Goal: Contribute content: Contribute content

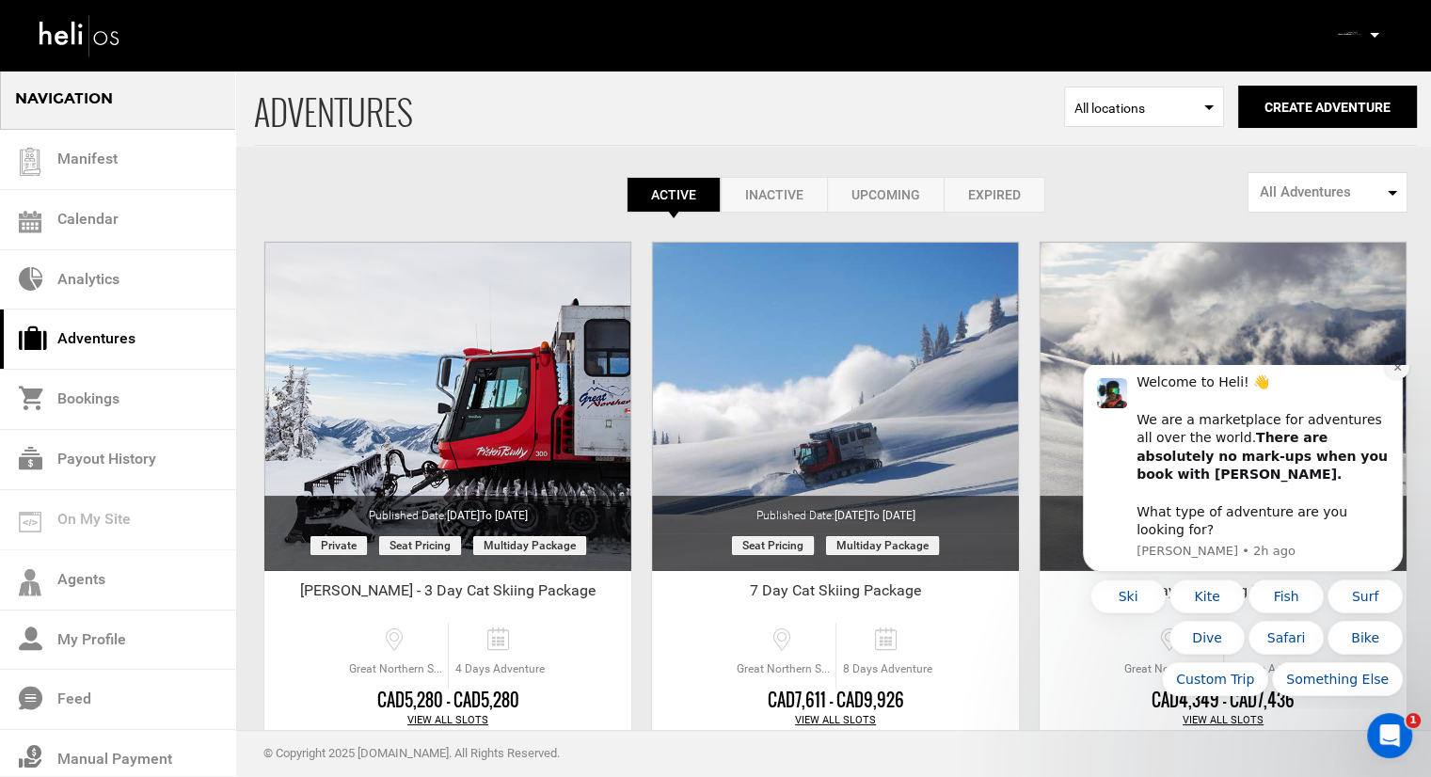
click at [1393, 372] on icon "Dismiss notification" at bounding box center [1397, 367] width 10 height 10
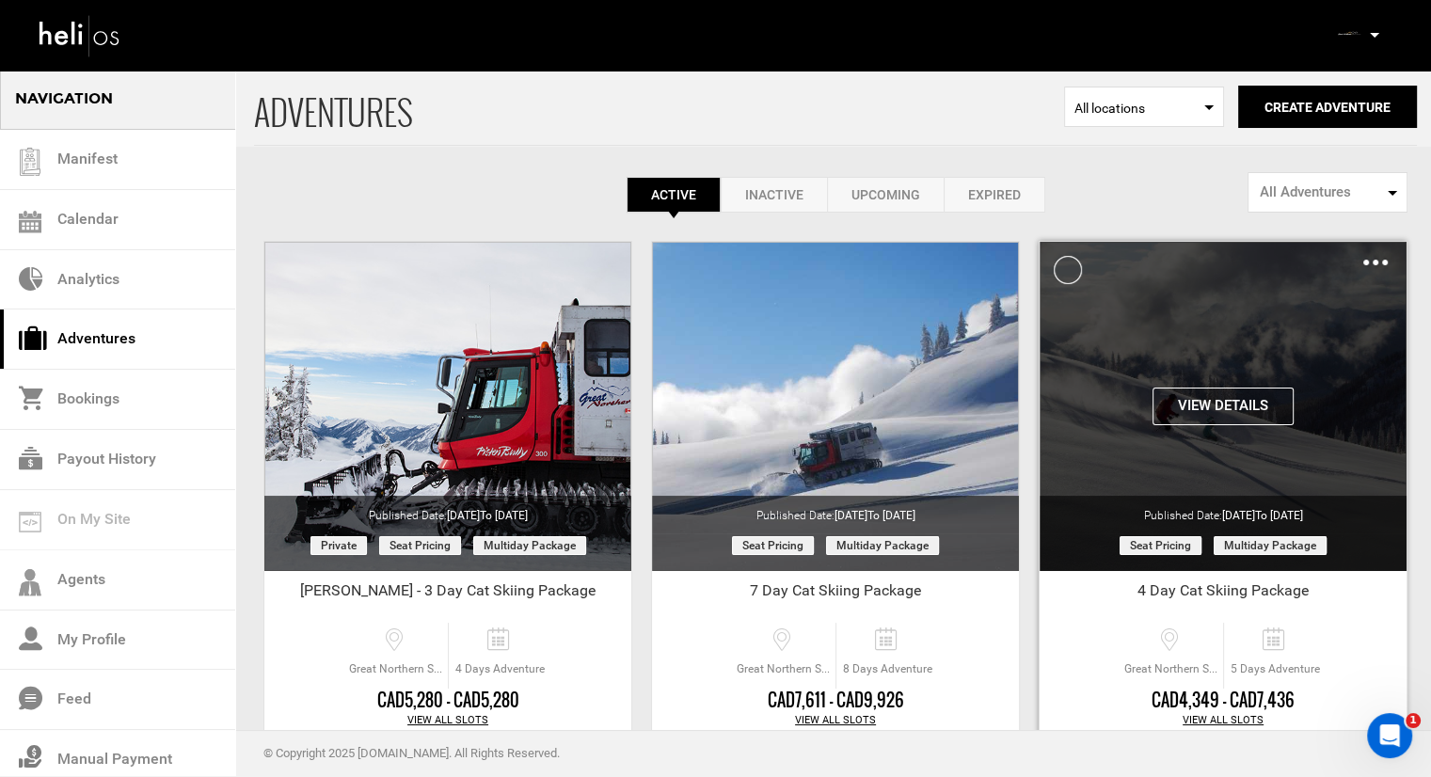
click at [1387, 257] on div "Clone De-Activate Share Delete" at bounding box center [1375, 262] width 24 height 22
click at [1381, 260] on img at bounding box center [1375, 263] width 24 height 6
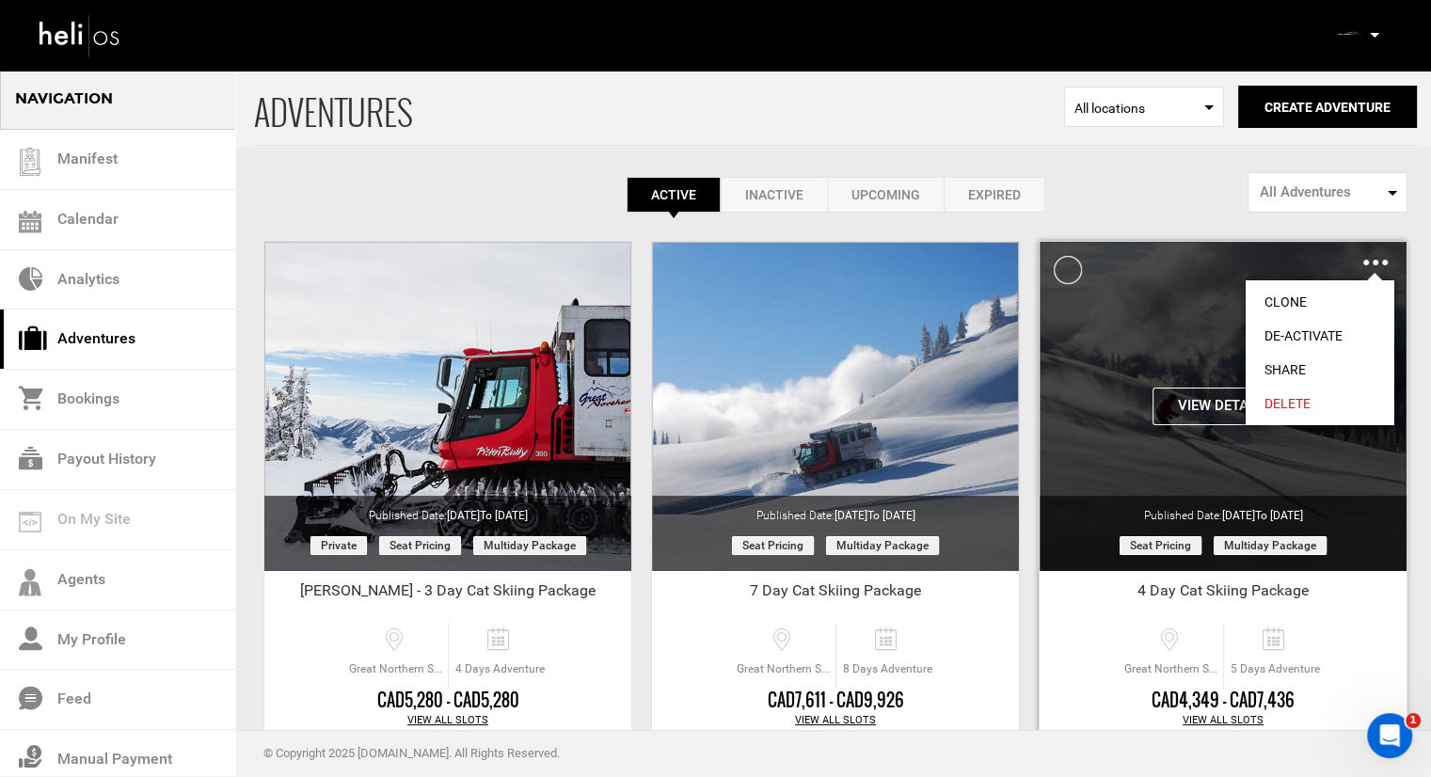
click at [1326, 294] on link "Clone" at bounding box center [1319, 302] width 149 height 34
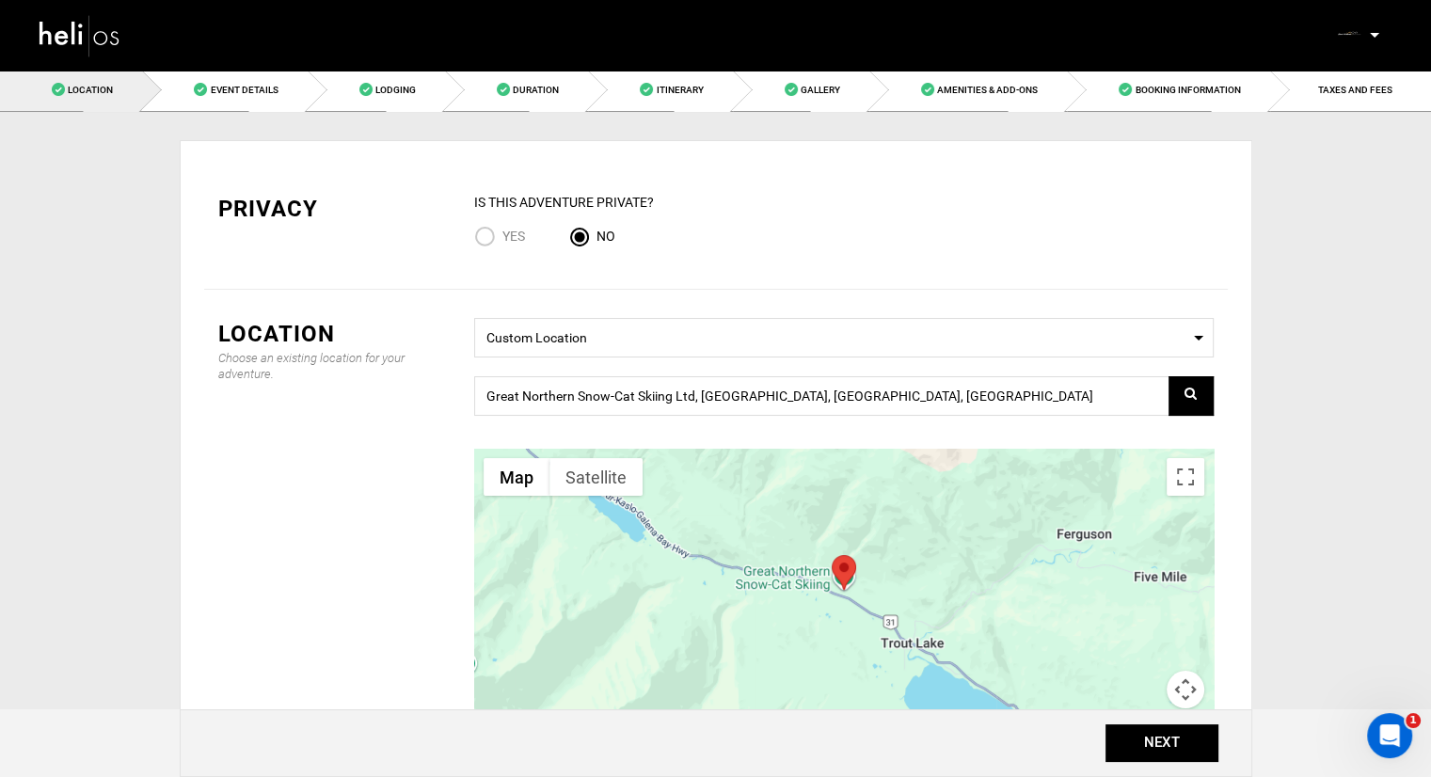
click at [517, 235] on span "Yes" at bounding box center [513, 236] width 23 height 15
click at [502, 235] on input "Yes" at bounding box center [488, 238] width 28 height 25
radio input "true"
radio input "false"
click at [1146, 742] on button "NEXT" at bounding box center [1161, 743] width 113 height 38
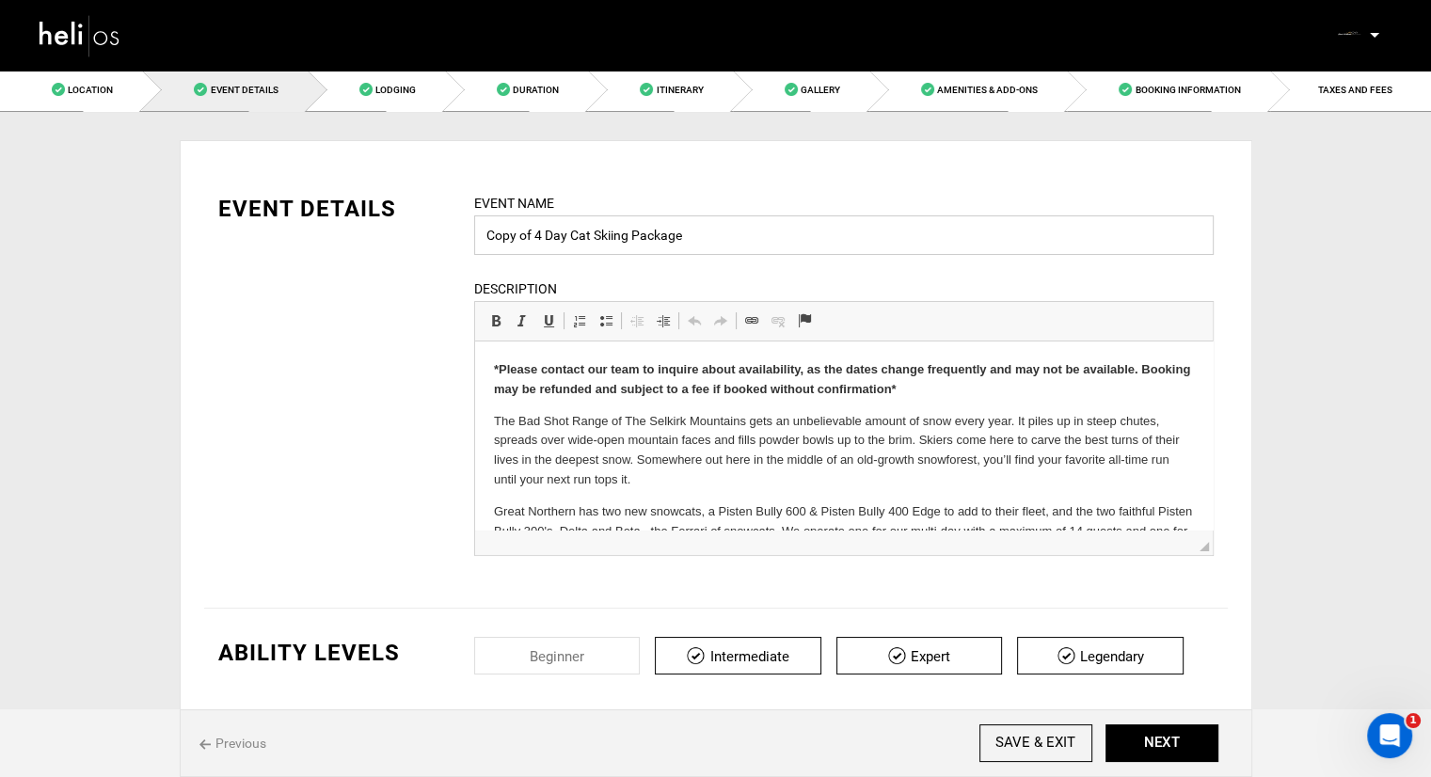
drag, startPoint x: 530, startPoint y: 238, endPoint x: 485, endPoint y: 237, distance: 44.2
click at [485, 237] on input "Copy of 4 Day Cat Skiing Package" at bounding box center [843, 235] width 739 height 40
type input "Diogo - 4 Day Cat Skiing Package"
drag, startPoint x: 492, startPoint y: 417, endPoint x: 480, endPoint y: 376, distance: 42.3
click at [992, 404] on body "*Please contact our team to inquire about availability, as the dates change fre…" at bounding box center [843, 612] width 700 height 504
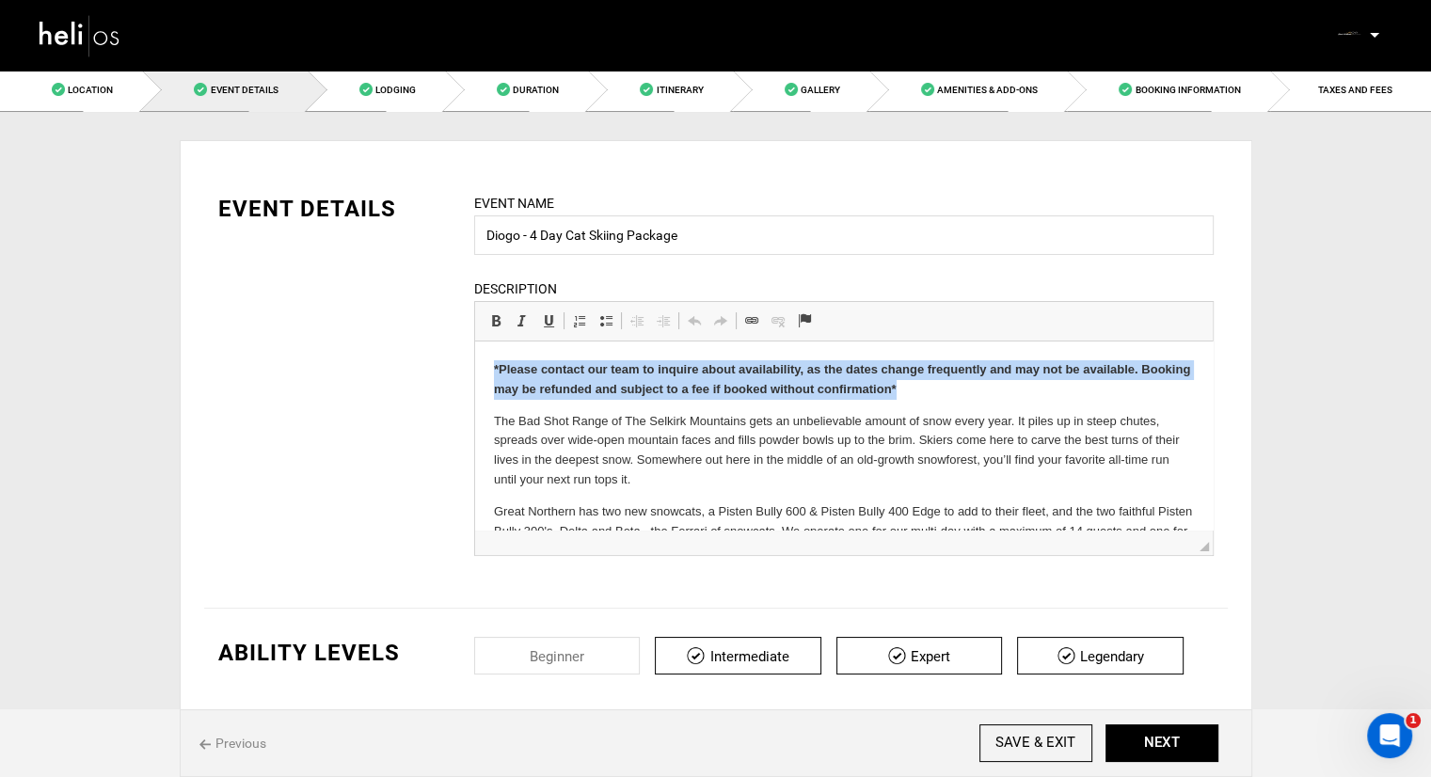
drag, startPoint x: 989, startPoint y: 399, endPoint x: 435, endPoint y: 374, distance: 554.6
click at [474, 374] on html "*Please contact our team to inquire about availability, as the dates change fre…" at bounding box center [842, 612] width 737 height 542
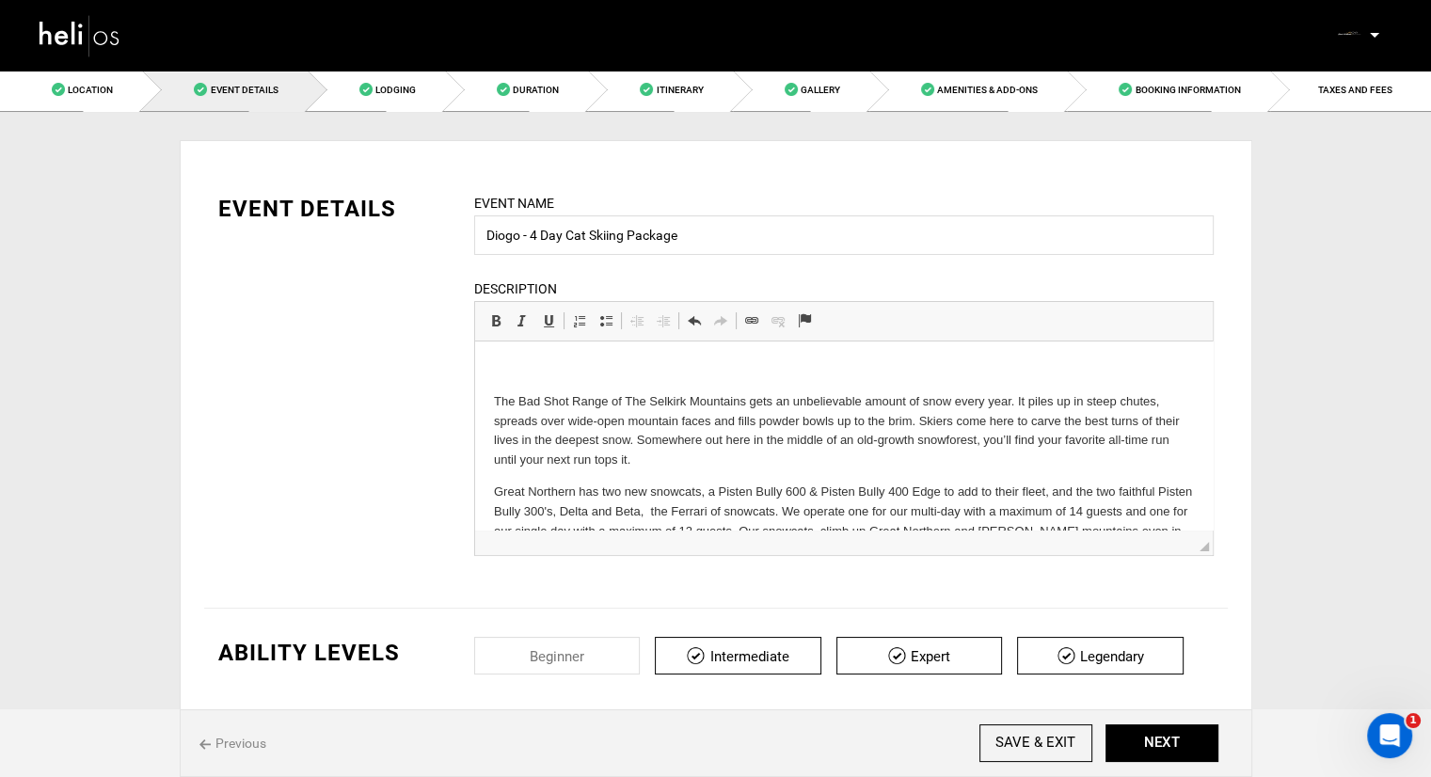
click at [492, 397] on html "The Bad Shot Range of The Selkirk Mountains gets an unbelievable amount of snow…" at bounding box center [842, 602] width 737 height 522
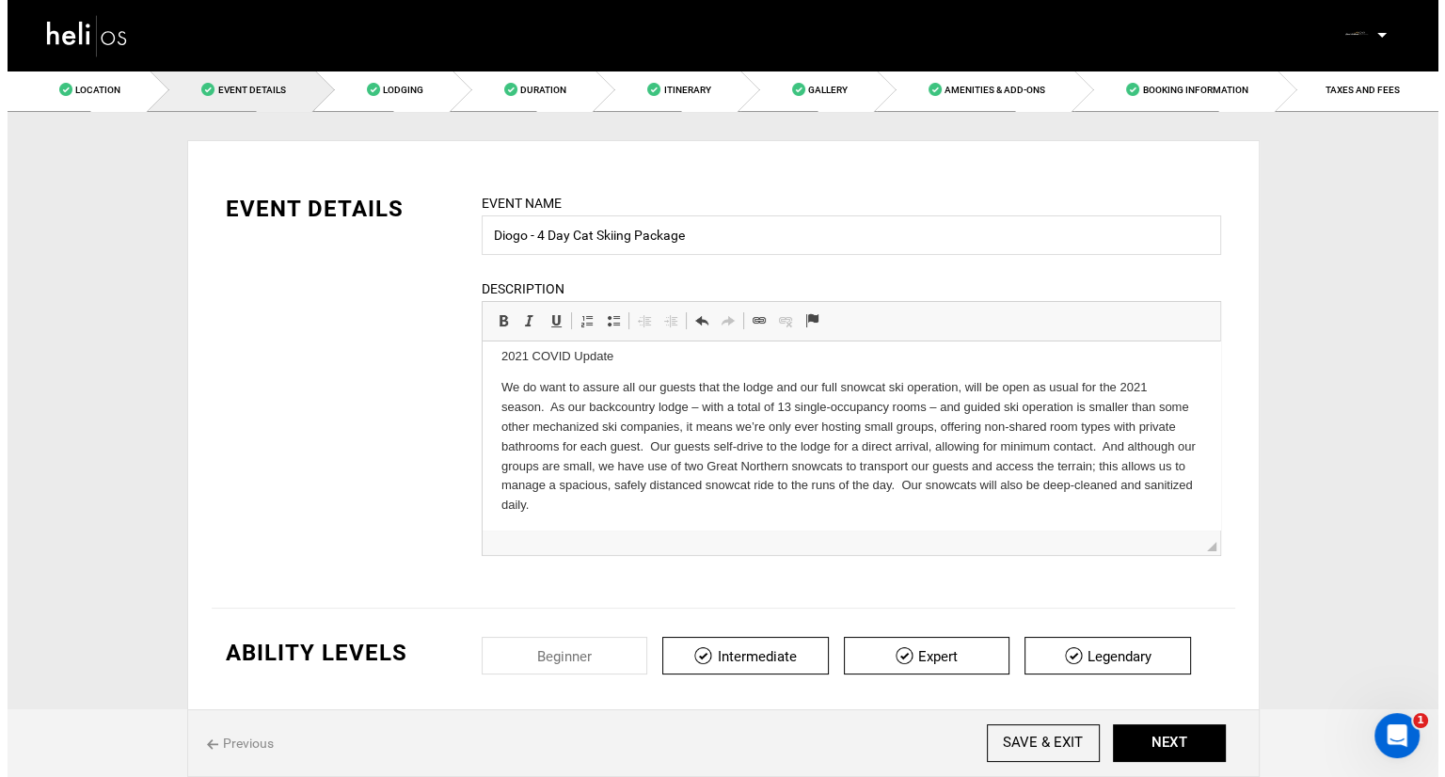
scroll to position [301, 0]
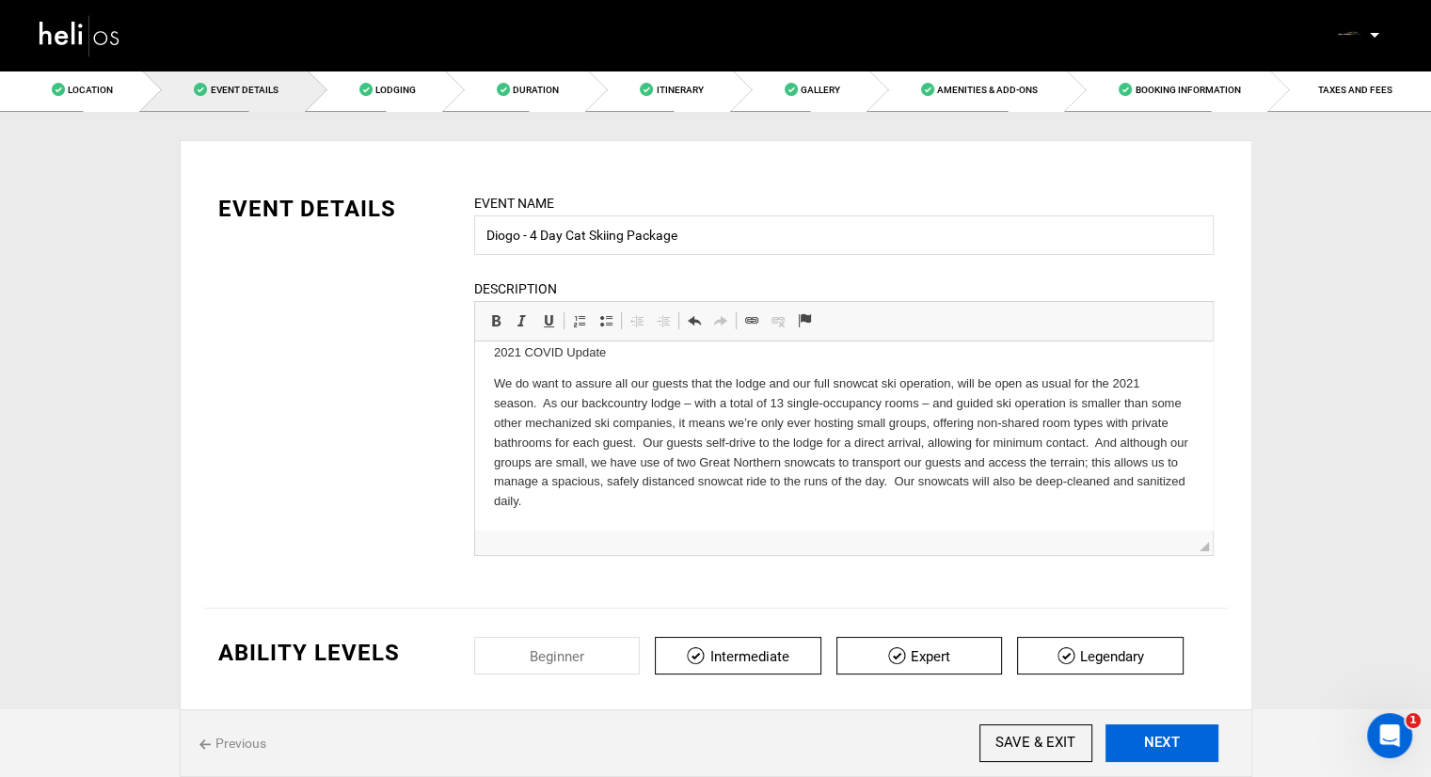
click at [1140, 735] on button "NEXT" at bounding box center [1161, 743] width 113 height 38
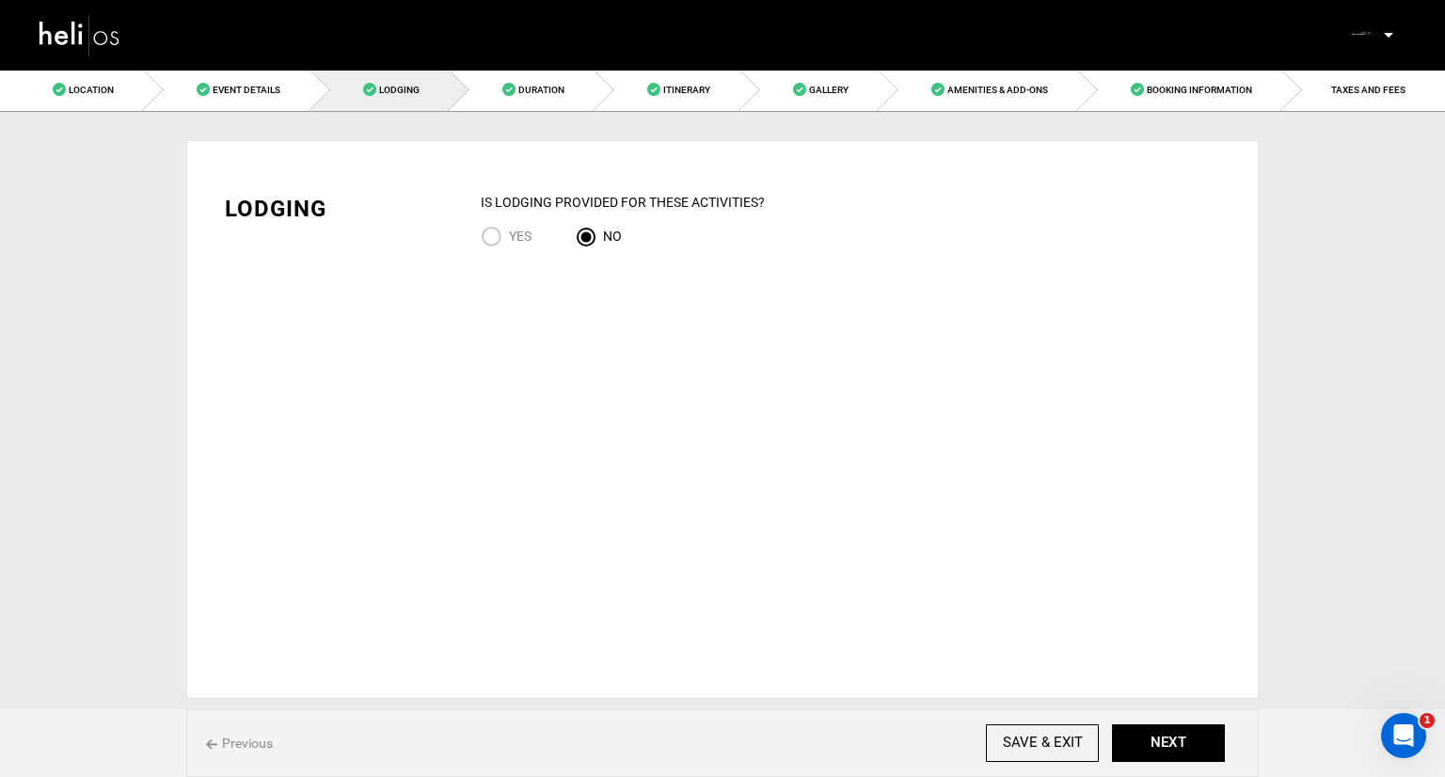
click at [504, 235] on input "YES" at bounding box center [495, 238] width 28 height 25
radio input "true"
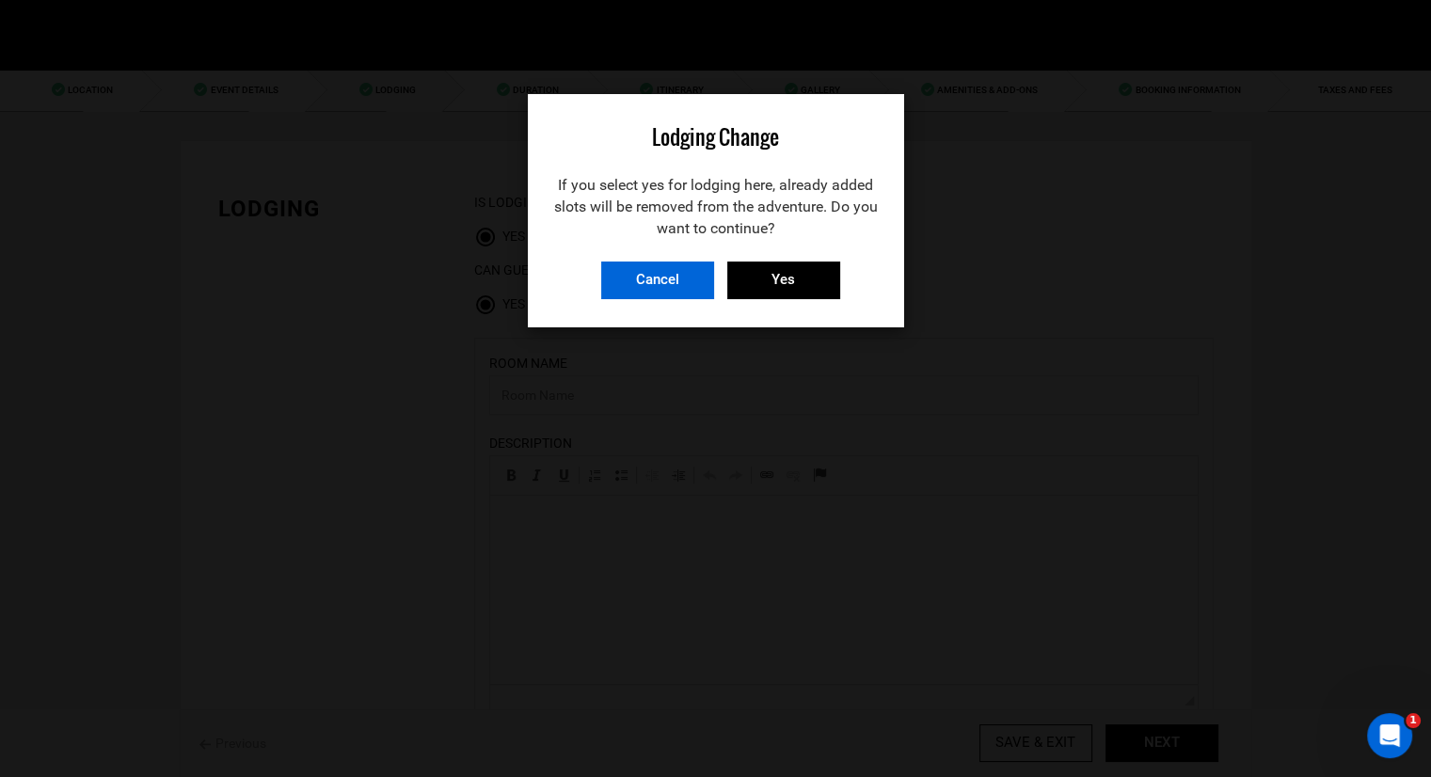
click at [674, 281] on input "Cancel" at bounding box center [657, 281] width 113 height 38
radio input "false"
radio input "true"
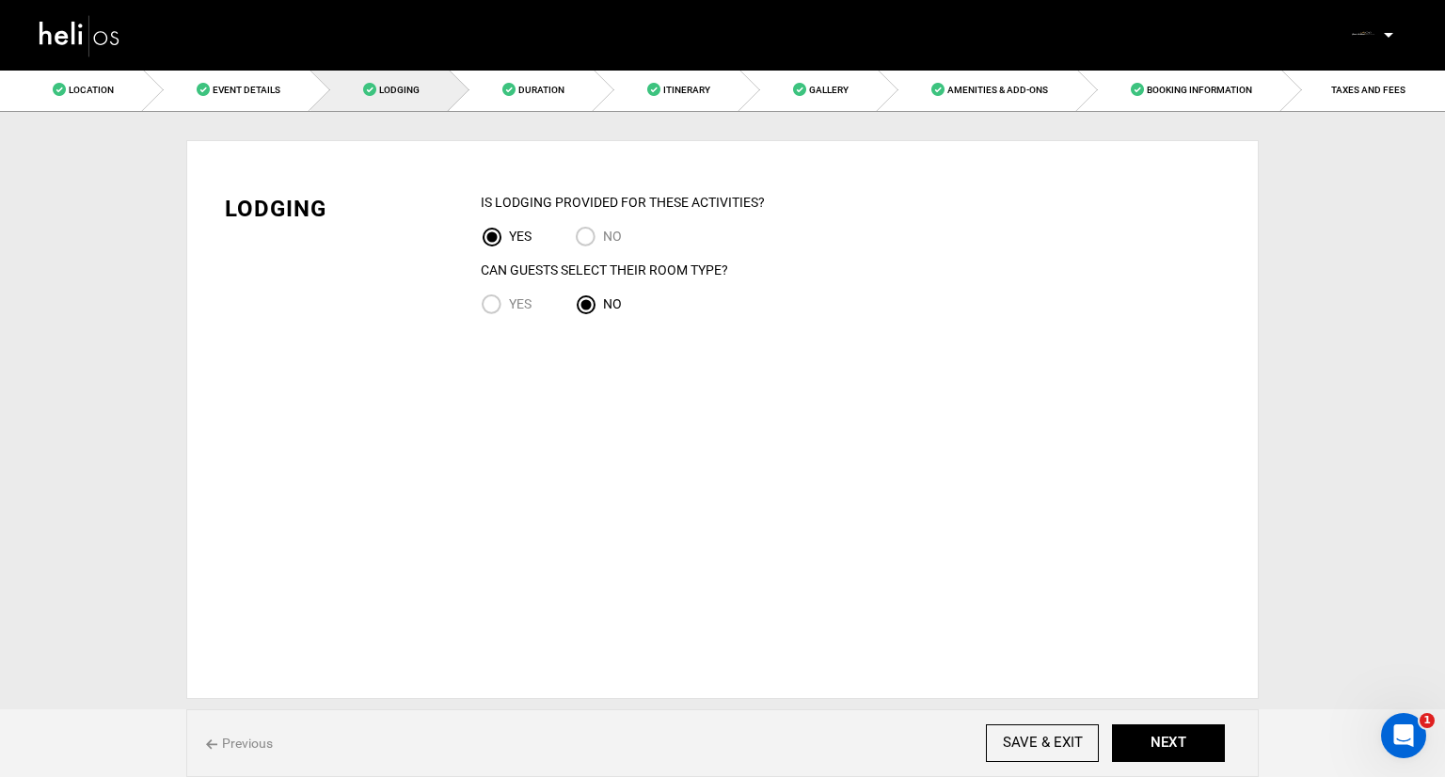
click at [237, 732] on div "Previous SAVE & EXIT NEXT" at bounding box center [722, 743] width 1072 height 68
click at [238, 738] on span "Previous" at bounding box center [239, 743] width 67 height 19
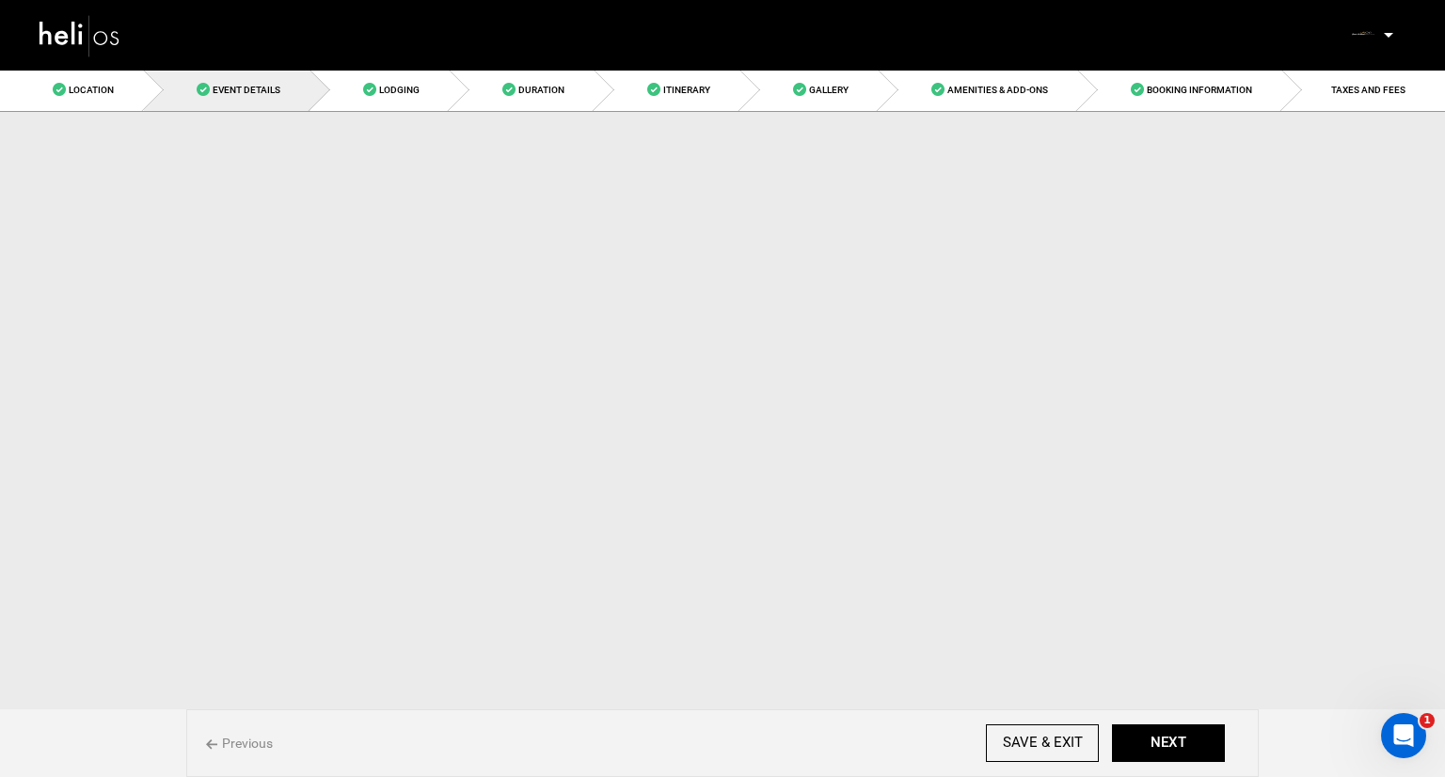
click at [238, 738] on span "Previous" at bounding box center [239, 743] width 67 height 19
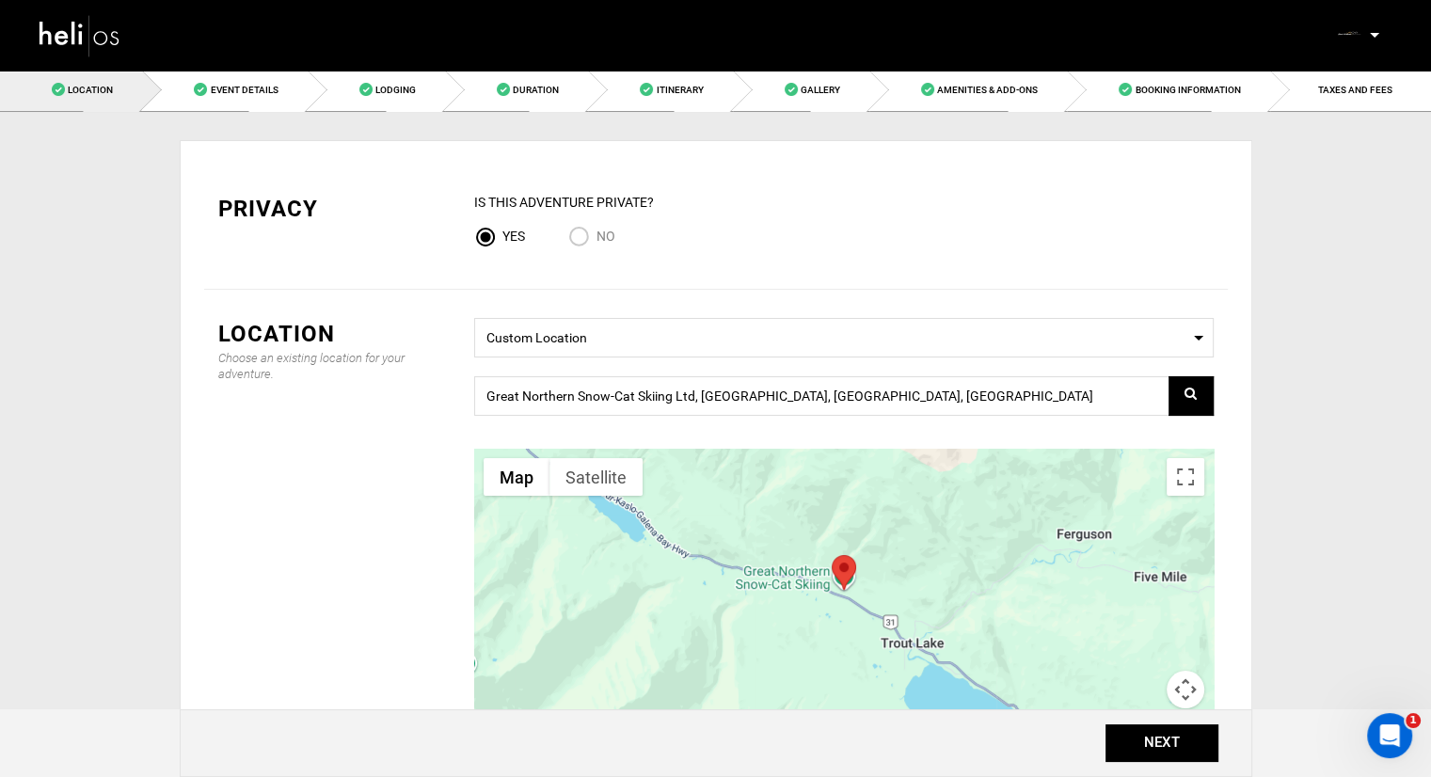
click at [57, 31] on img at bounding box center [80, 35] width 85 height 50
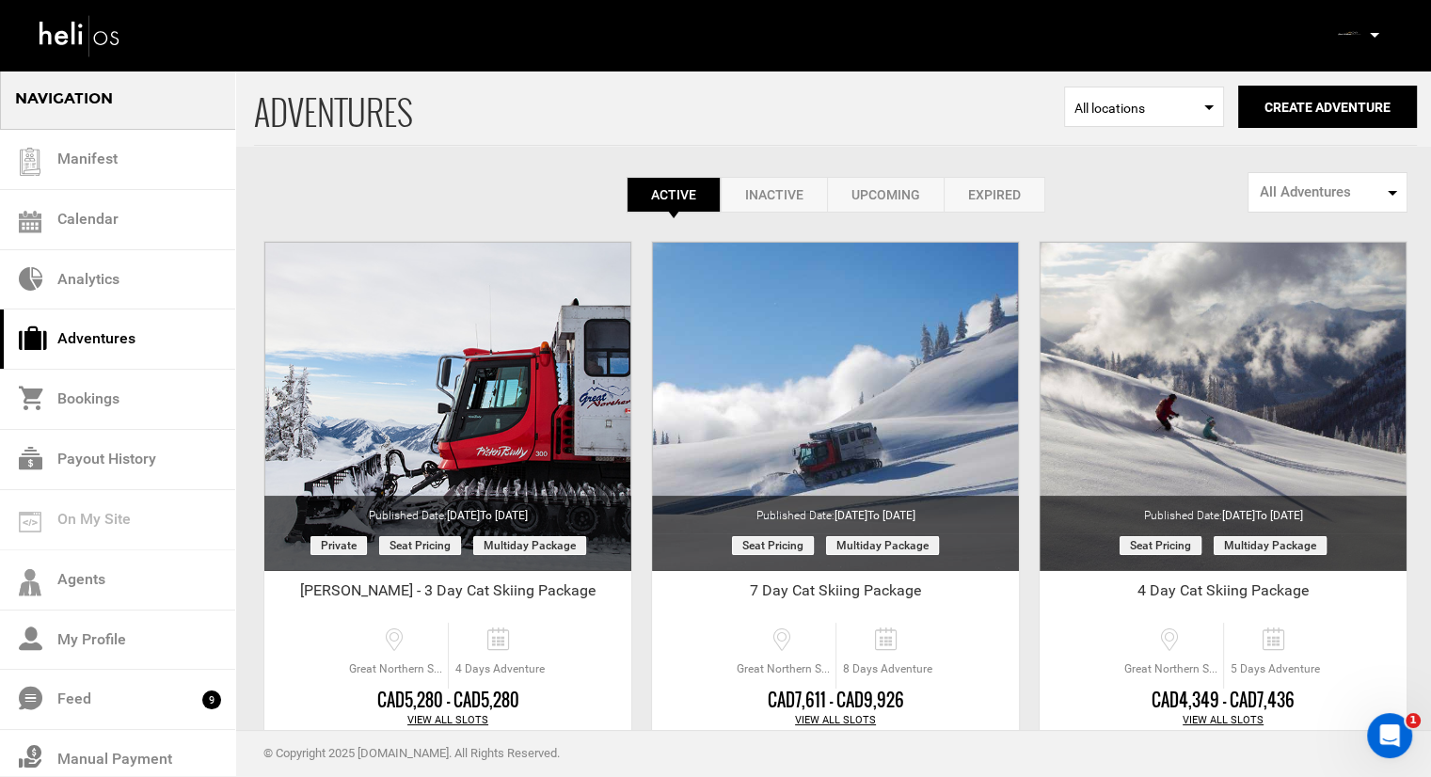
click at [753, 199] on link "Inactive" at bounding box center [774, 195] width 106 height 36
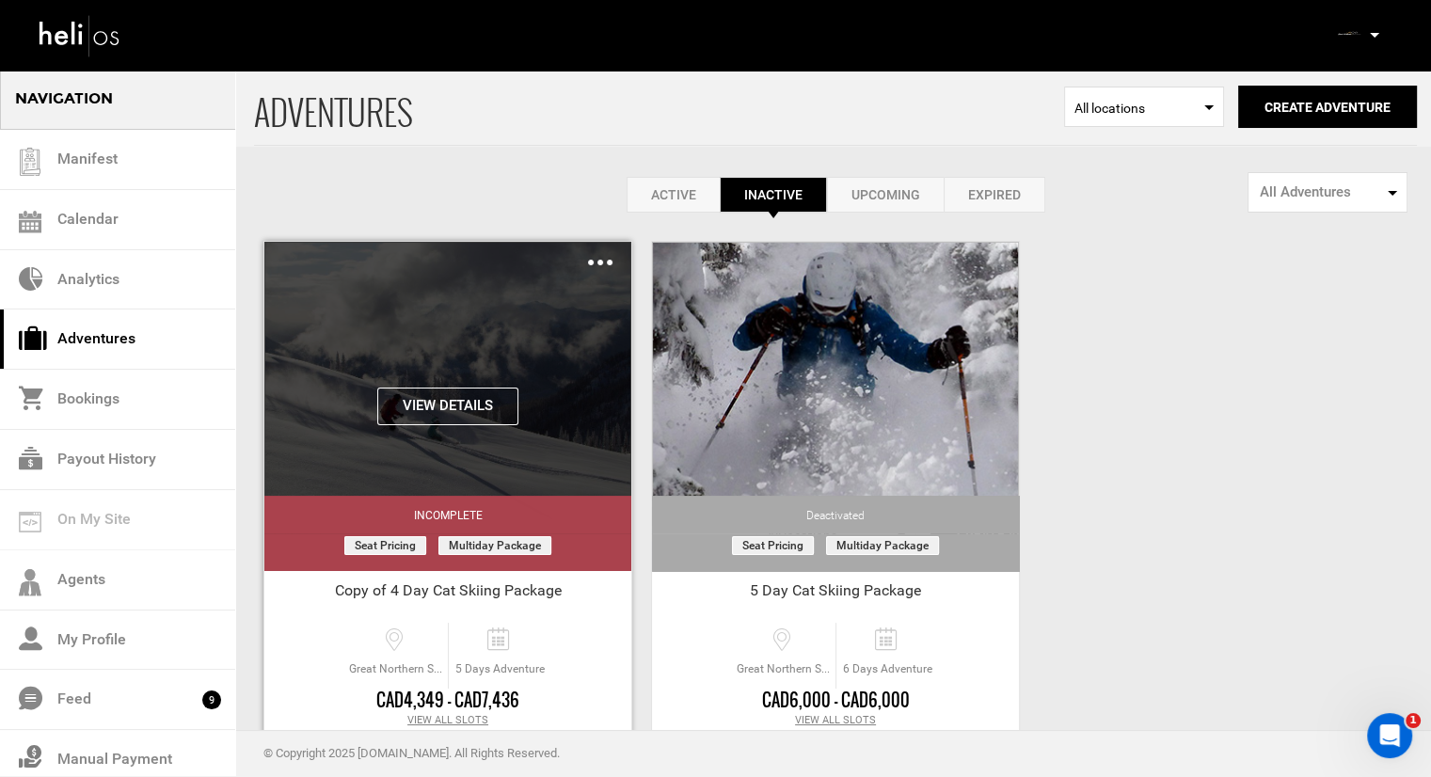
click at [479, 377] on div "View Details Clone Share Delete" at bounding box center [447, 406] width 367 height 329
click at [481, 353] on div "View Details Clone Share Delete" at bounding box center [447, 406] width 367 height 329
click at [532, 299] on div "View Details Clone Share Delete" at bounding box center [447, 406] width 367 height 329
click at [584, 267] on div "View Details Clone Share Delete" at bounding box center [447, 406] width 367 height 329
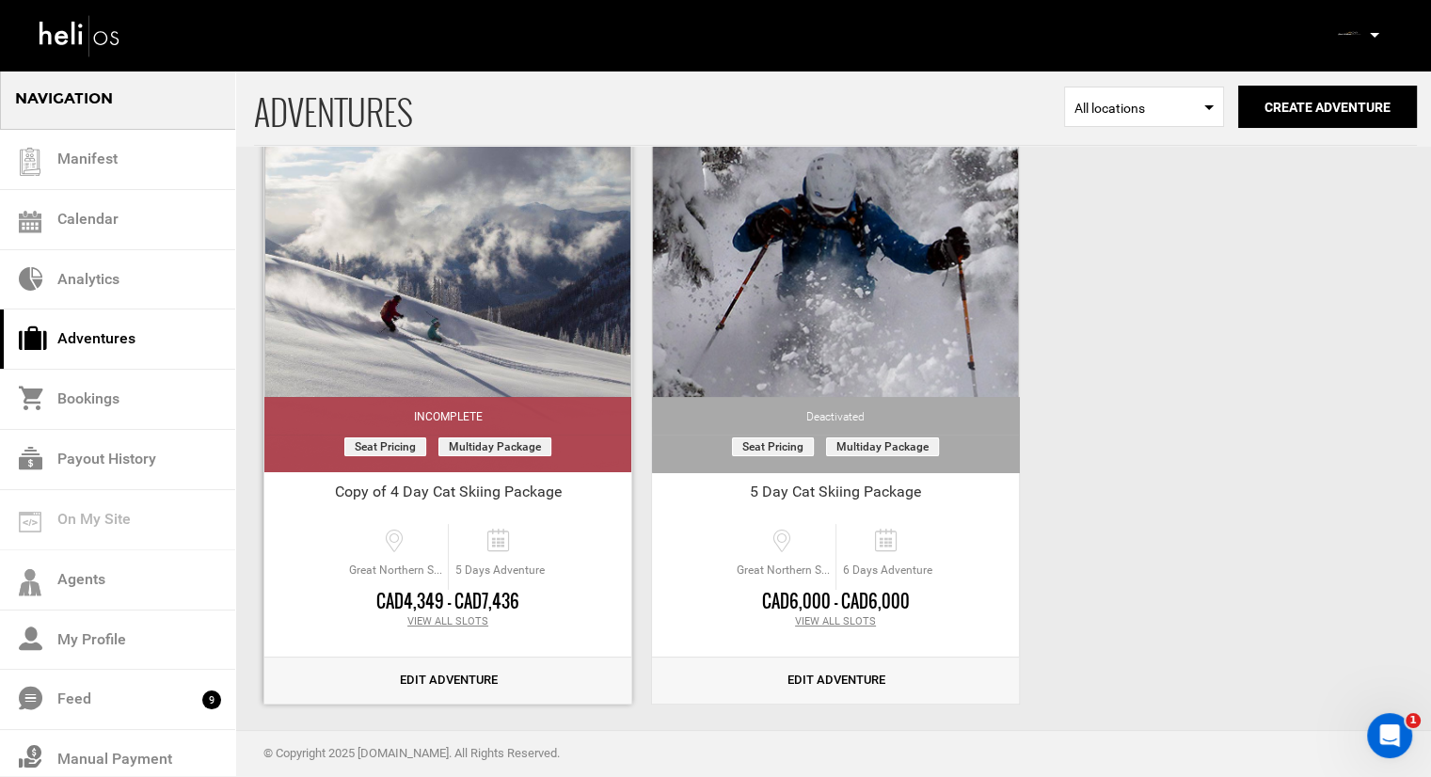
scroll to position [111, 0]
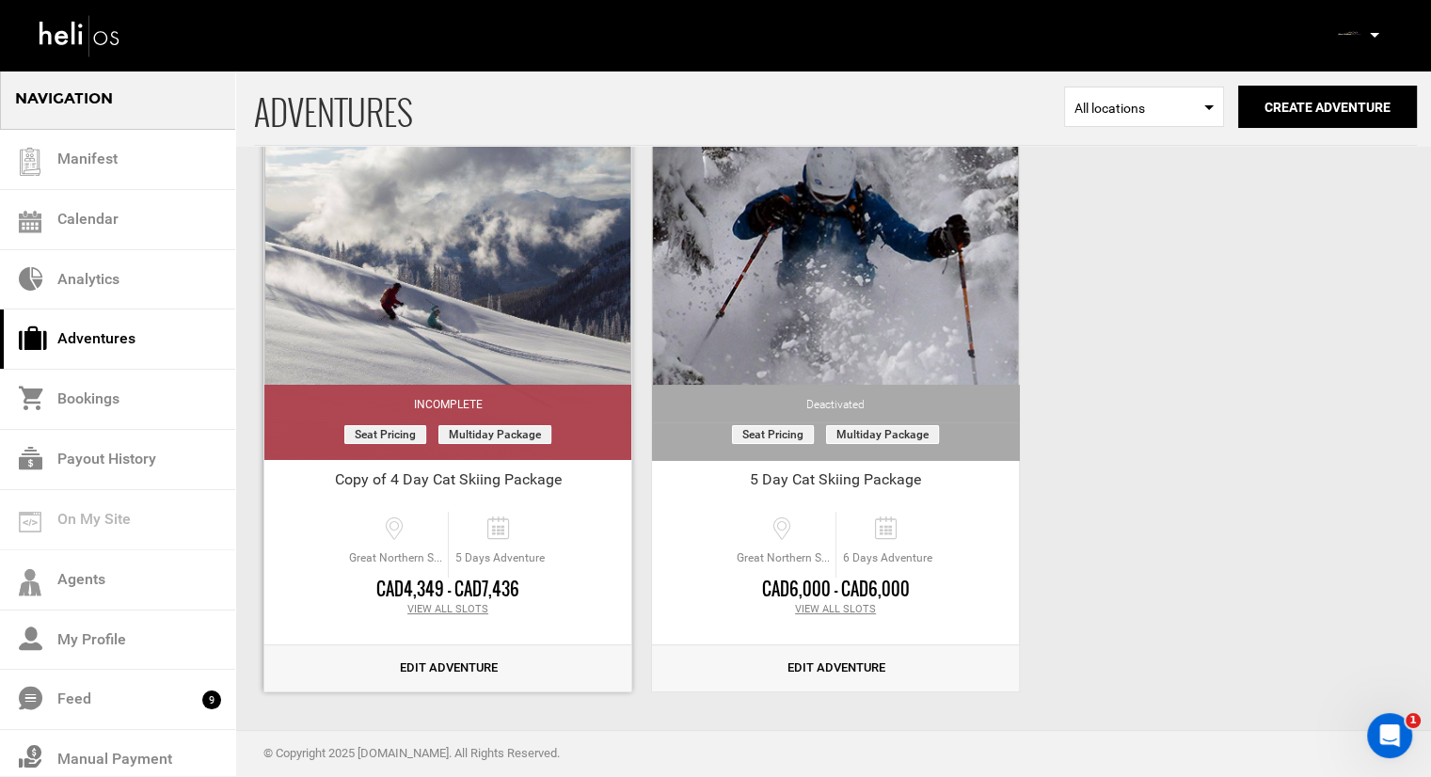
click at [421, 666] on link "Edit Adventure" at bounding box center [447, 668] width 367 height 46
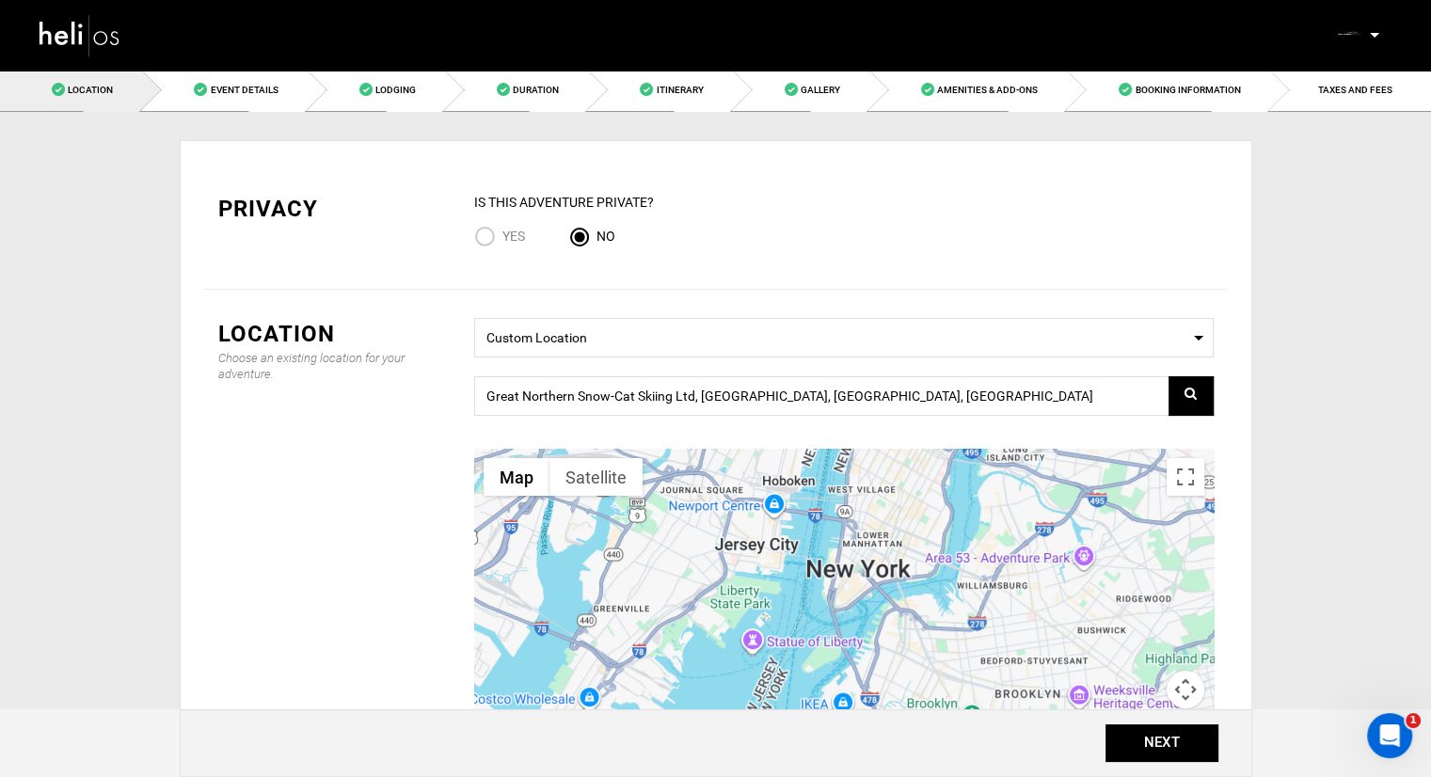
click at [502, 230] on span "Yes" at bounding box center [513, 236] width 23 height 15
click at [501, 230] on input "Yes" at bounding box center [488, 238] width 28 height 25
radio input "true"
radio input "false"
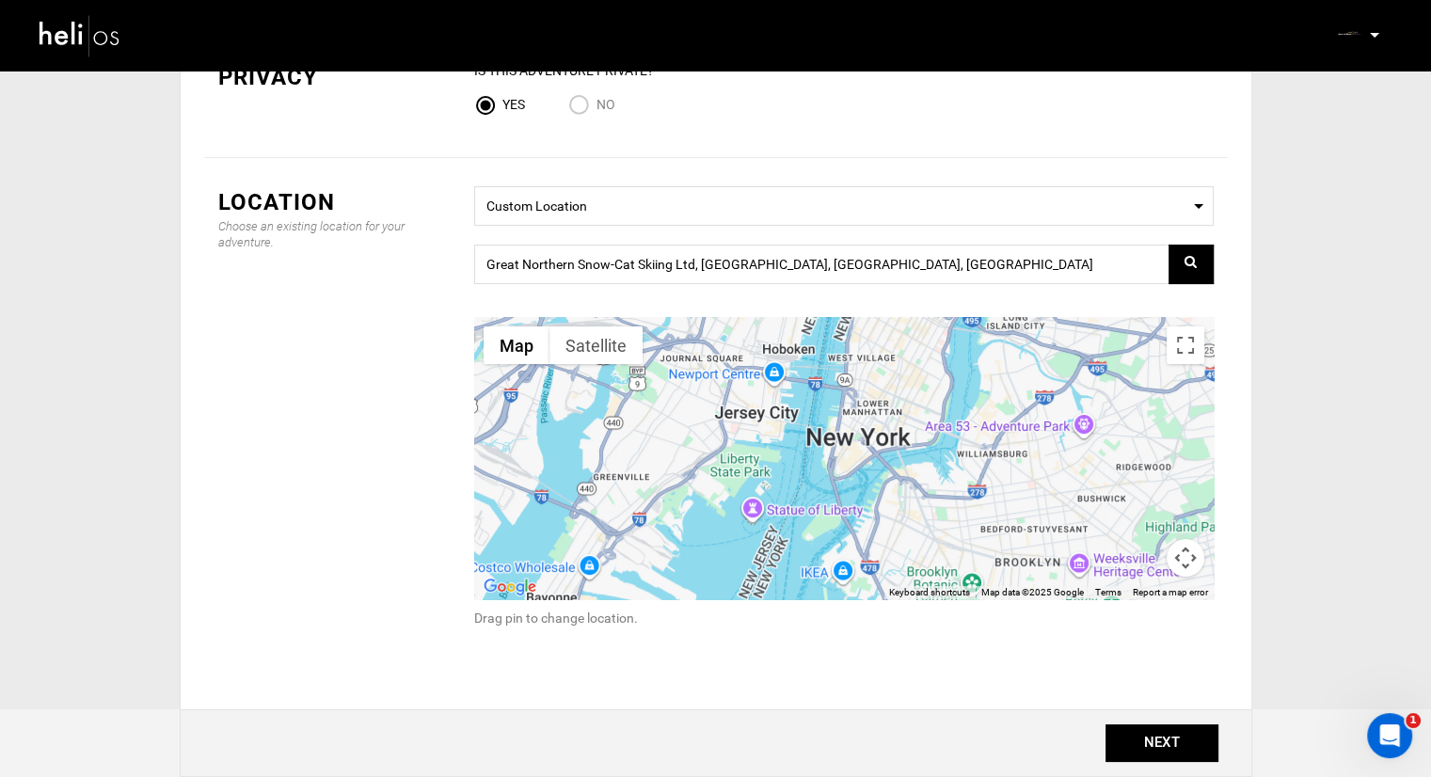
scroll to position [261, 0]
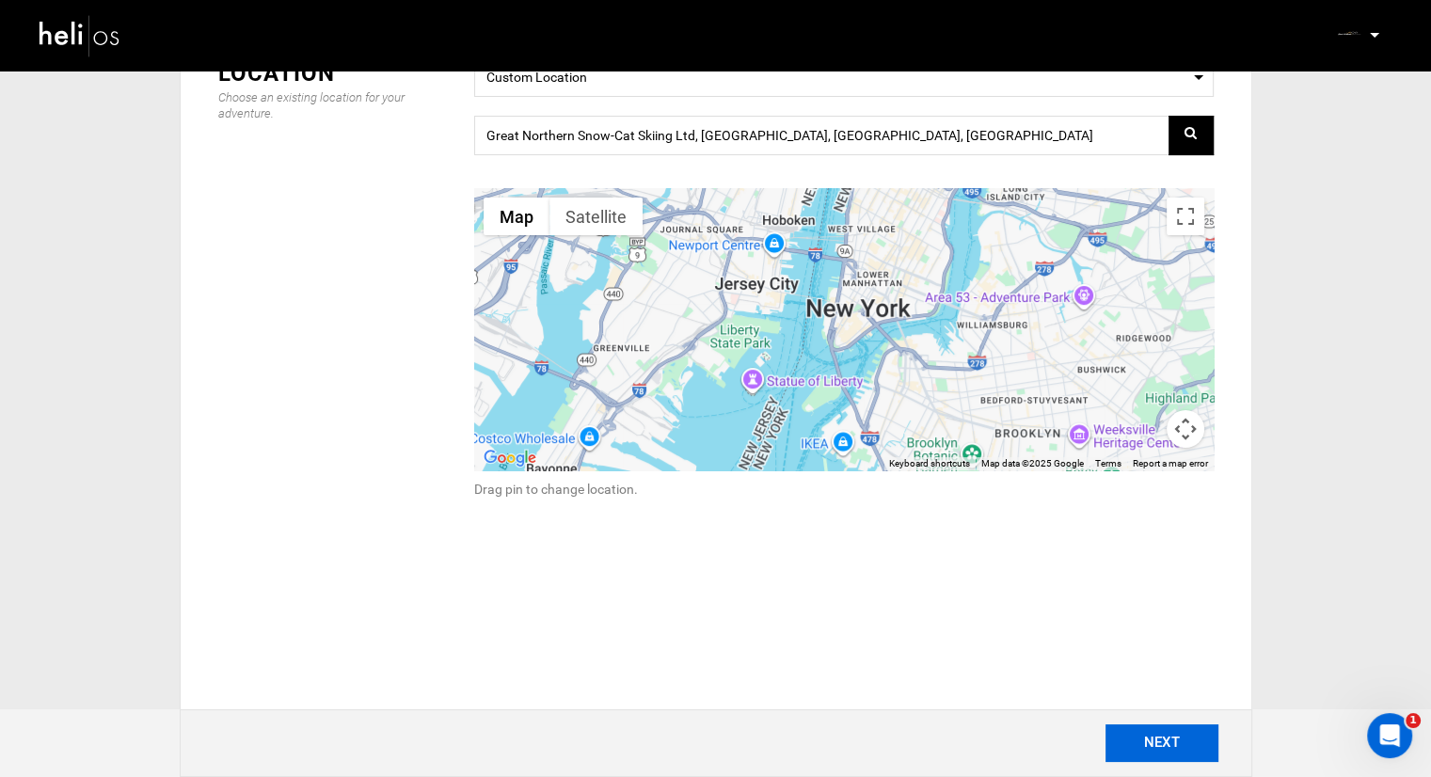
click at [1147, 731] on button "NEXT" at bounding box center [1161, 743] width 113 height 38
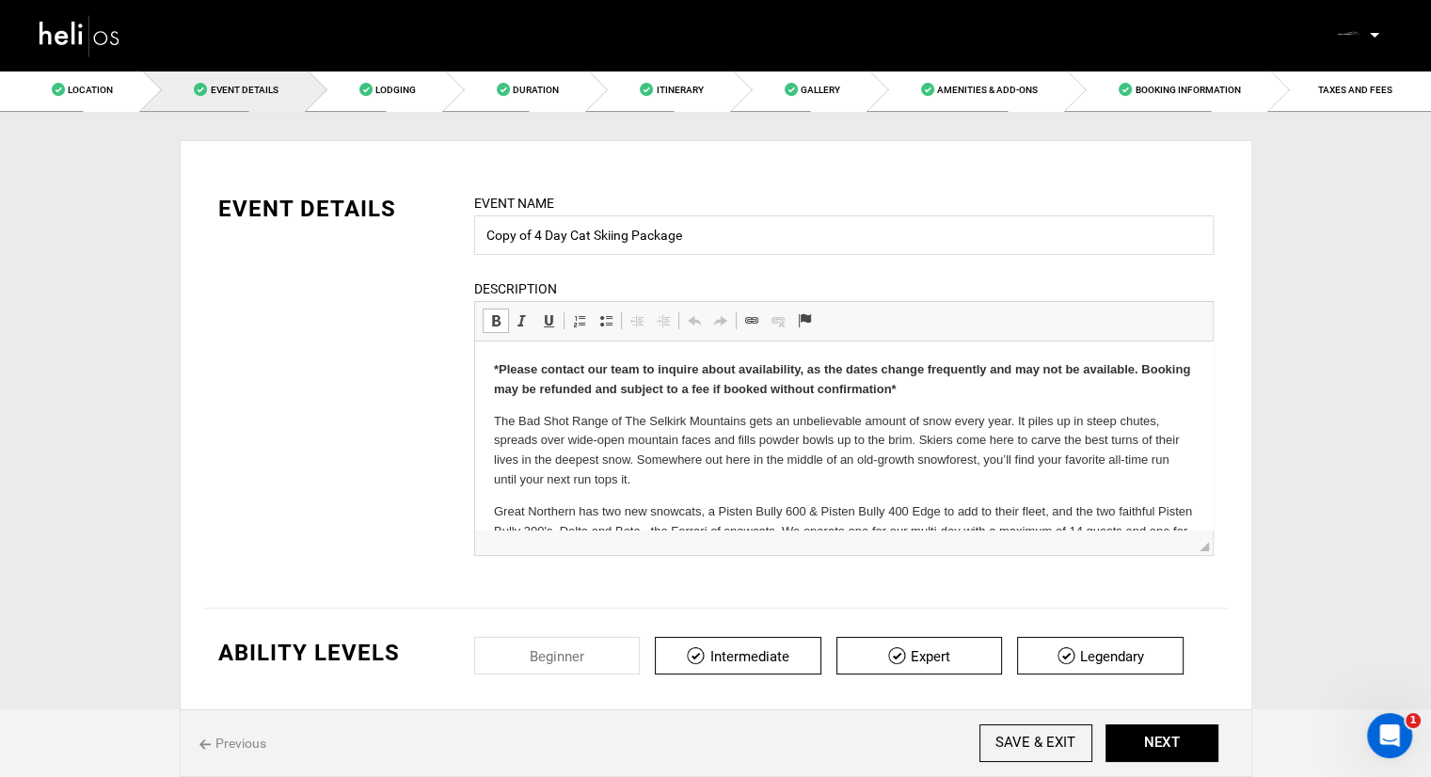
drag, startPoint x: 493, startPoint y: 420, endPoint x: 484, endPoint y: 364, distance: 56.1
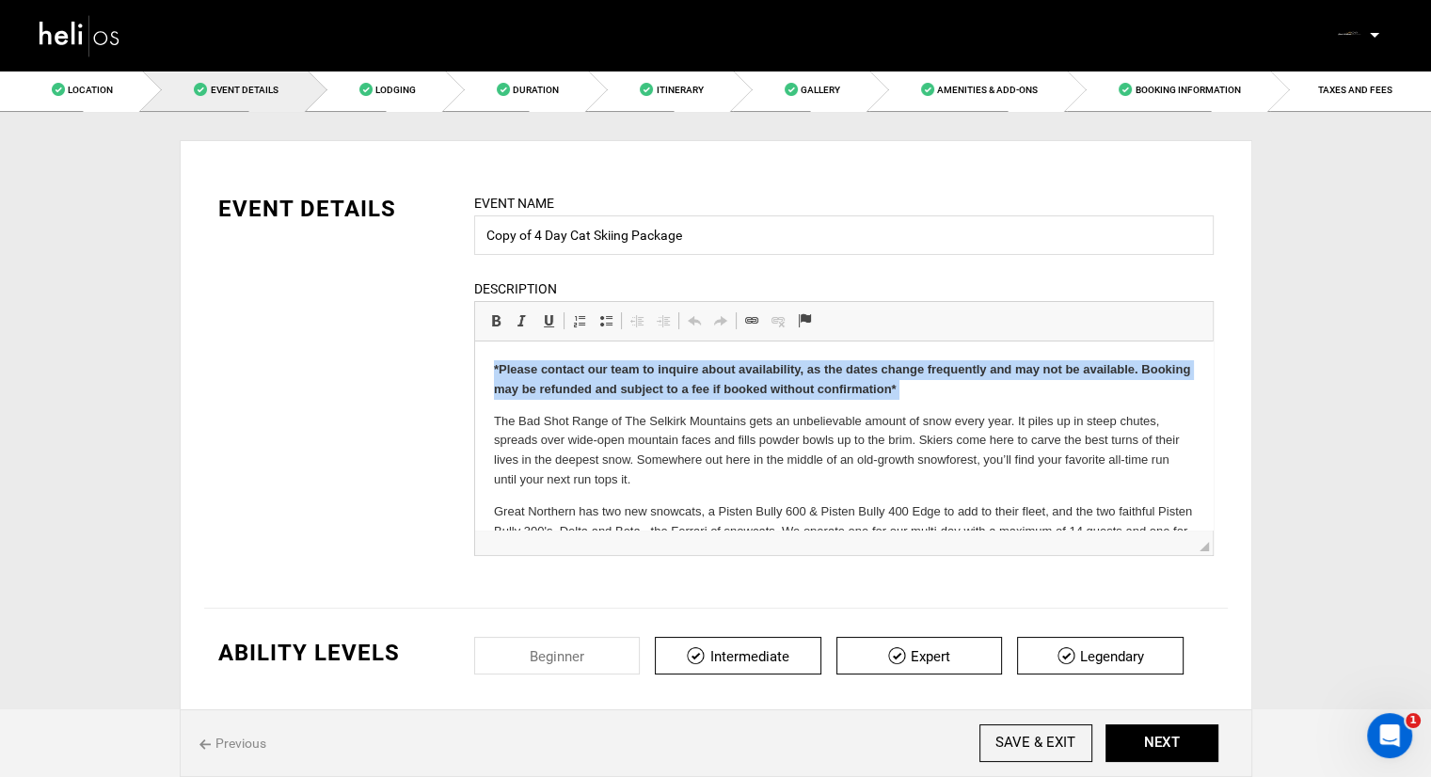
drag, startPoint x: 489, startPoint y: 425, endPoint x: 491, endPoint y: 370, distance: 55.5
click at [491, 370] on html "*Please contact our team to inquire about availability, as the dates change fre…" at bounding box center [842, 612] width 737 height 542
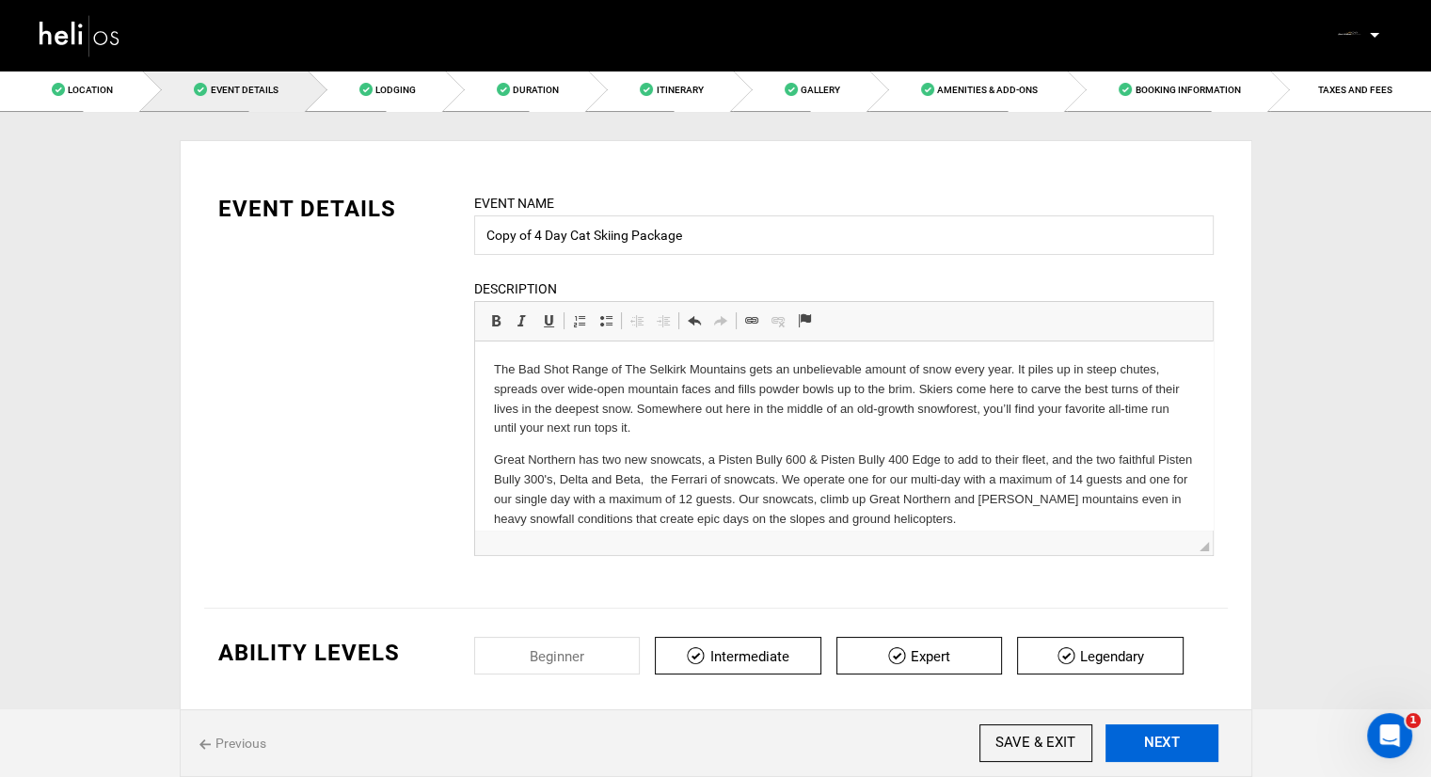
click at [1133, 735] on button "NEXT" at bounding box center [1161, 743] width 113 height 38
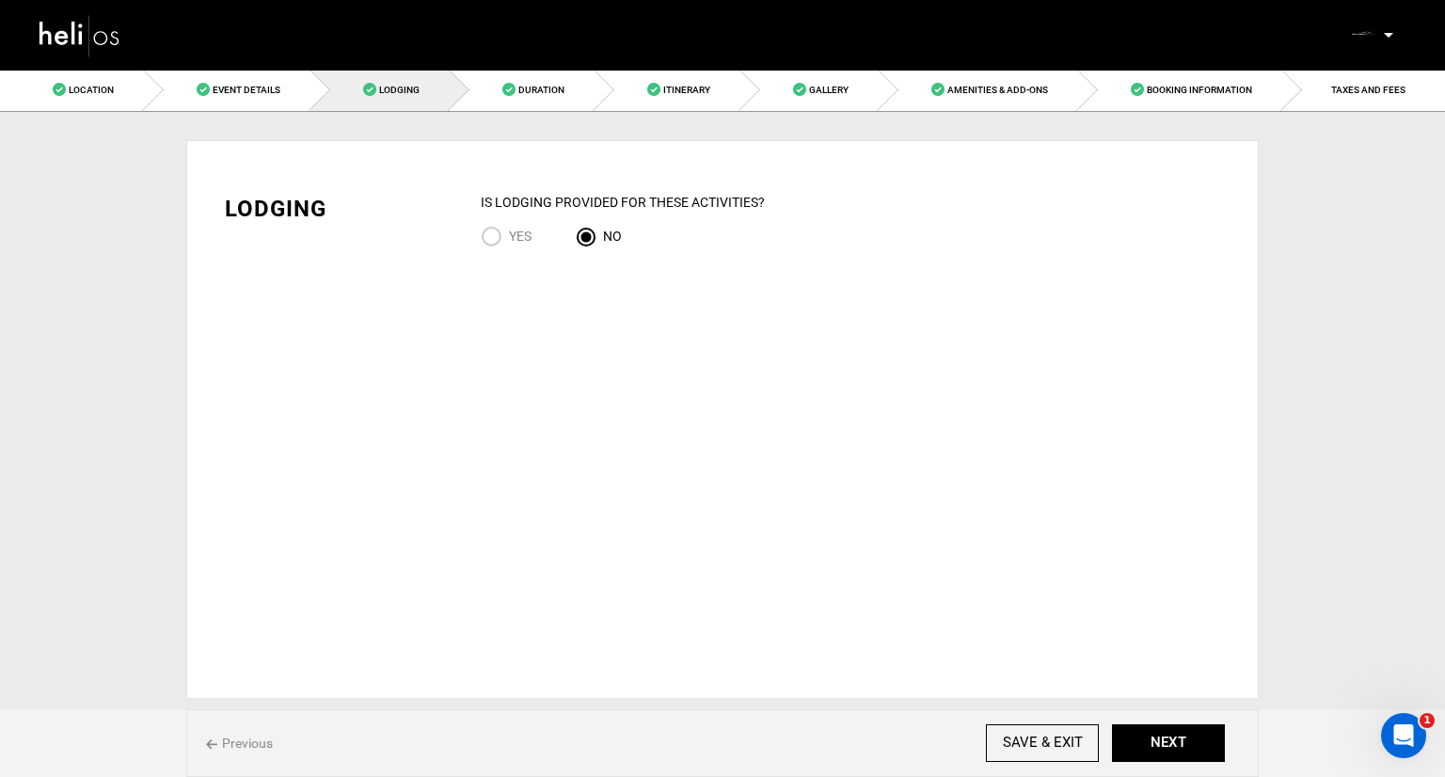
click at [493, 239] on input "YES" at bounding box center [495, 238] width 28 height 25
radio input "true"
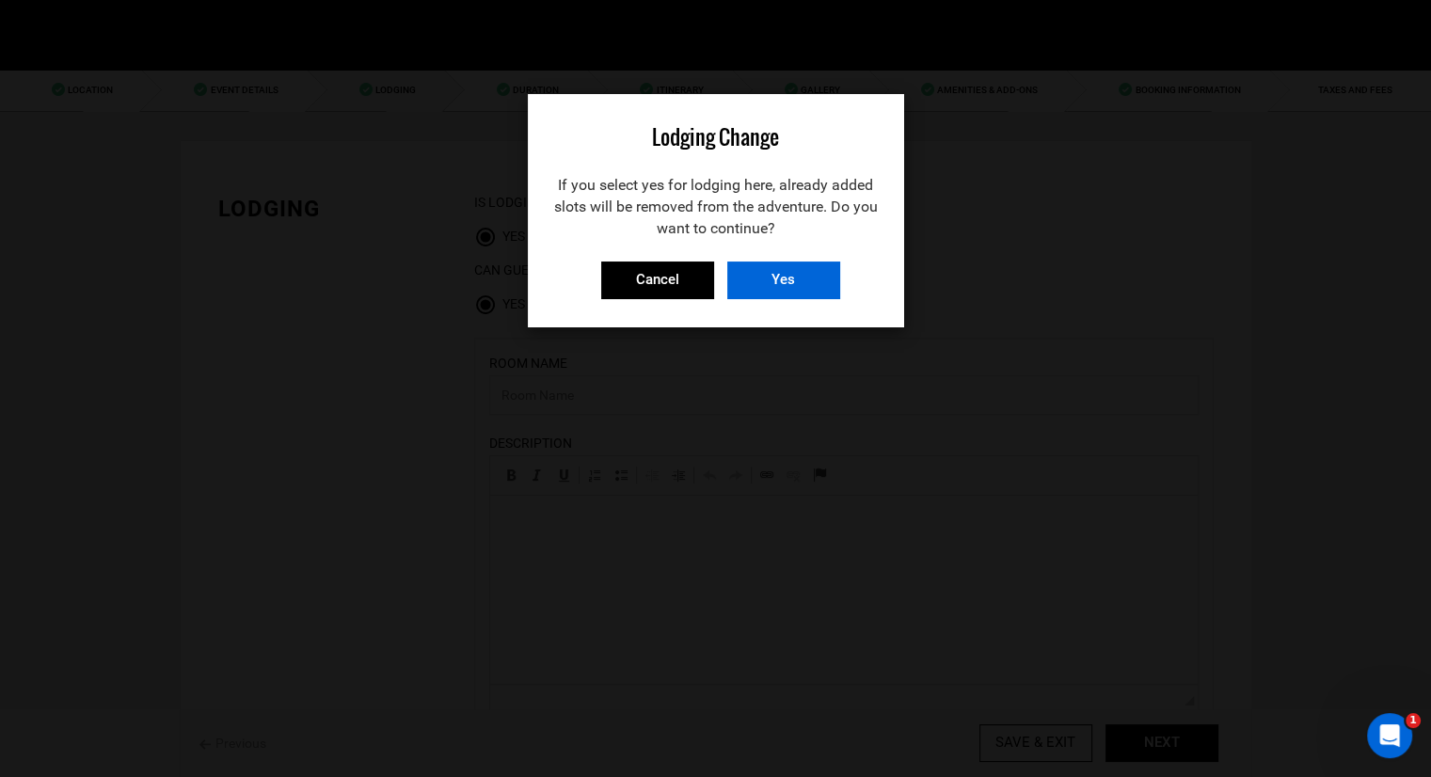
click at [784, 282] on input "Yes" at bounding box center [783, 281] width 113 height 38
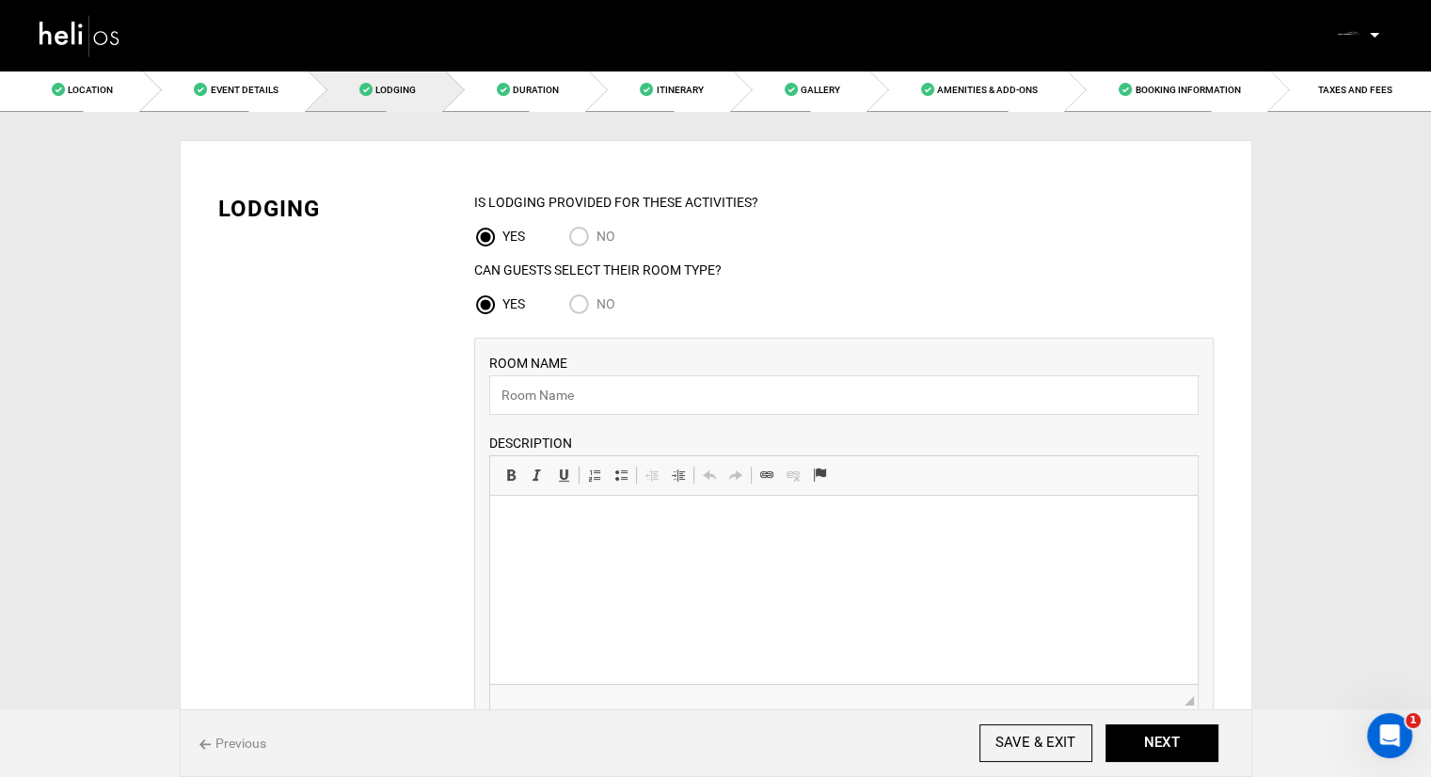
click at [581, 302] on input "No" at bounding box center [582, 305] width 28 height 25
radio input "true"
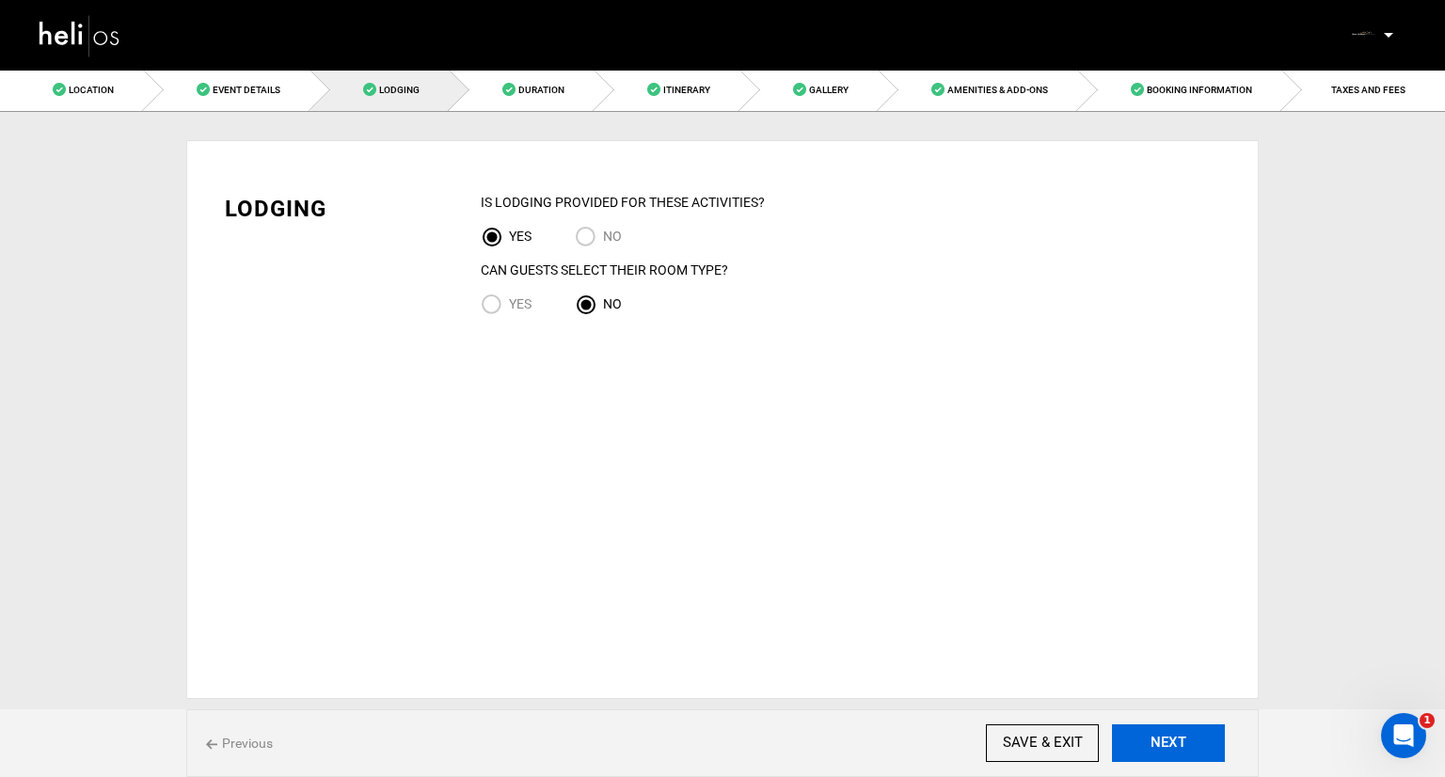
click at [1161, 732] on button "NEXT" at bounding box center [1168, 743] width 113 height 38
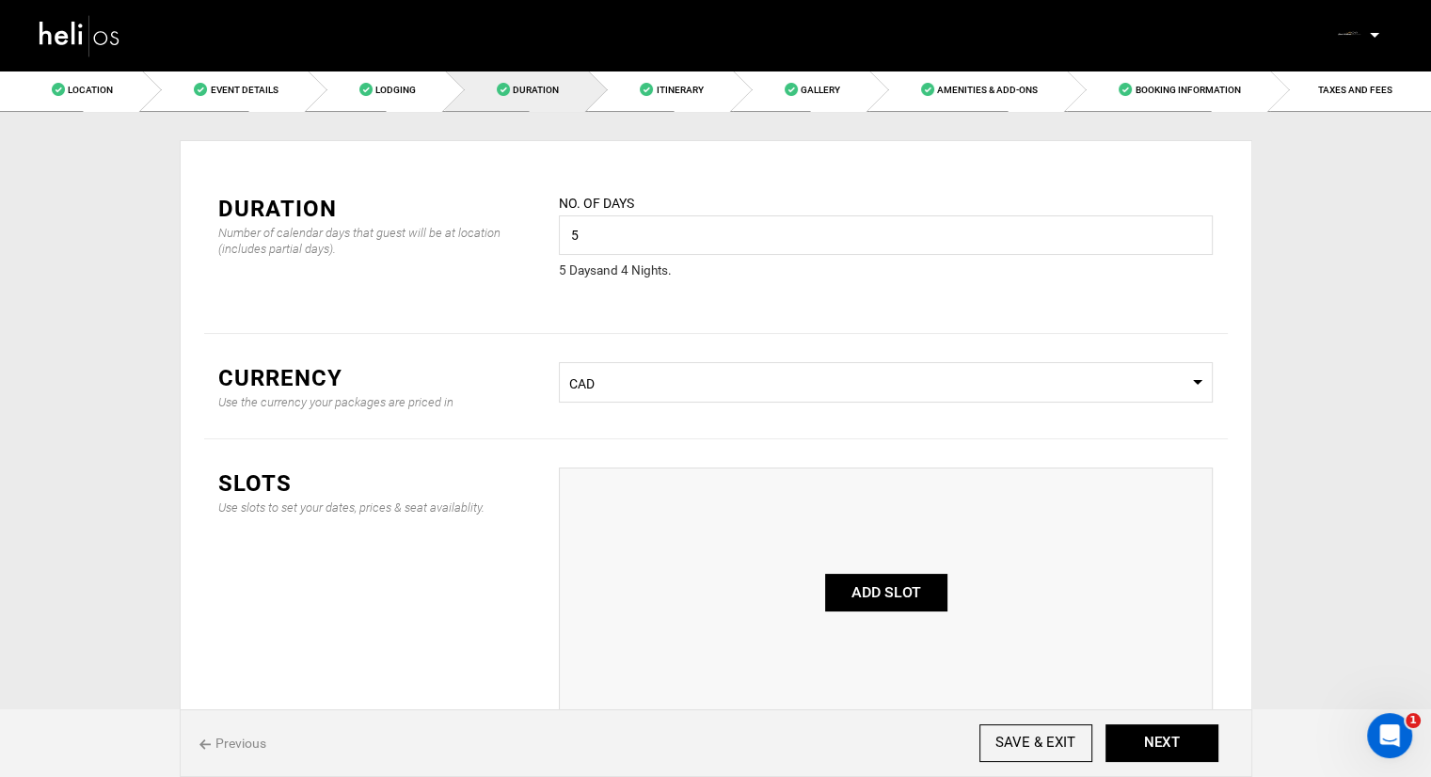
click at [710, 384] on span "CAD" at bounding box center [885, 383] width 633 height 19
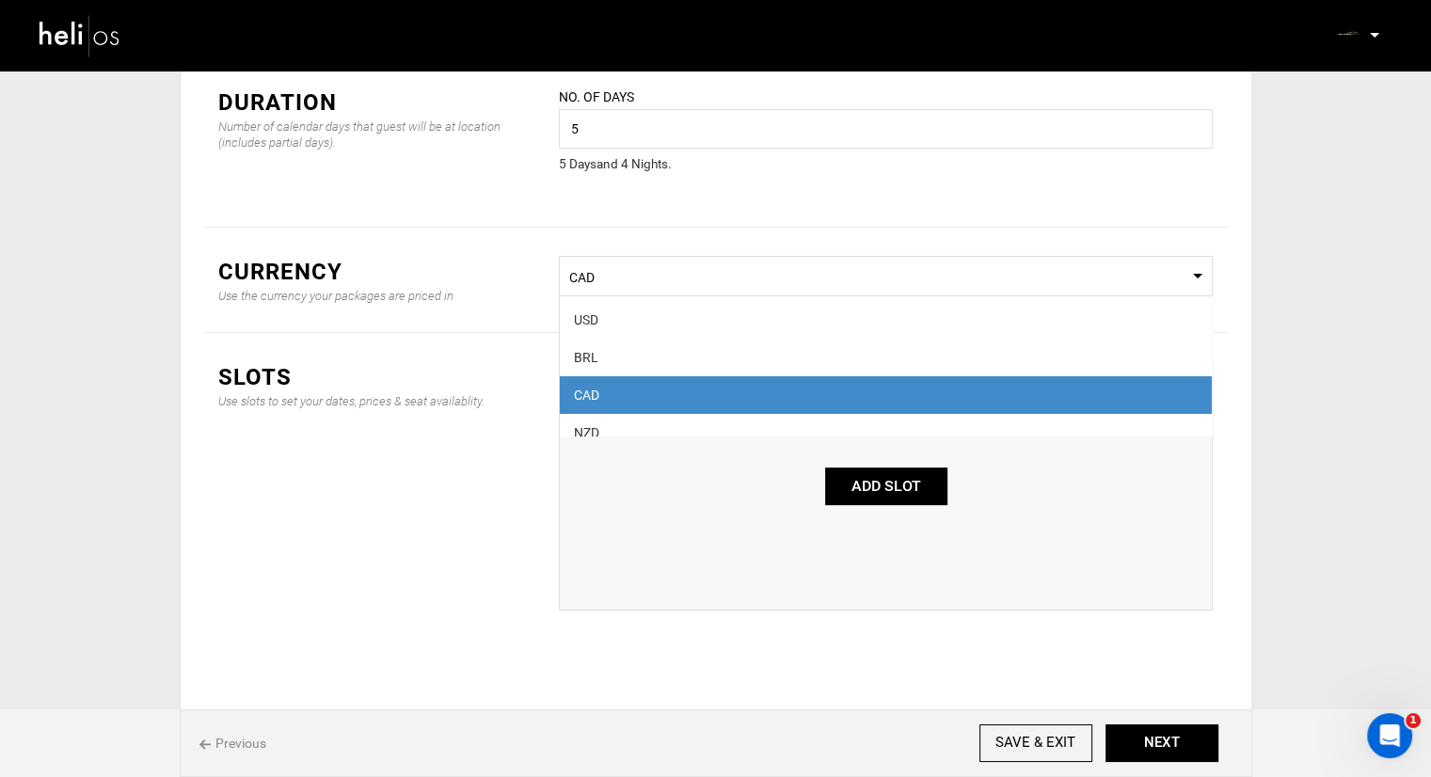
scroll to position [128, 0]
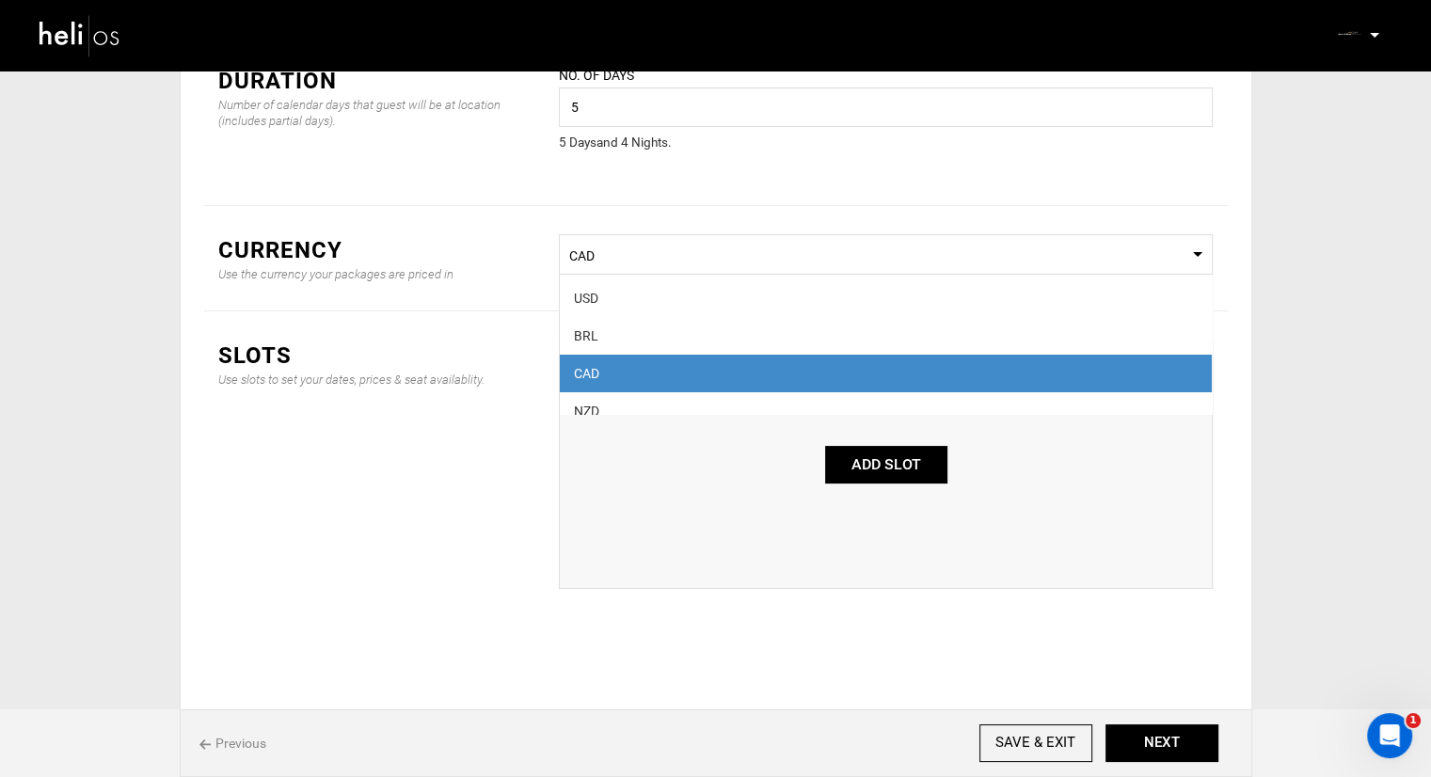
click at [909, 478] on button "ADD SLOT" at bounding box center [886, 465] width 122 height 38
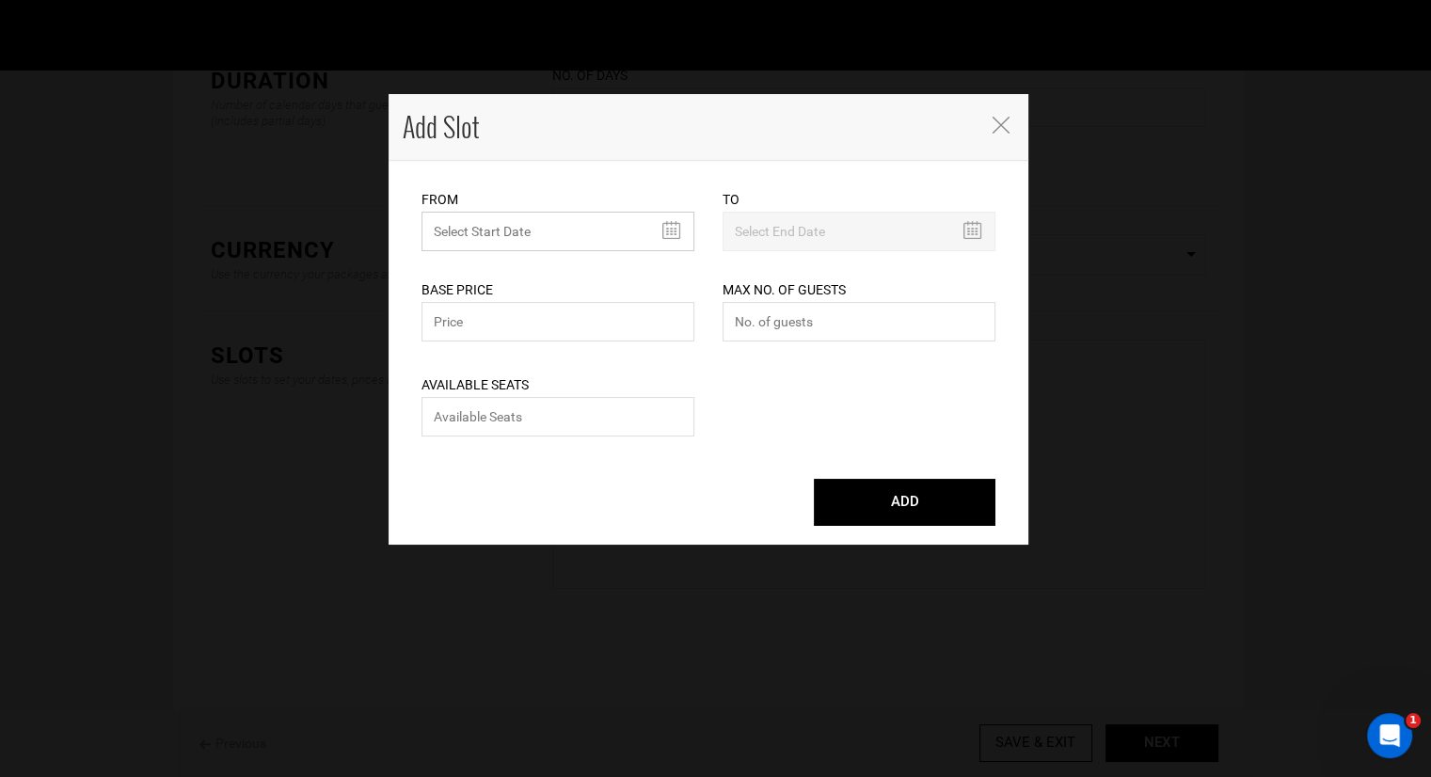
click at [634, 243] on input "text" at bounding box center [557, 232] width 273 height 40
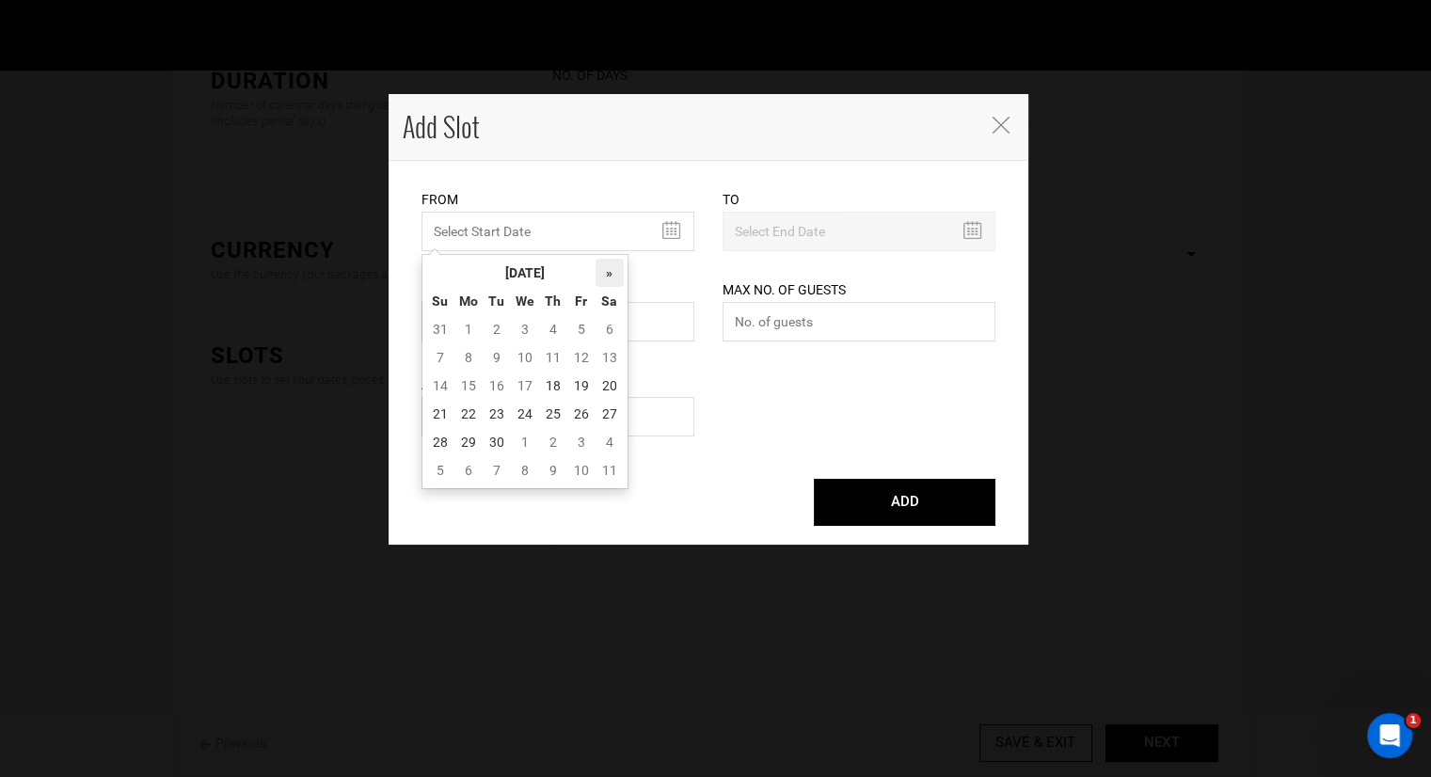
click at [605, 272] on th "»" at bounding box center [609, 273] width 28 height 28
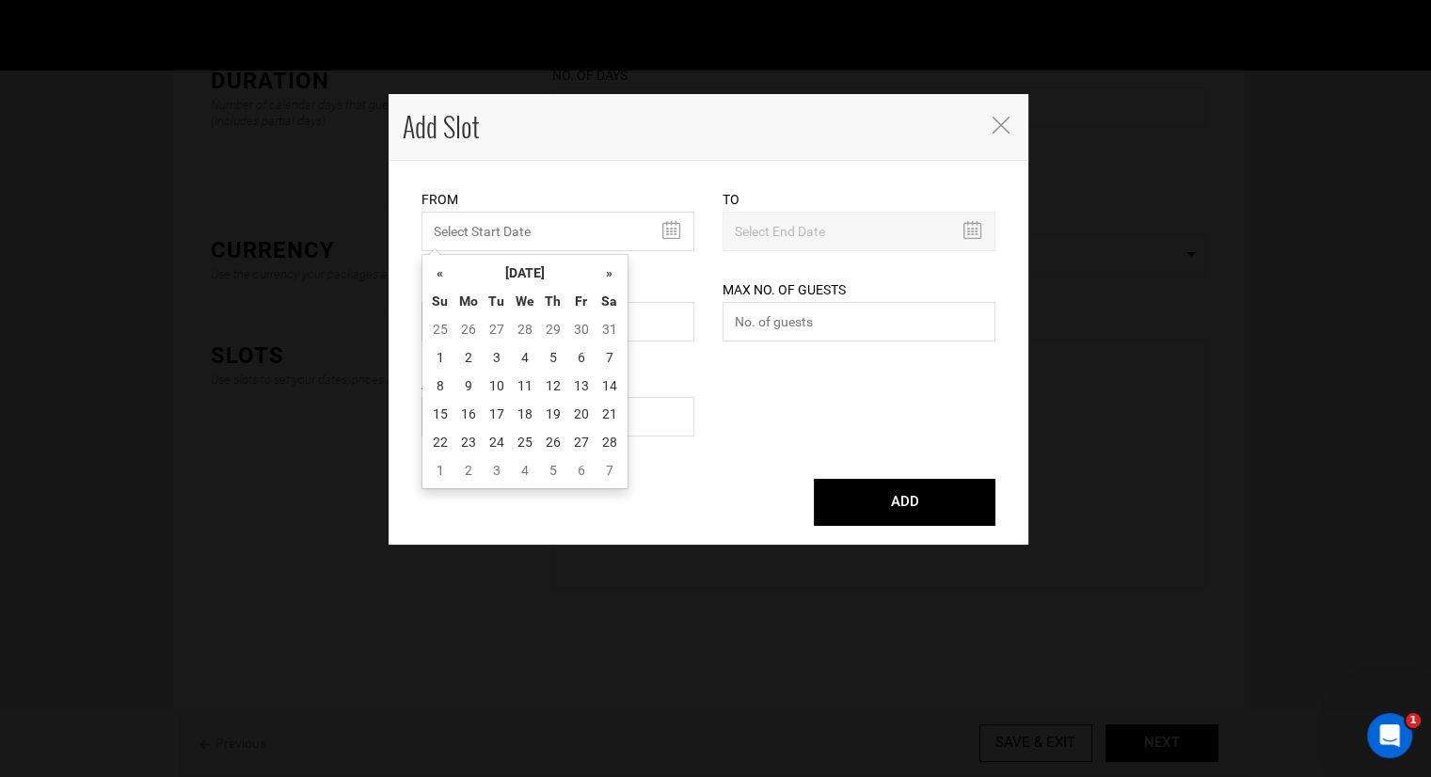
click at [605, 272] on th "»" at bounding box center [609, 273] width 28 height 28
click at [452, 278] on tr "« [DATE] »" at bounding box center [525, 273] width 198 height 28
click at [446, 276] on th "«" at bounding box center [440, 273] width 28 height 28
click at [445, 416] on td "15" at bounding box center [440, 414] width 28 height 28
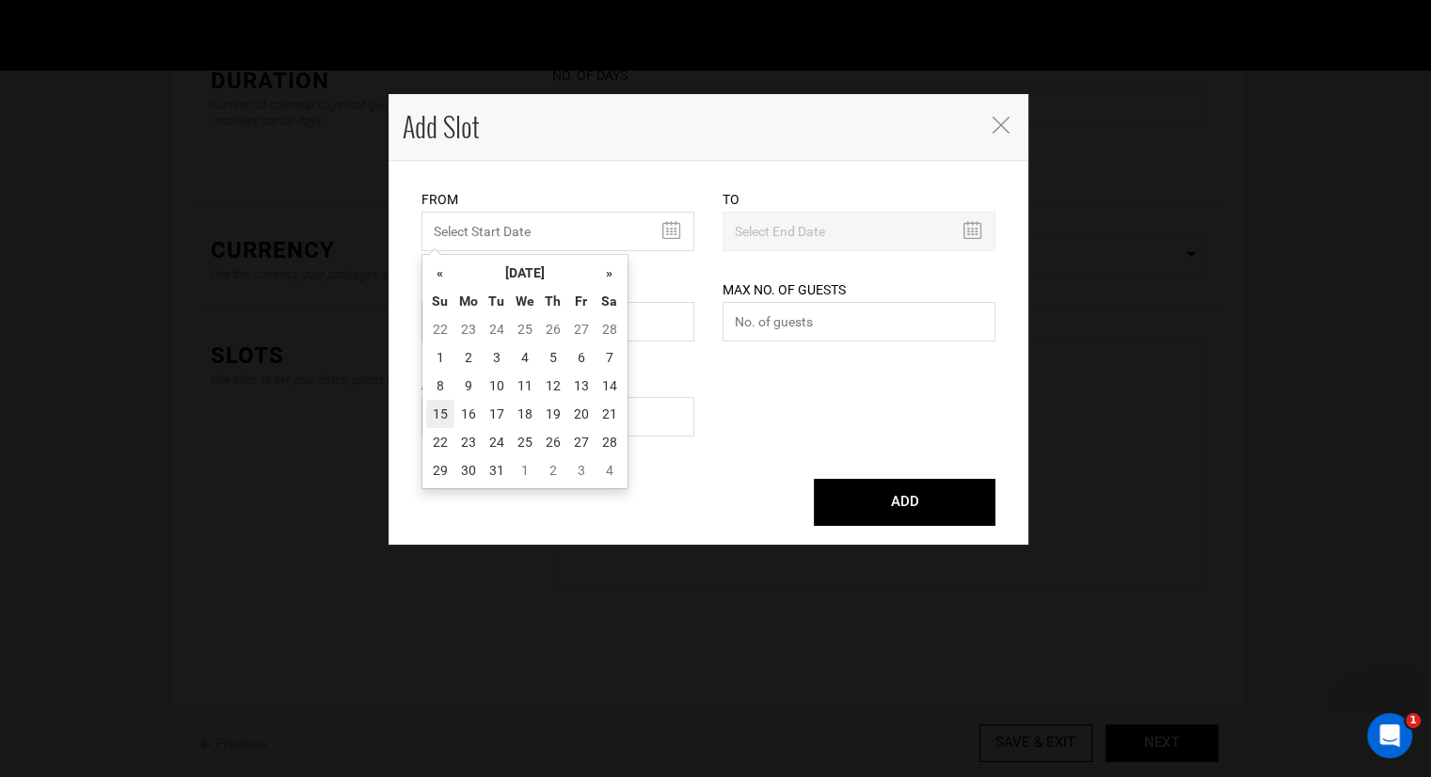
type input "[DATE]"
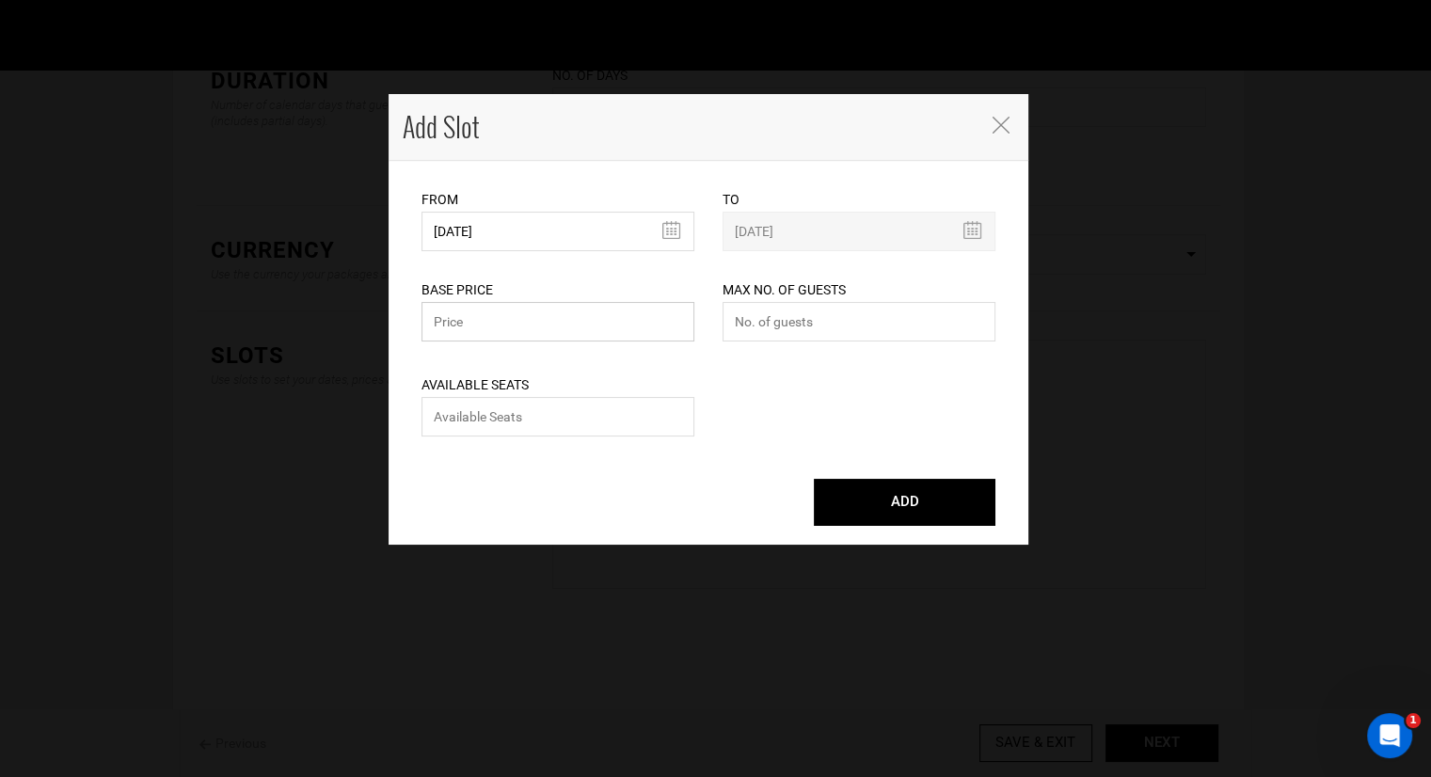
click at [523, 318] on input "text" at bounding box center [557, 322] width 273 height 40
click at [595, 315] on input "text" at bounding box center [557, 322] width 273 height 40
type input "5672"
click at [853, 328] on input "number" at bounding box center [858, 322] width 273 height 40
type input "2"
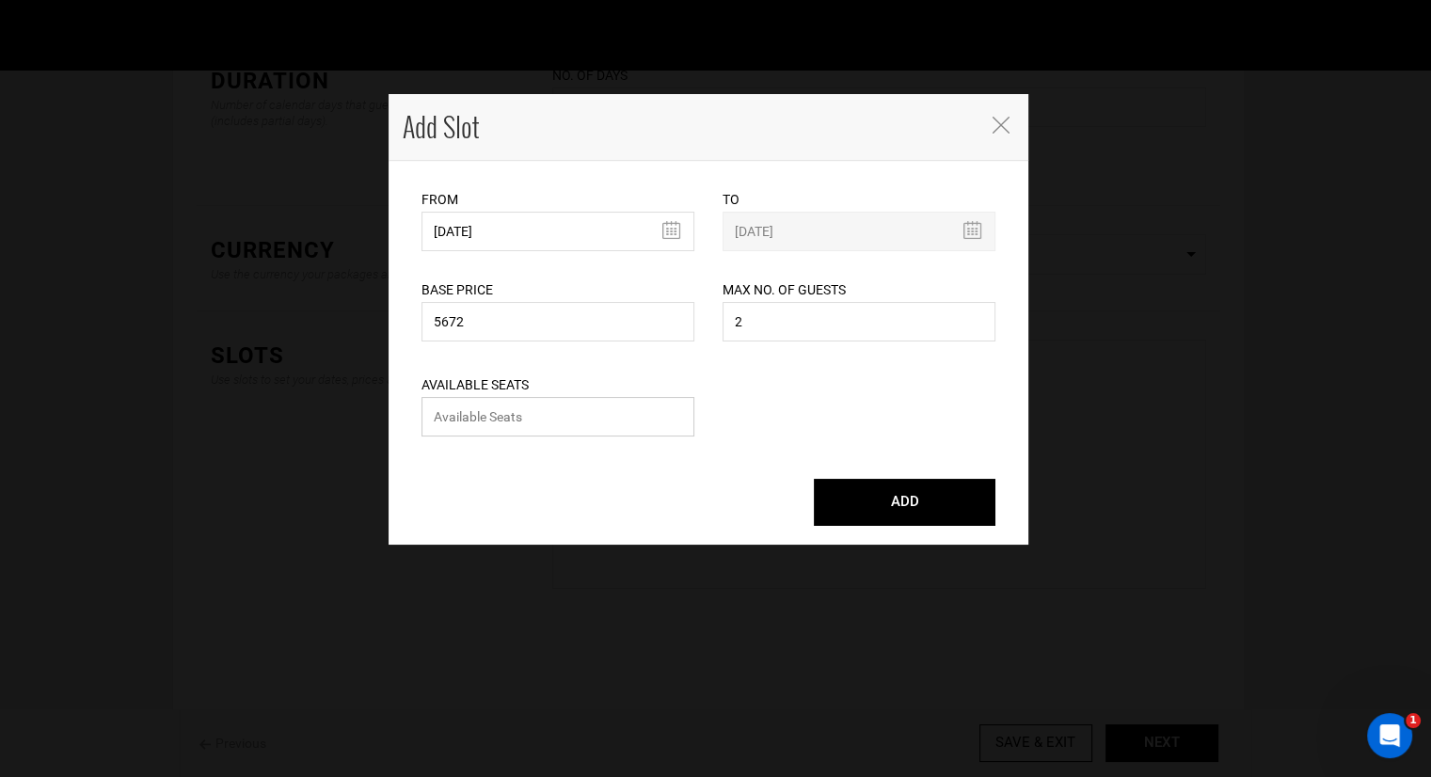
click at [511, 431] on input "number" at bounding box center [557, 417] width 273 height 40
type input "2"
click at [756, 395] on div "Available Seats 2 Please enter available seats. Available seats can not exceed …" at bounding box center [708, 393] width 602 height 95
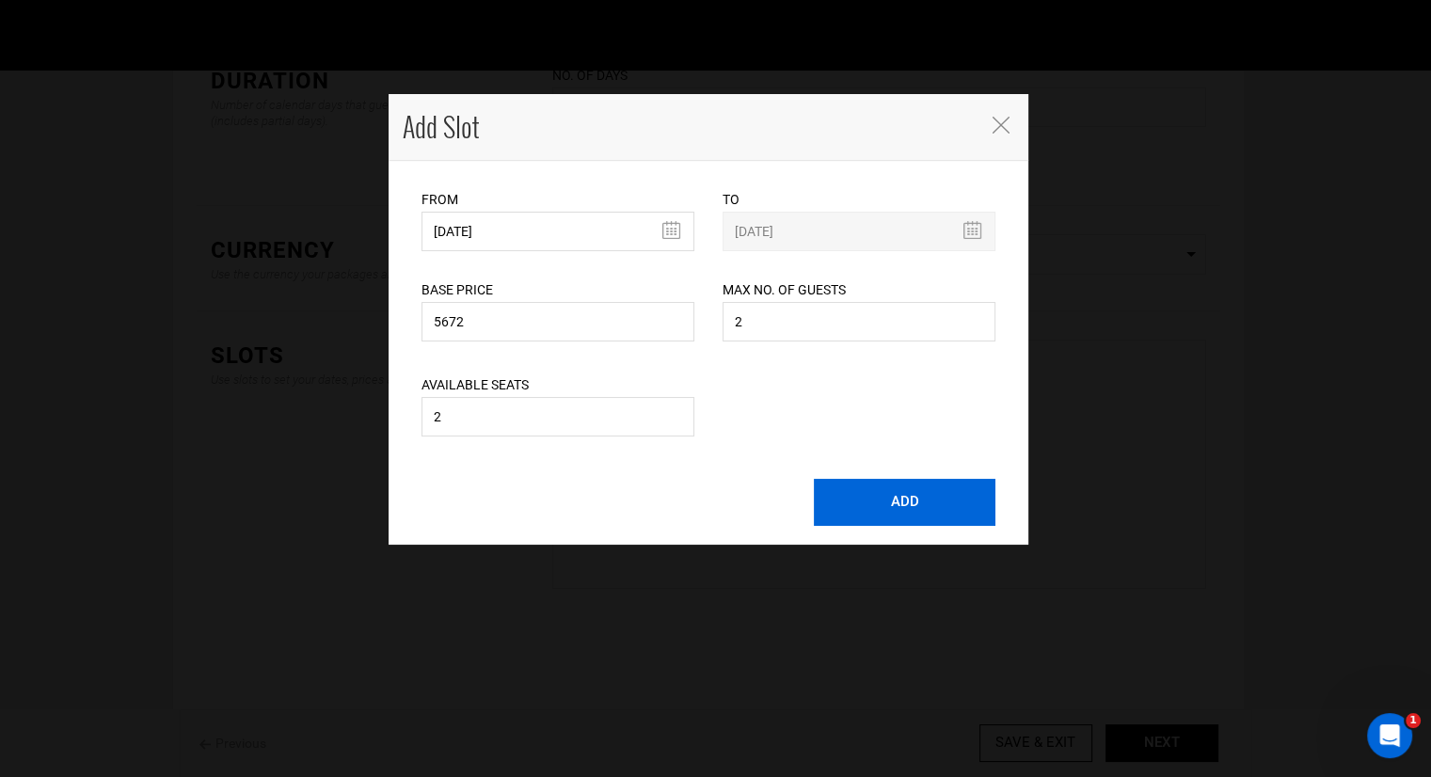
click at [868, 494] on button "ADD" at bounding box center [905, 502] width 182 height 47
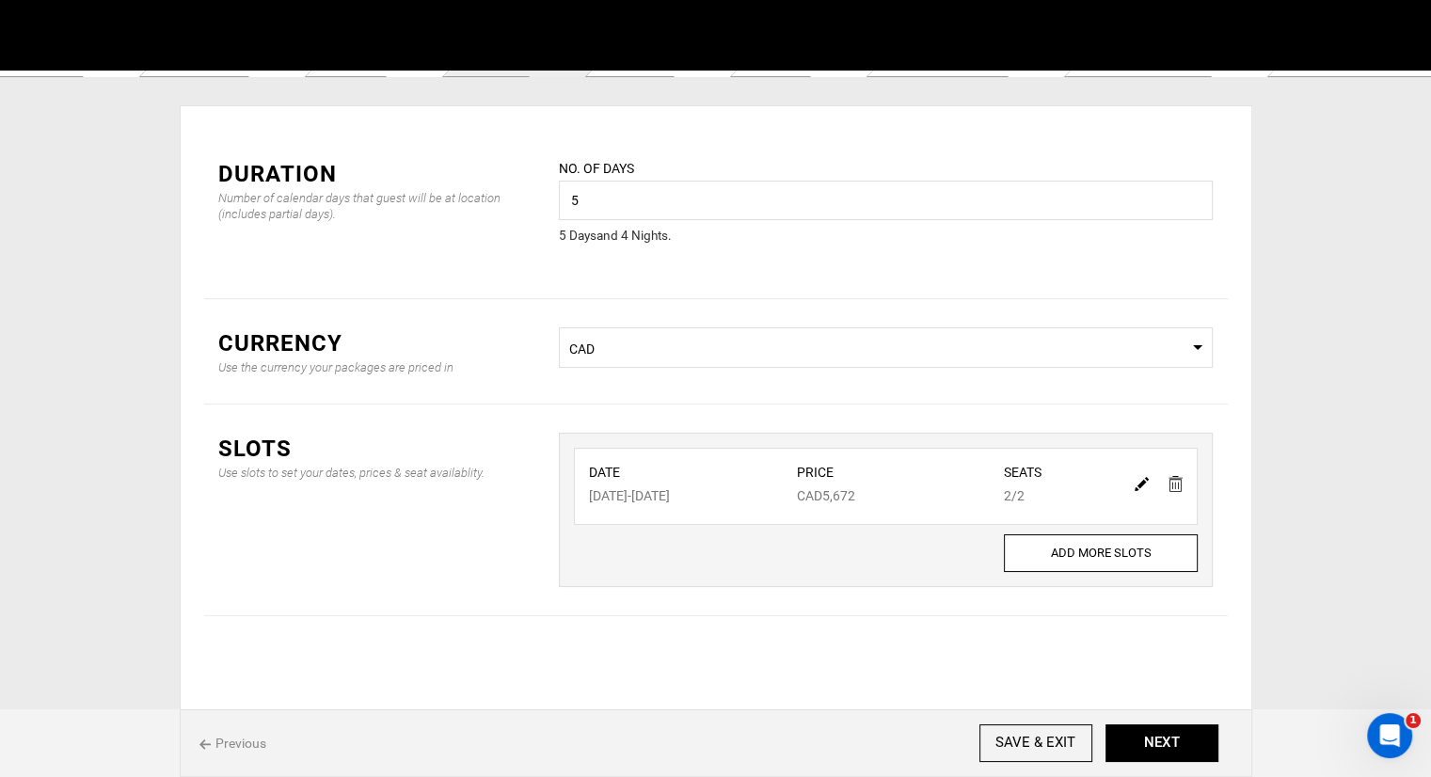
scroll to position [34, 0]
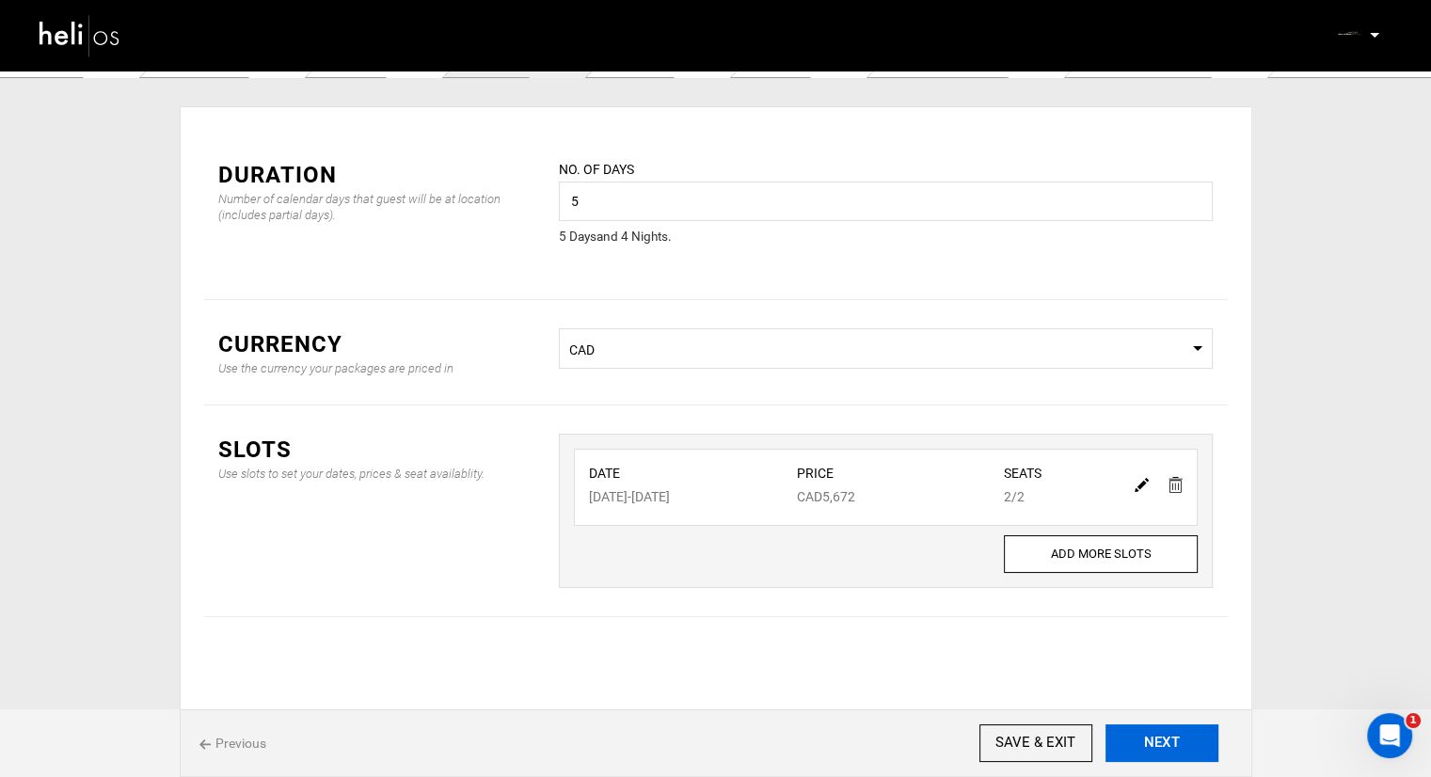
click at [1154, 737] on button "NEXT" at bounding box center [1161, 743] width 113 height 38
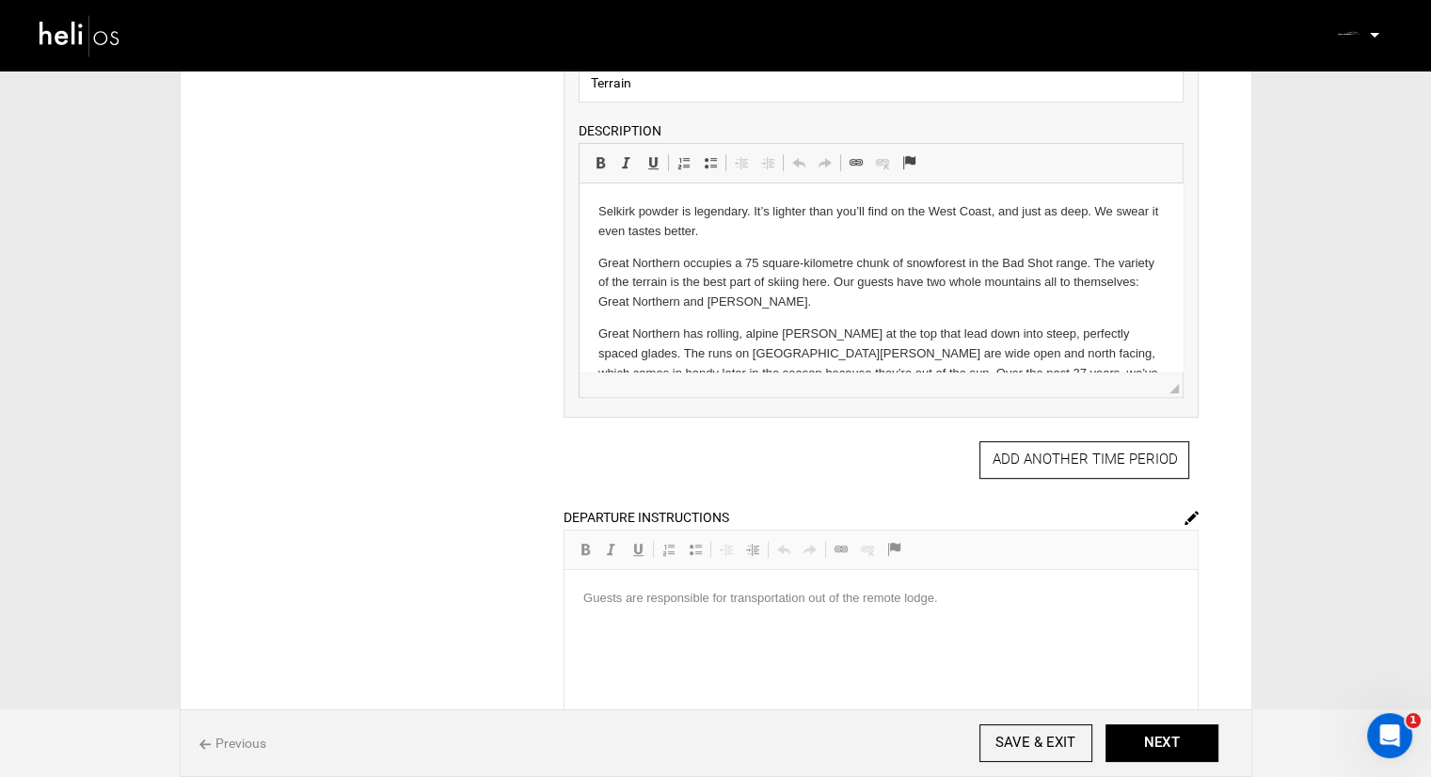
scroll to position [82, 0]
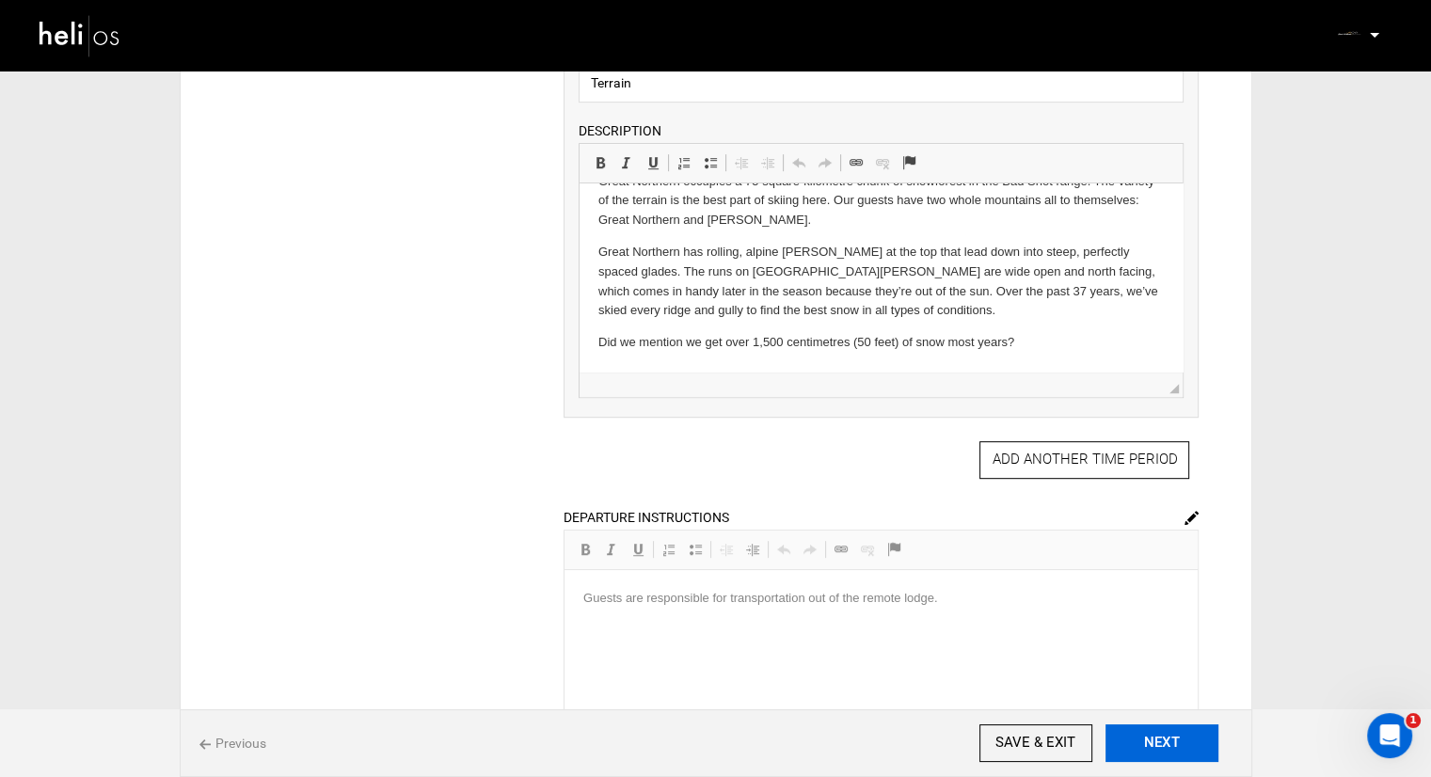
click at [1152, 738] on button "NEXT" at bounding box center [1161, 743] width 113 height 38
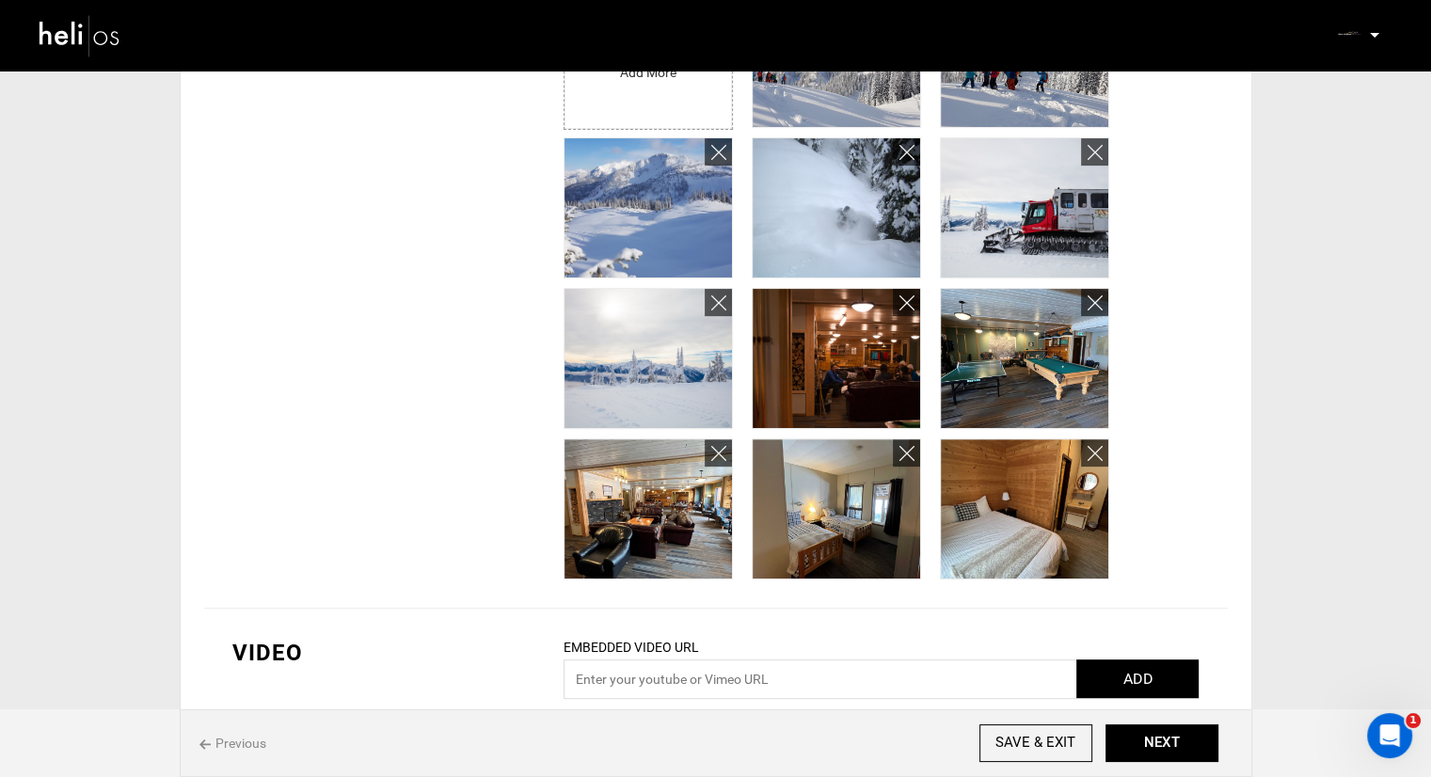
scroll to position [602, 0]
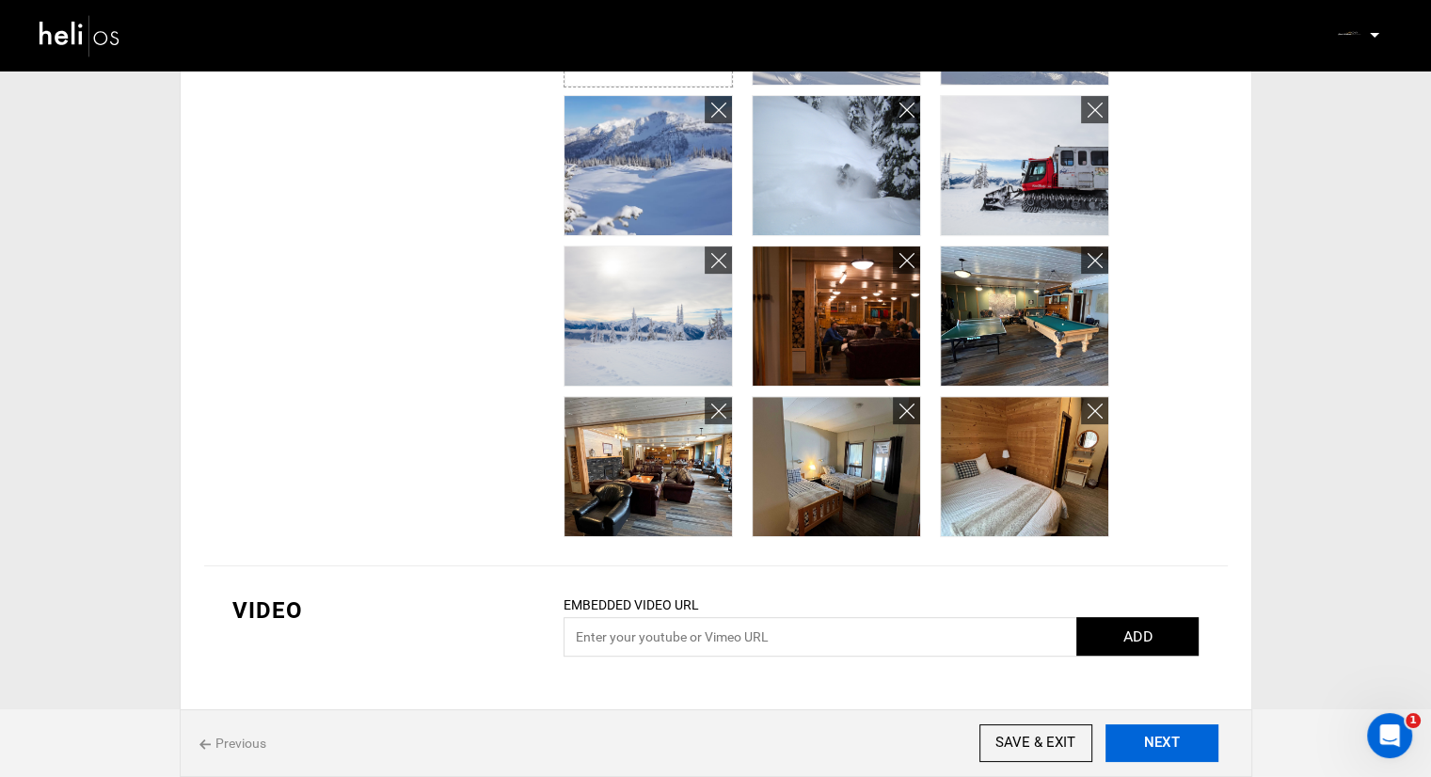
click at [1159, 738] on button "NEXT" at bounding box center [1161, 743] width 113 height 38
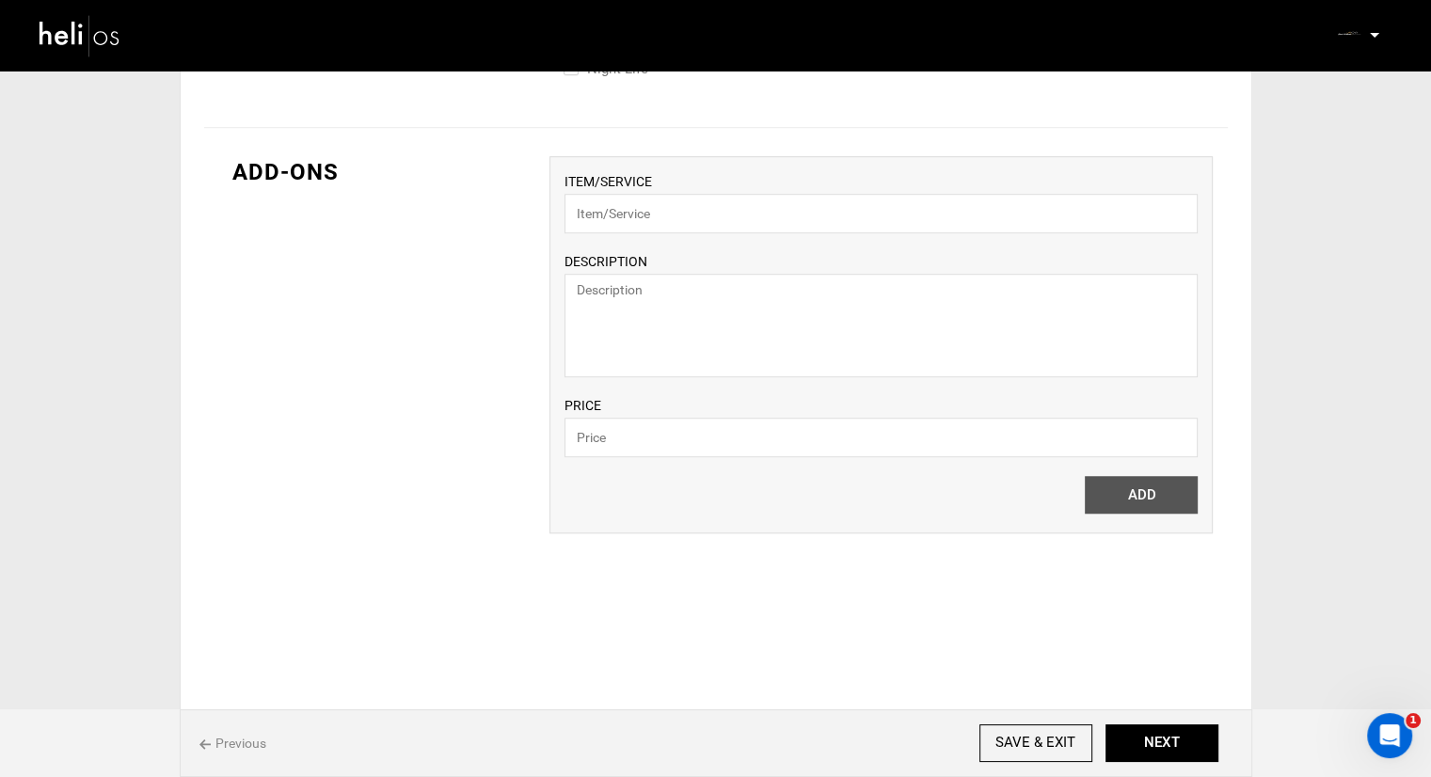
scroll to position [1318, 0]
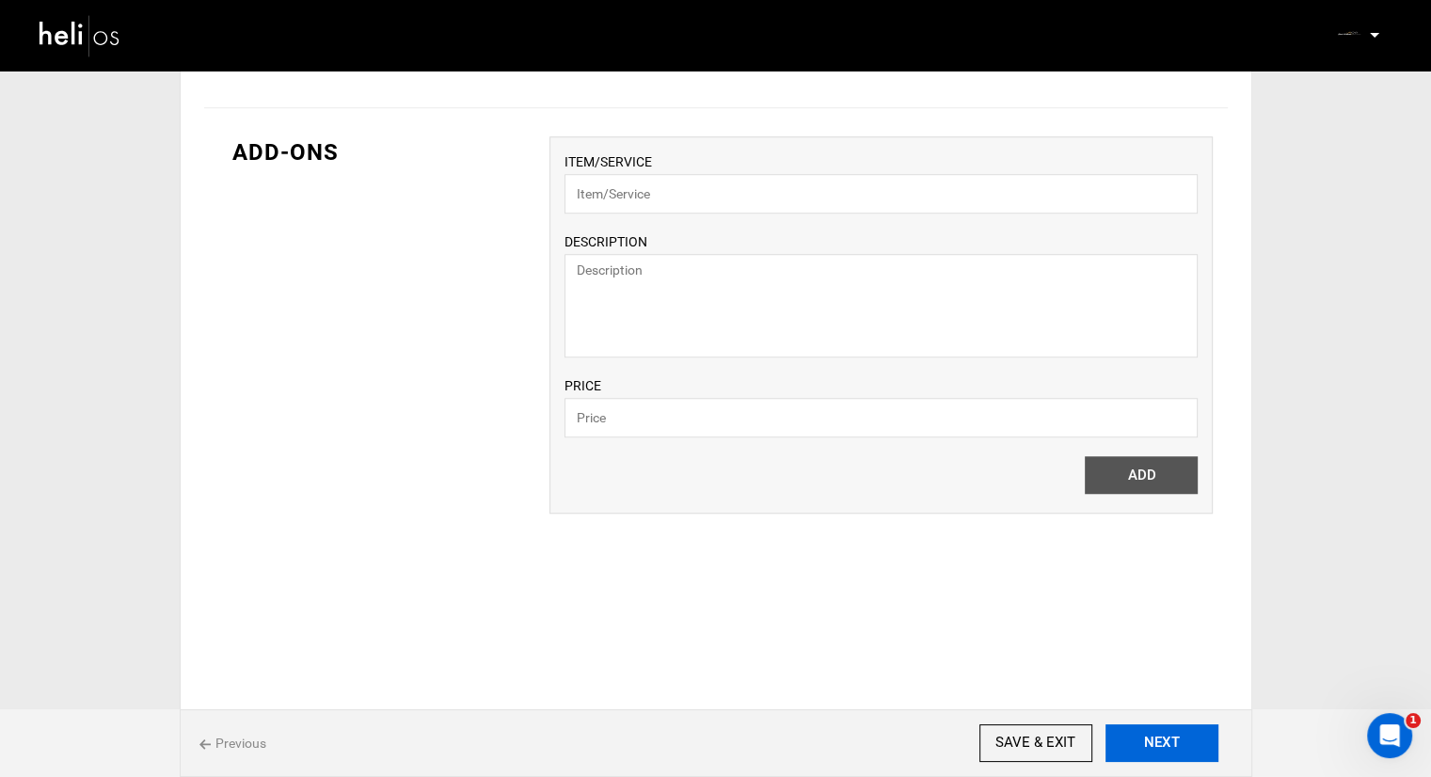
click at [1179, 753] on button "NEXT" at bounding box center [1161, 743] width 113 height 38
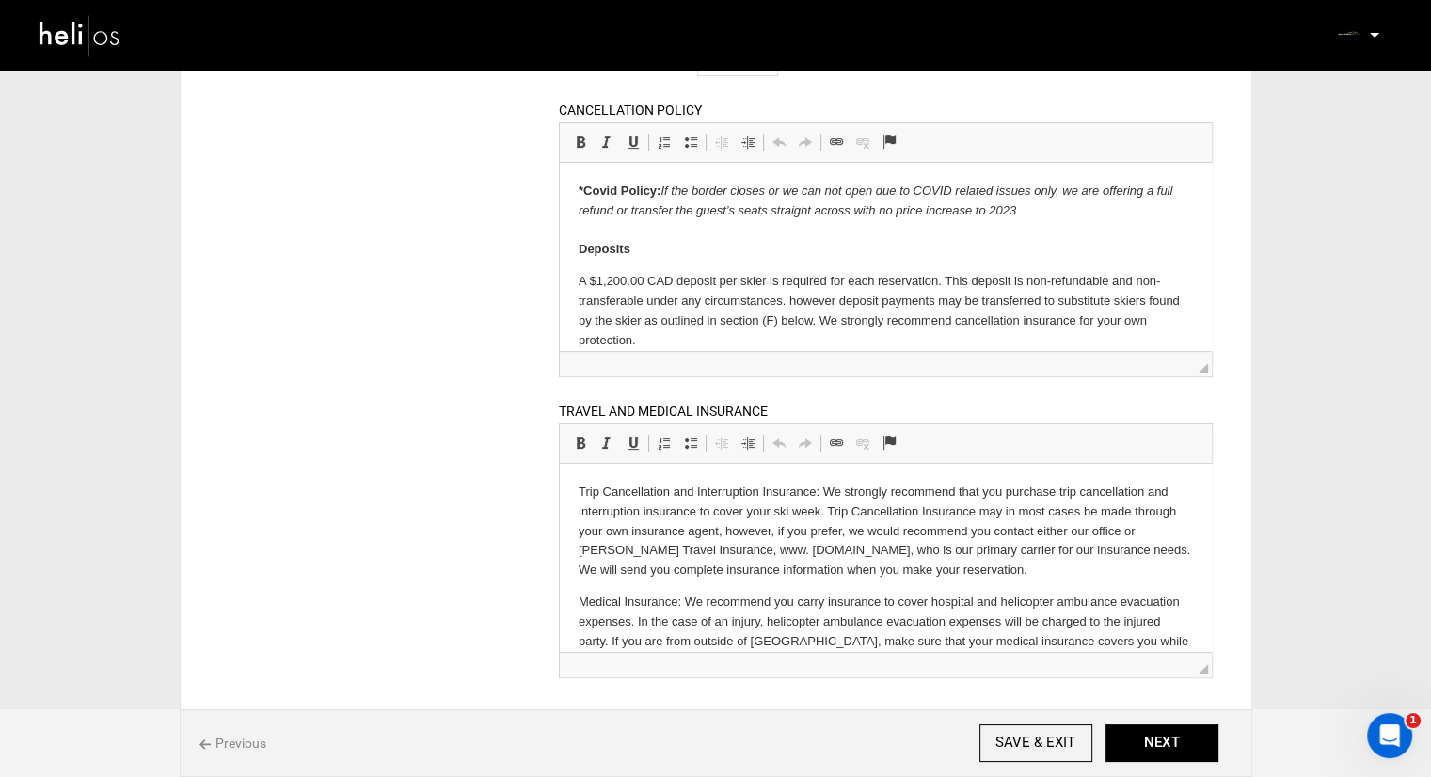
scroll to position [470, 0]
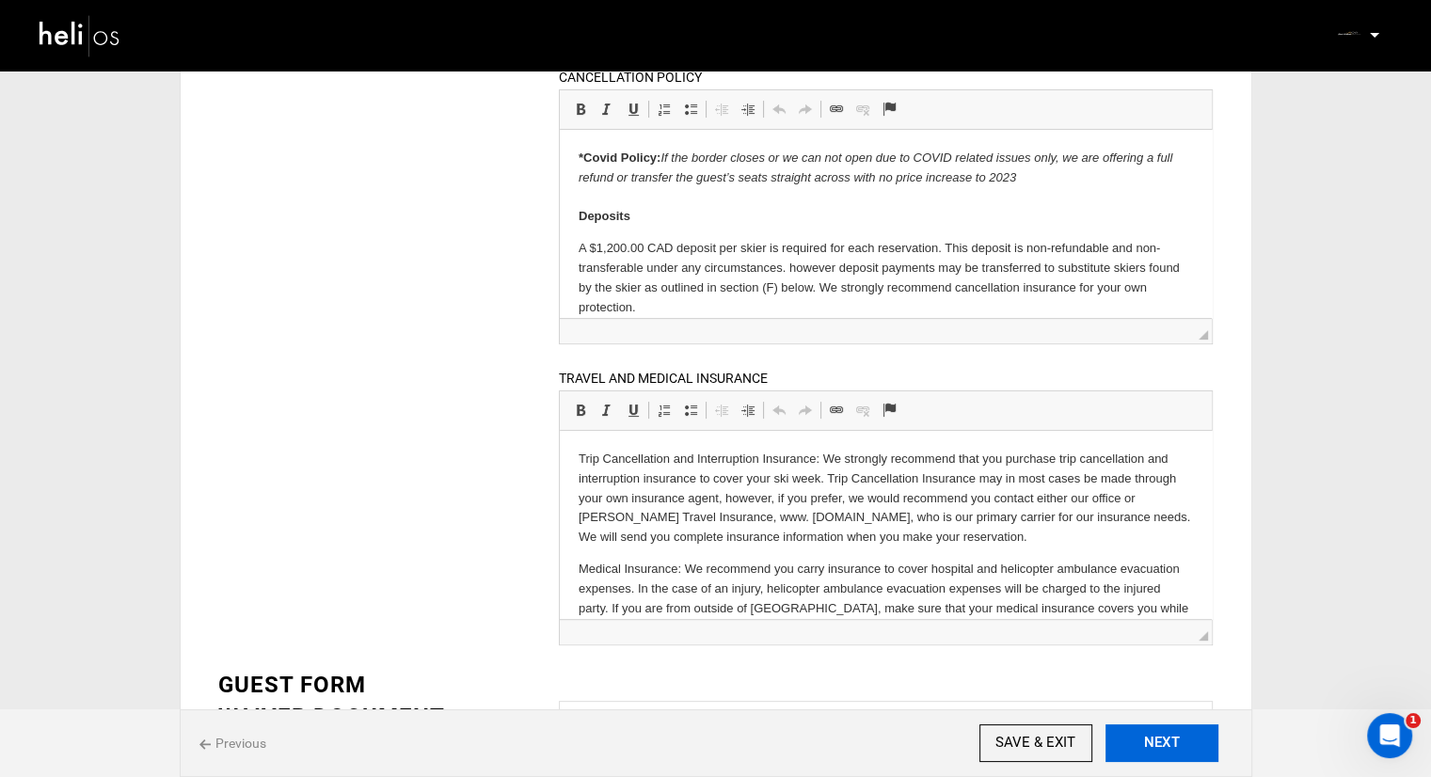
click at [1128, 742] on button "NEXT" at bounding box center [1161, 743] width 113 height 38
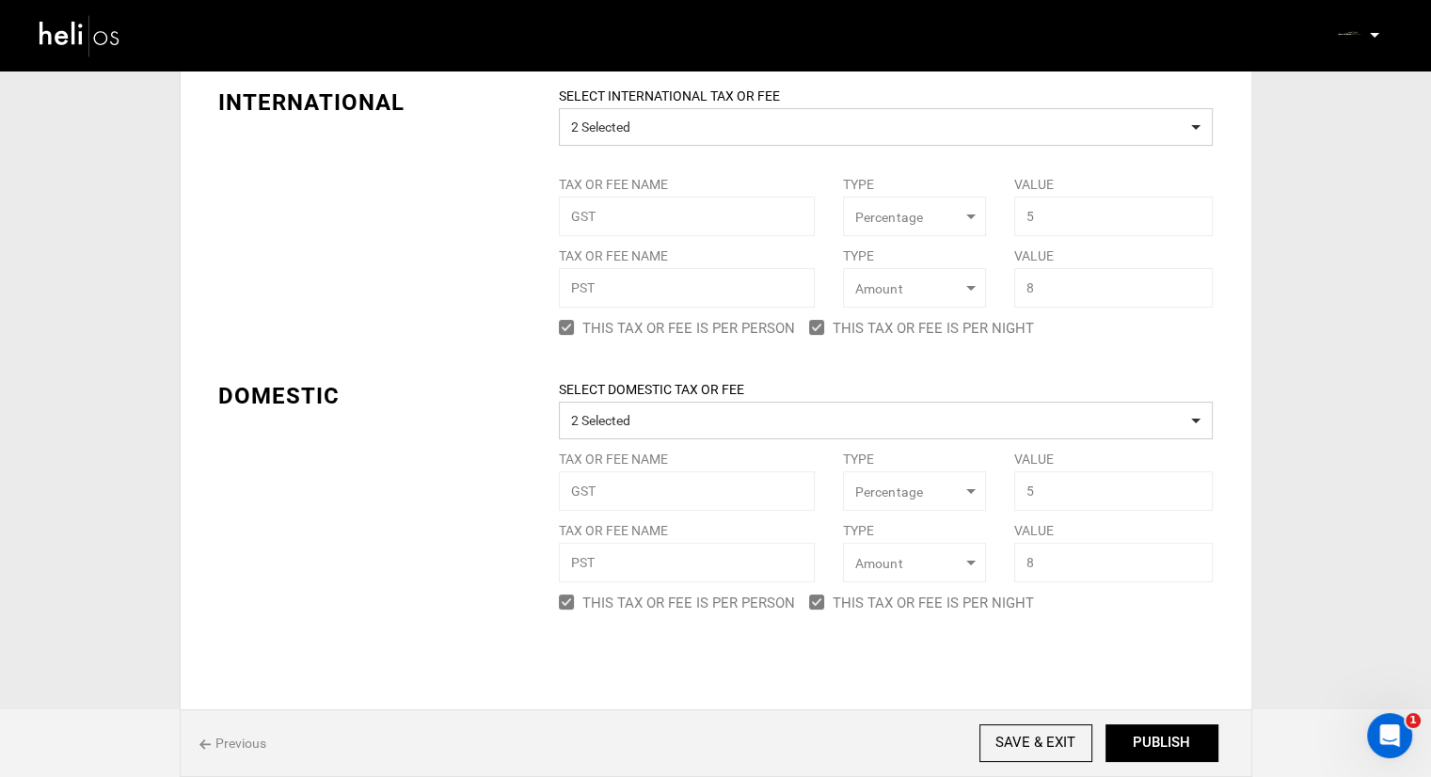
scroll to position [192, 0]
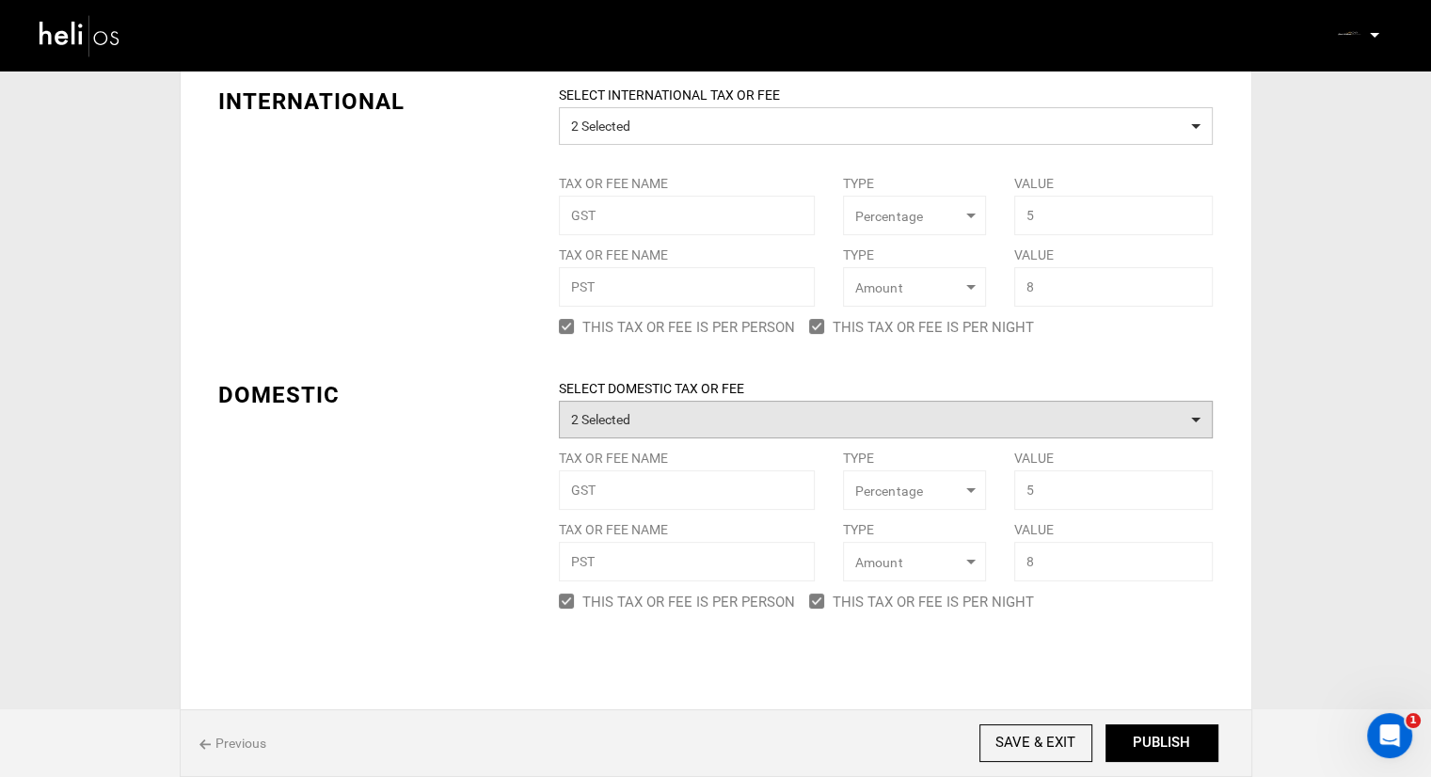
click at [997, 426] on button "2 Selected" at bounding box center [886, 420] width 654 height 38
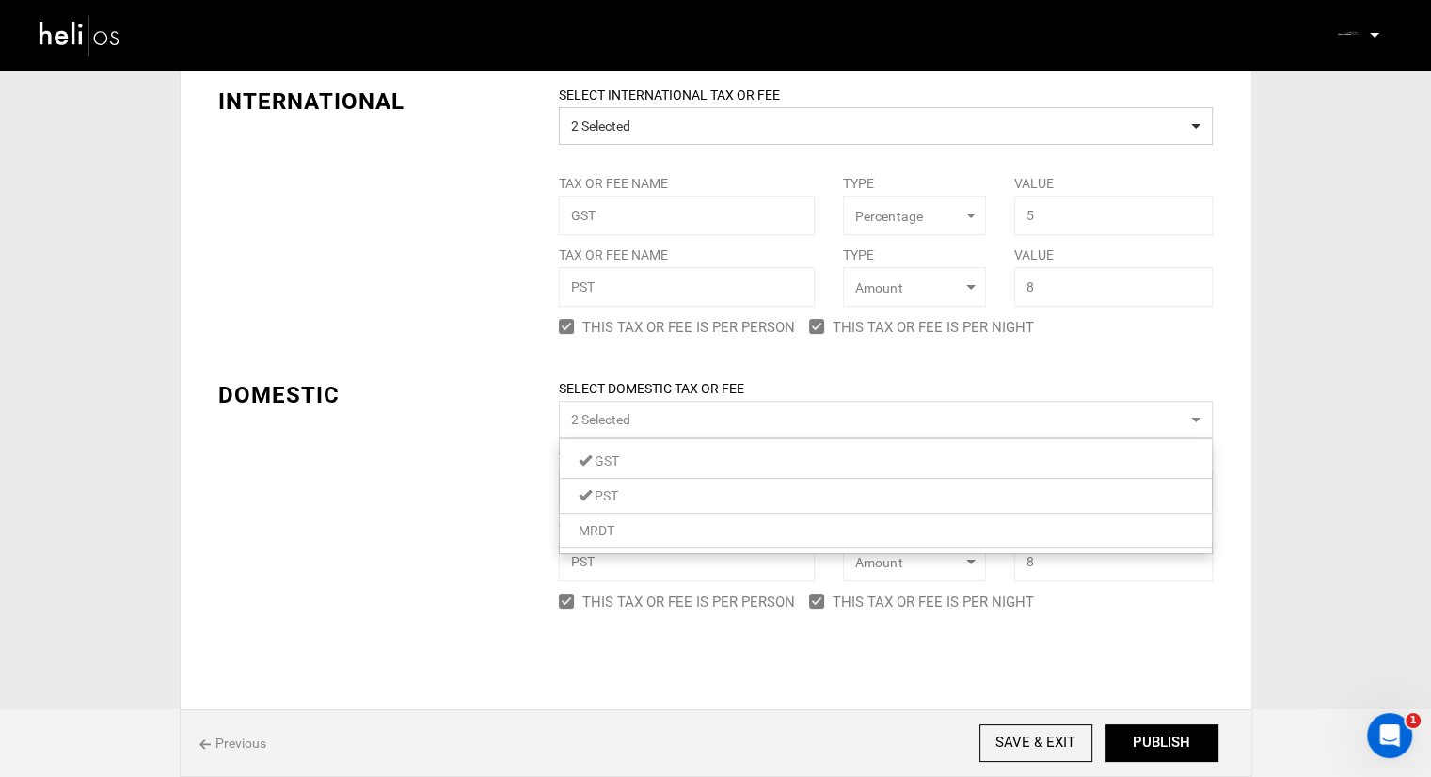
click at [996, 412] on button "2 Selected" at bounding box center [886, 420] width 654 height 38
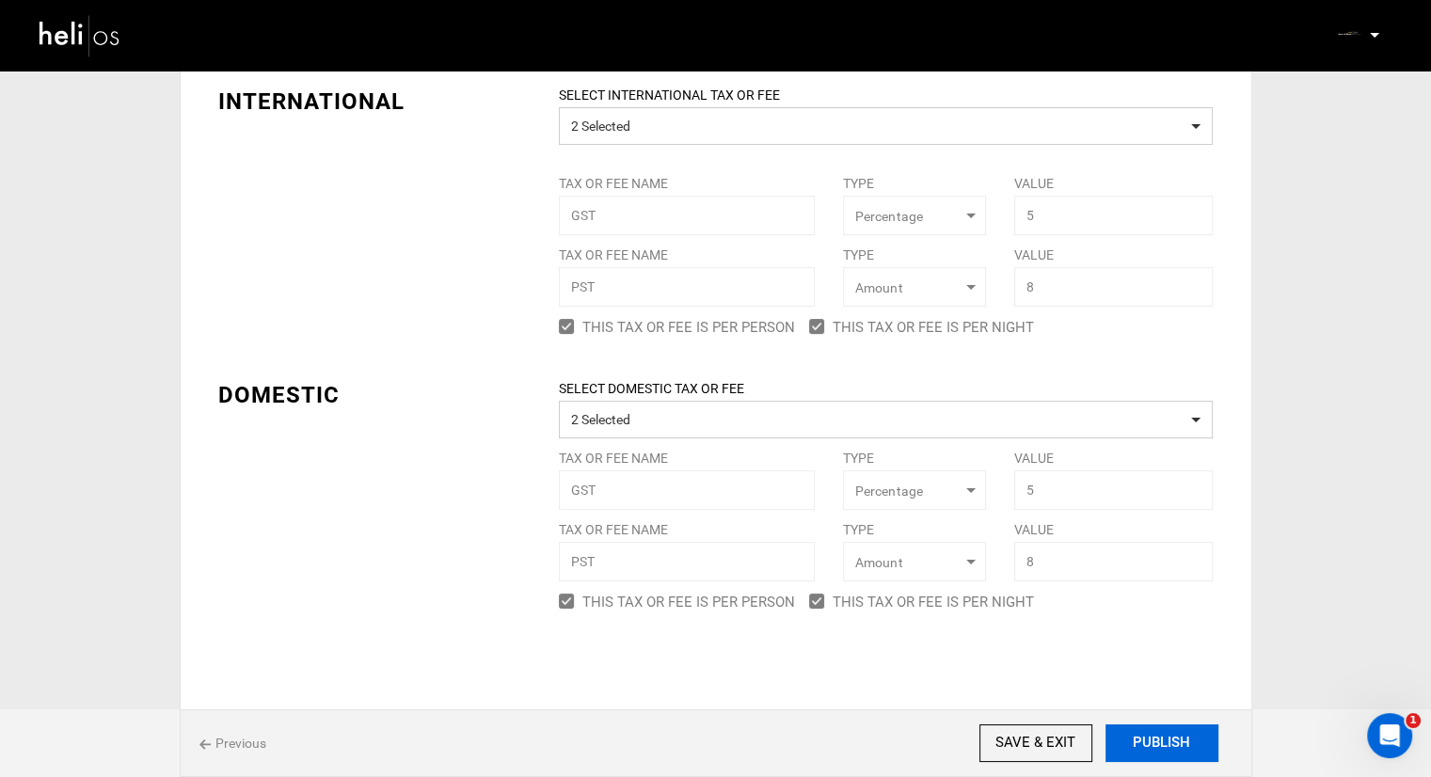
click at [1136, 746] on button "PUBLISH" at bounding box center [1161, 743] width 113 height 38
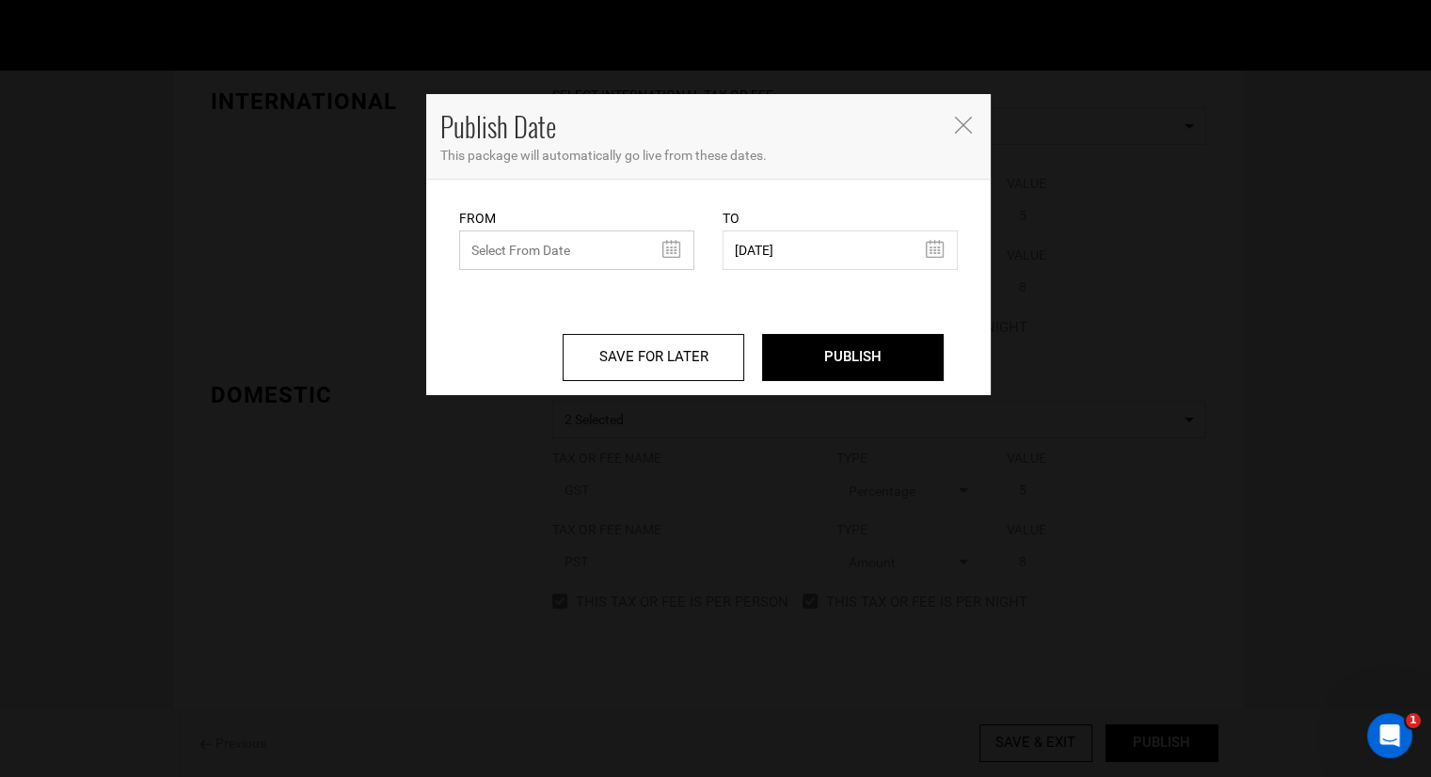
click at [661, 252] on input "text" at bounding box center [576, 250] width 235 height 40
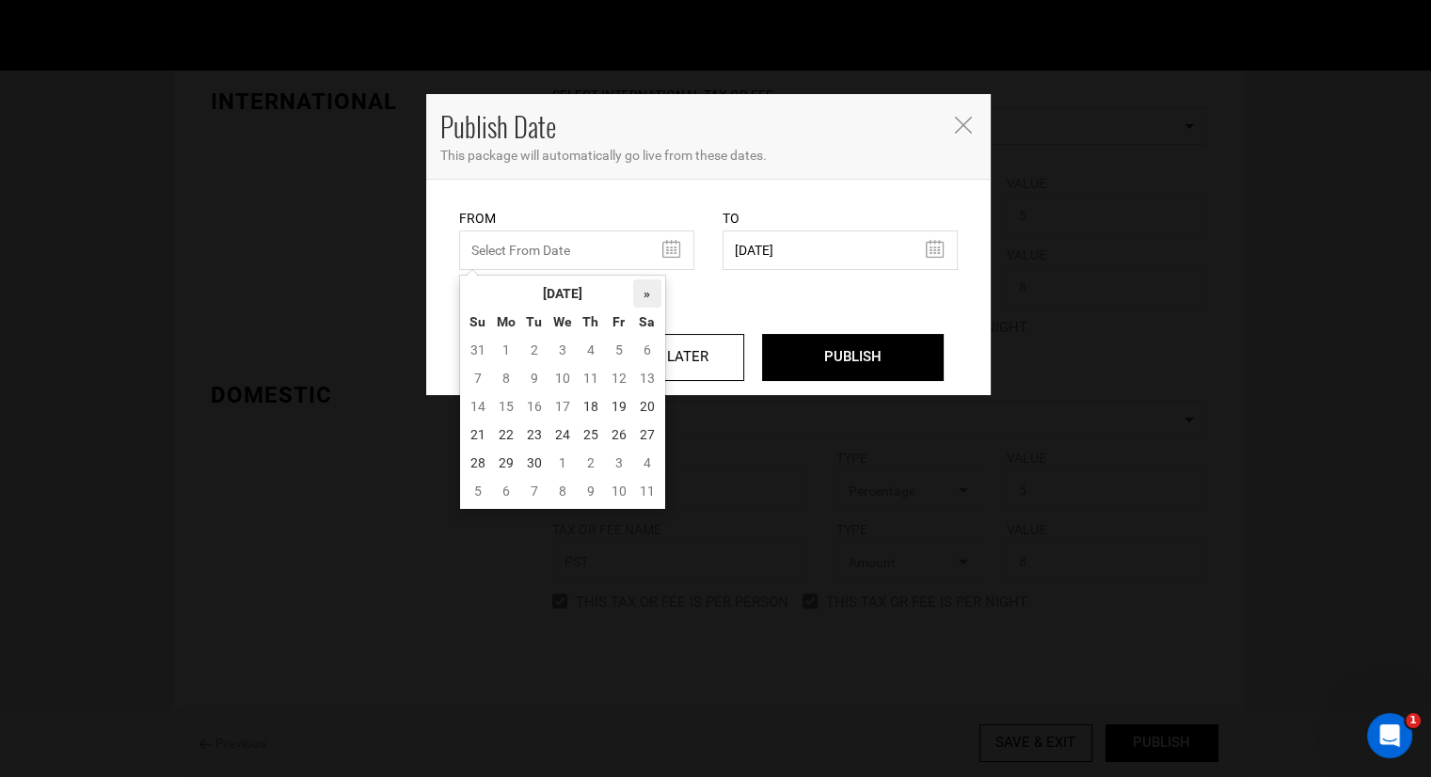
click at [643, 293] on th "»" at bounding box center [647, 293] width 28 height 28
click at [478, 302] on th "«" at bounding box center [478, 293] width 28 height 28
click at [591, 404] on td "18" at bounding box center [591, 406] width 28 height 28
type input "[DATE]"
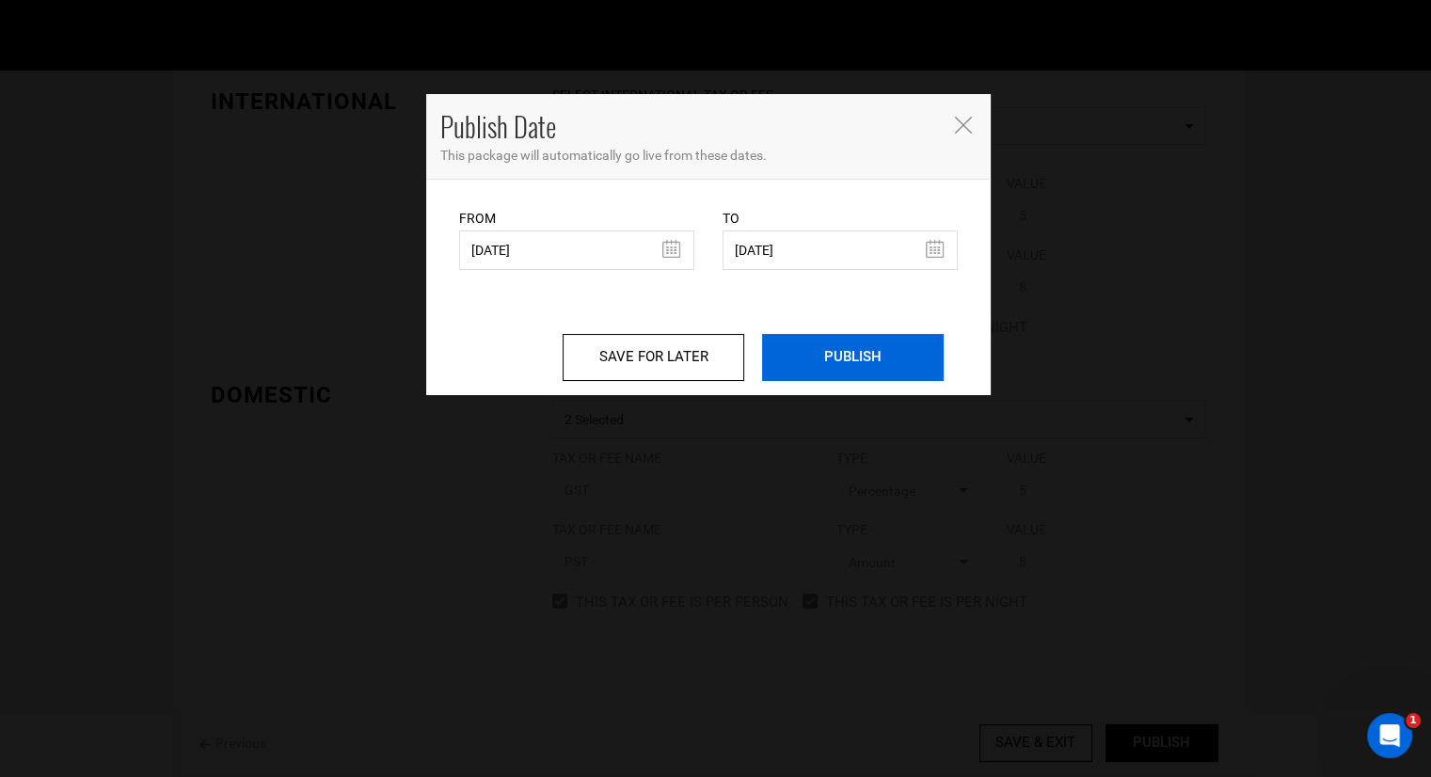
click at [809, 350] on input "PUBLISH" at bounding box center [853, 357] width 182 height 47
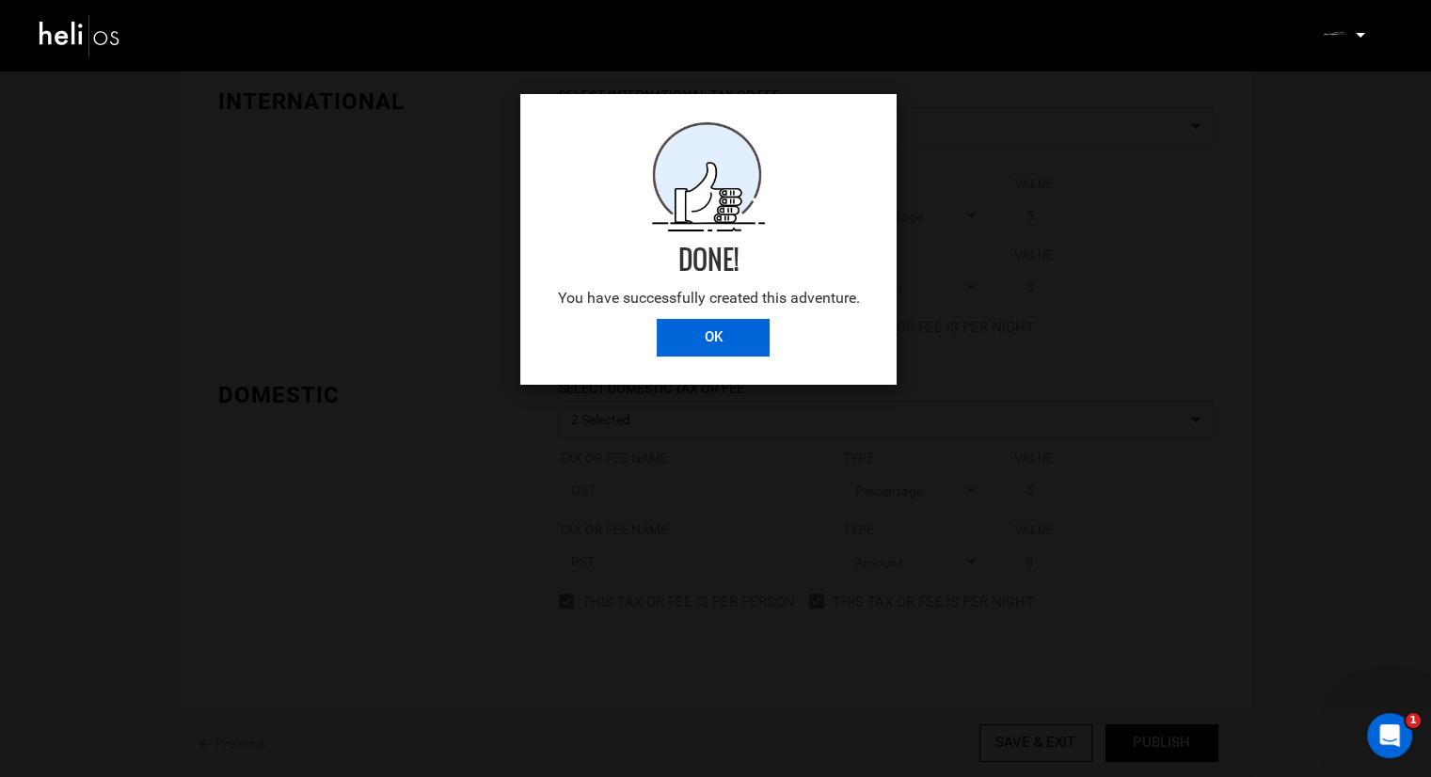
click at [678, 350] on input "OK" at bounding box center [713, 338] width 113 height 38
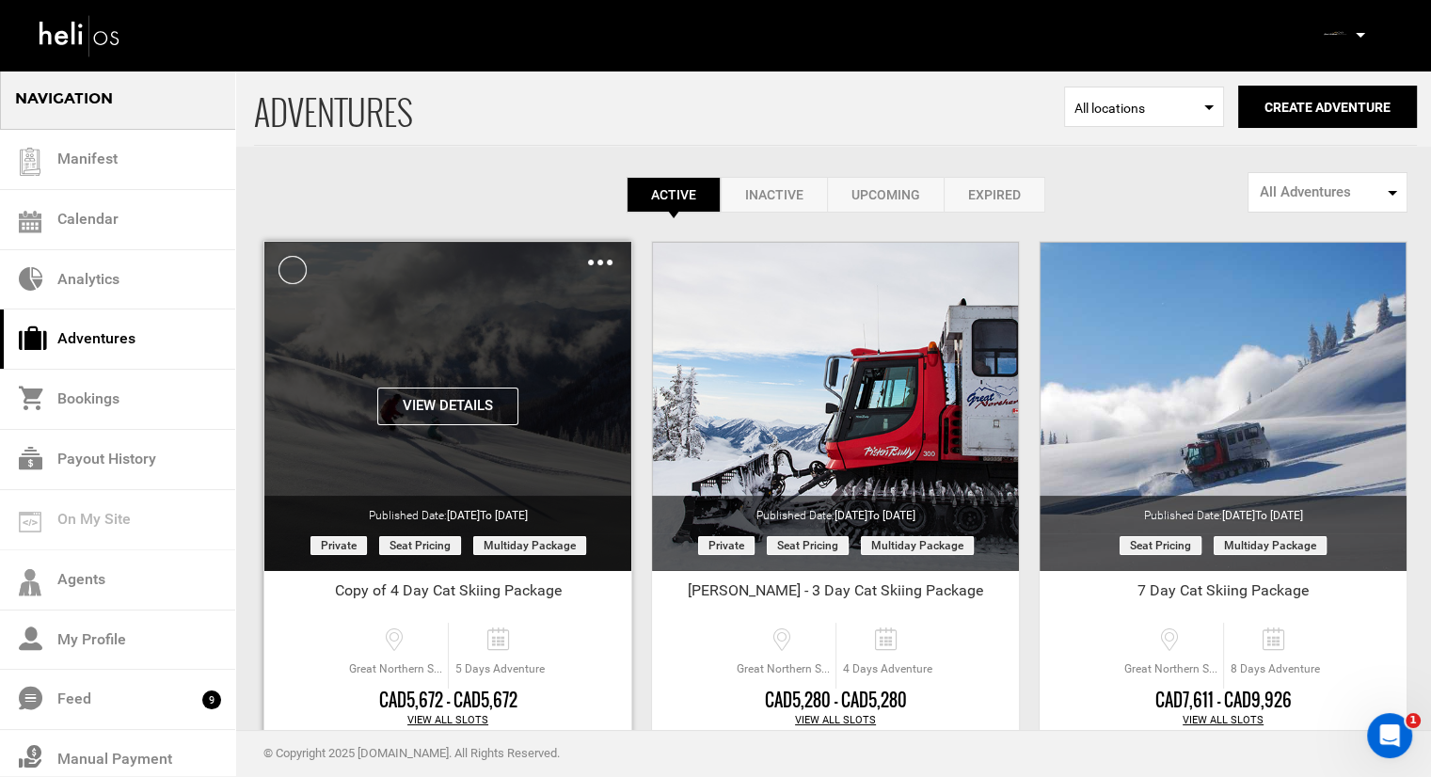
click at [601, 261] on img at bounding box center [600, 263] width 24 height 6
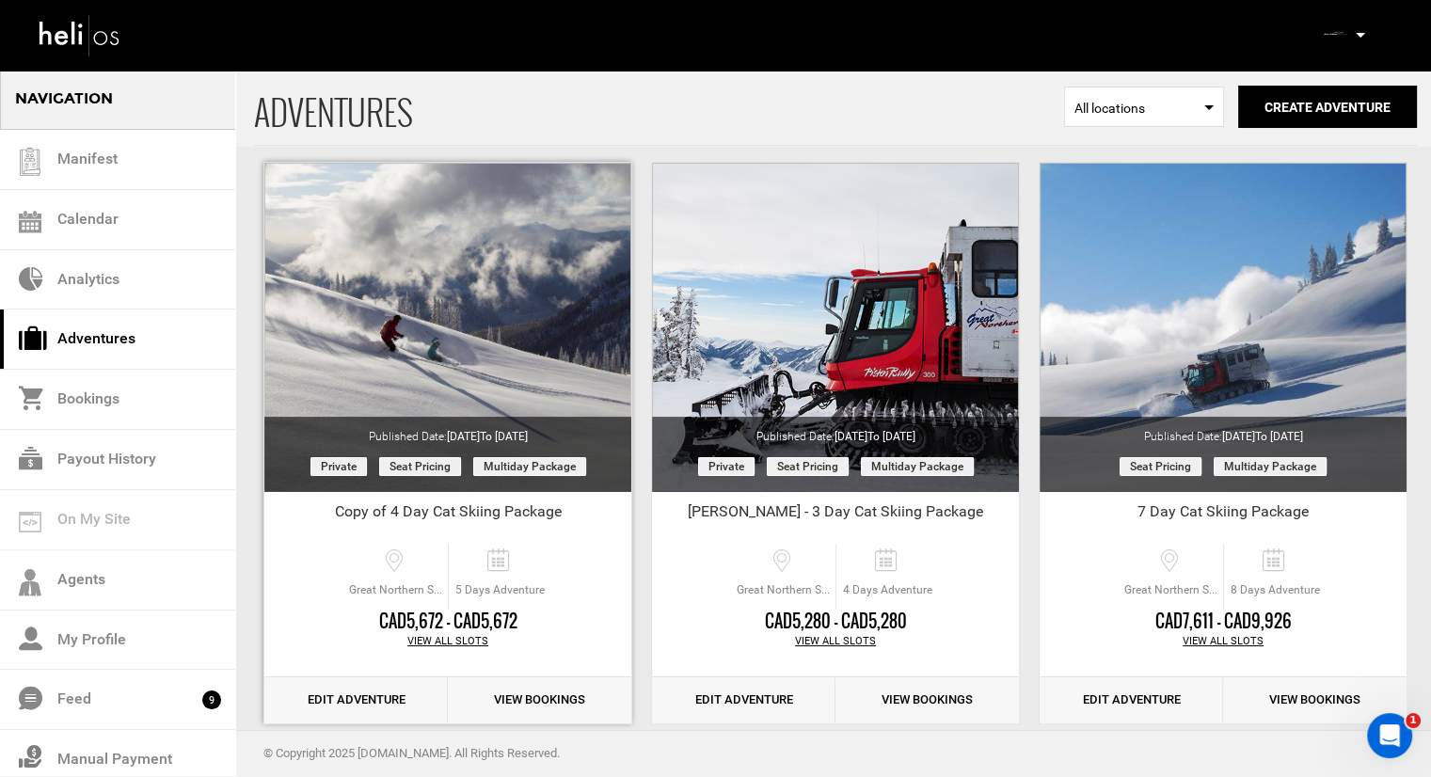
scroll to position [188, 0]
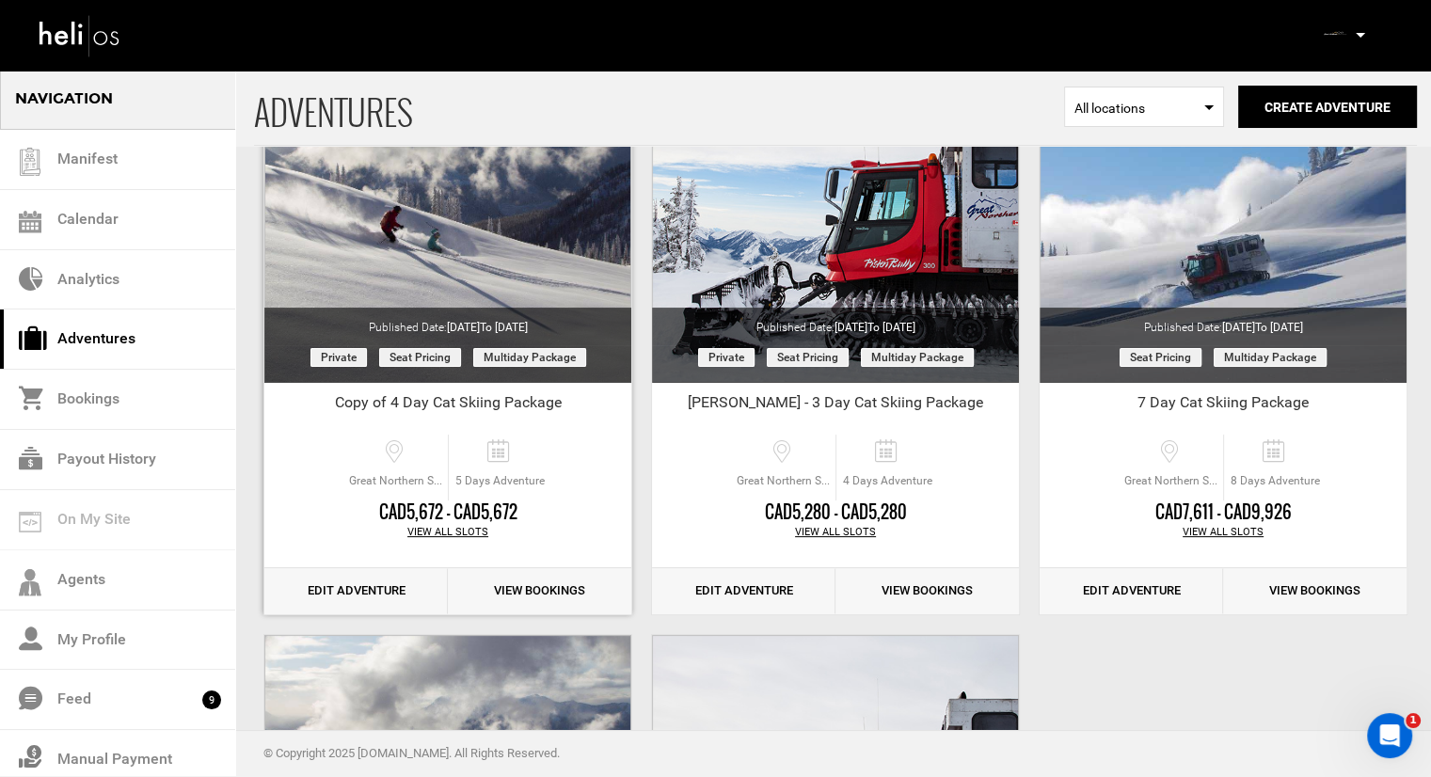
click at [376, 590] on link "Edit Adventure" at bounding box center [355, 591] width 183 height 46
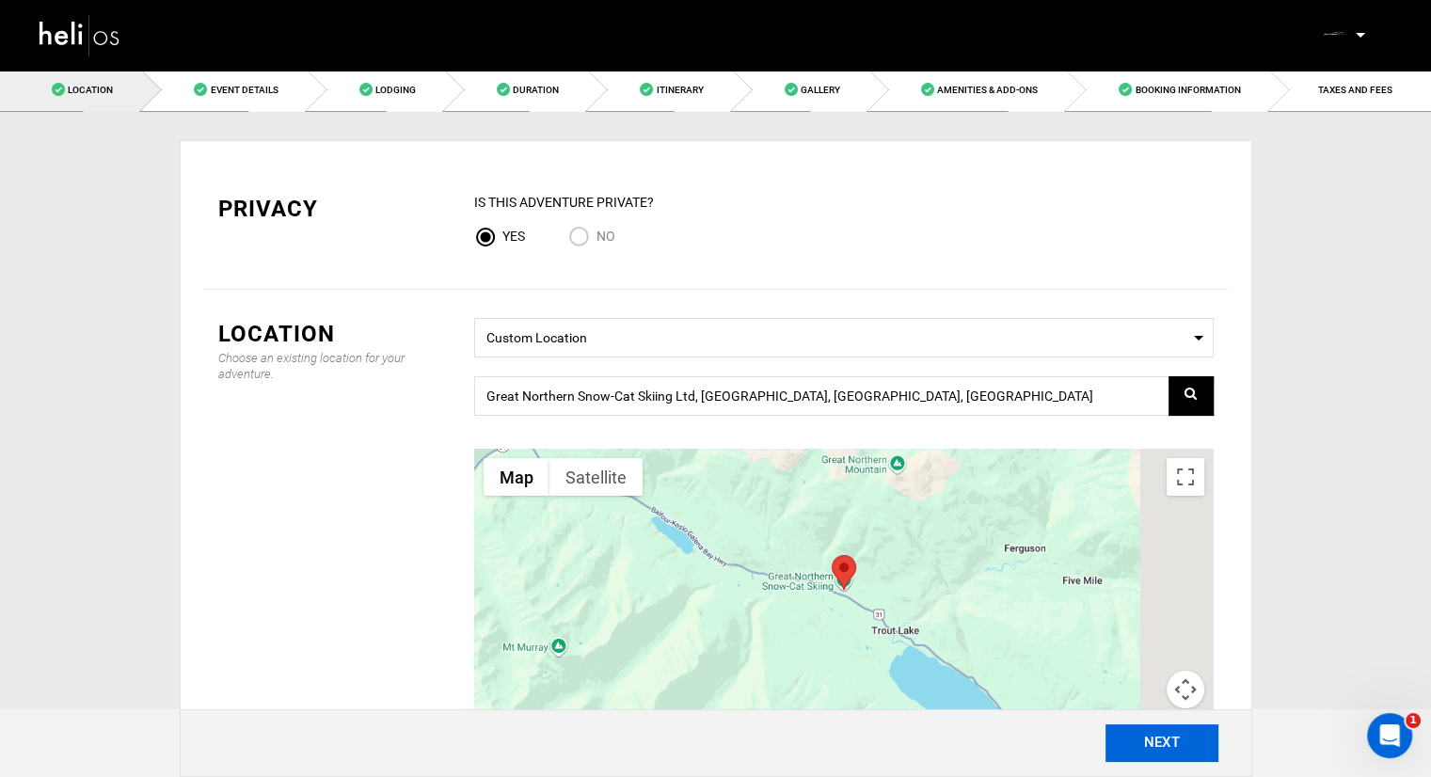
click at [1146, 753] on button "NEXT" at bounding box center [1161, 743] width 113 height 38
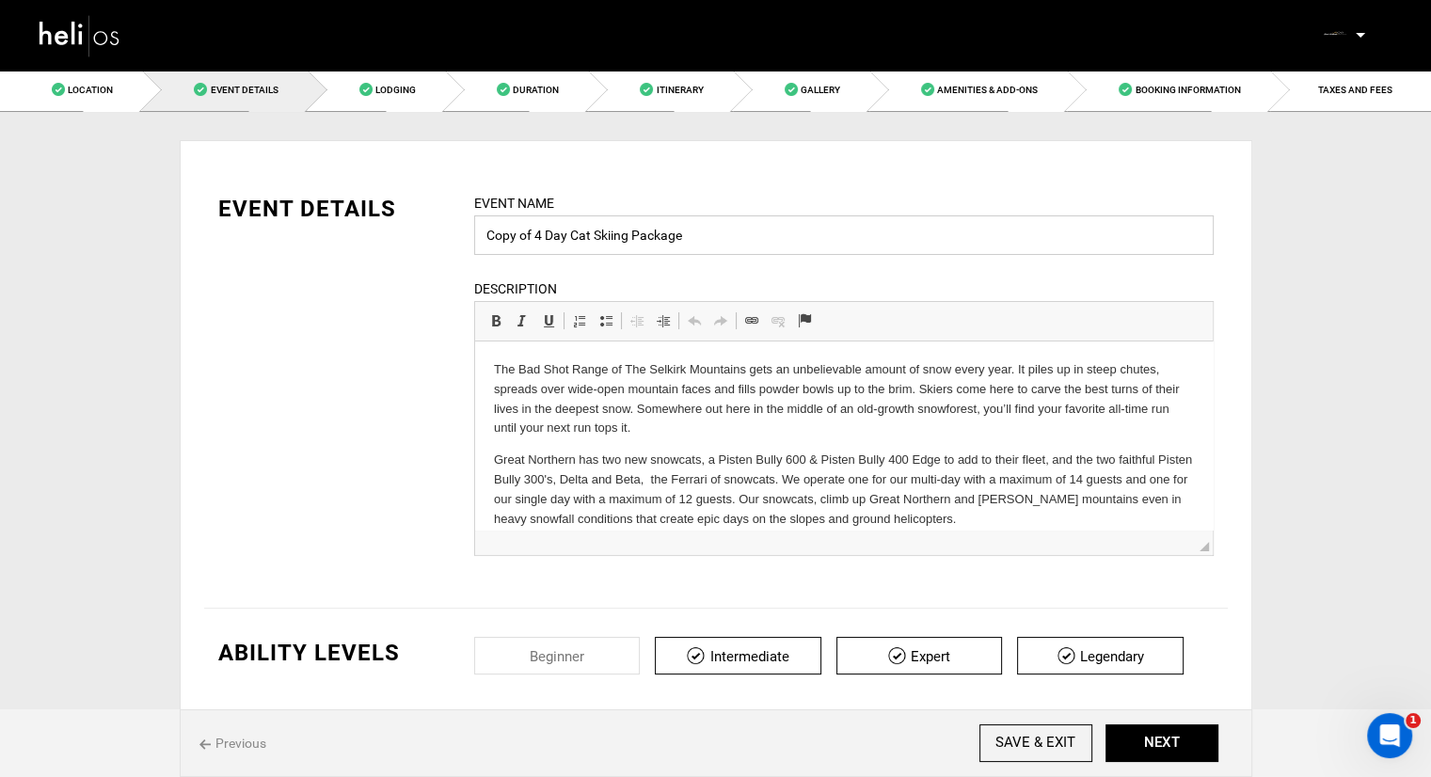
click at [491, 239] on input "Copy of 4 Day Cat Skiing Package" at bounding box center [843, 235] width 739 height 40
click at [487, 235] on input "Copy of 4 Day Cat Skiing Package" at bounding box center [843, 235] width 739 height 40
drag, startPoint x: 528, startPoint y: 231, endPoint x: 477, endPoint y: 234, distance: 50.9
click at [482, 234] on input "Copy of 4 Day Cat Skiing Package" at bounding box center [843, 235] width 739 height 40
click at [521, 237] on input "Diogo- 4 Day Cat Skiing Package" at bounding box center [843, 235] width 739 height 40
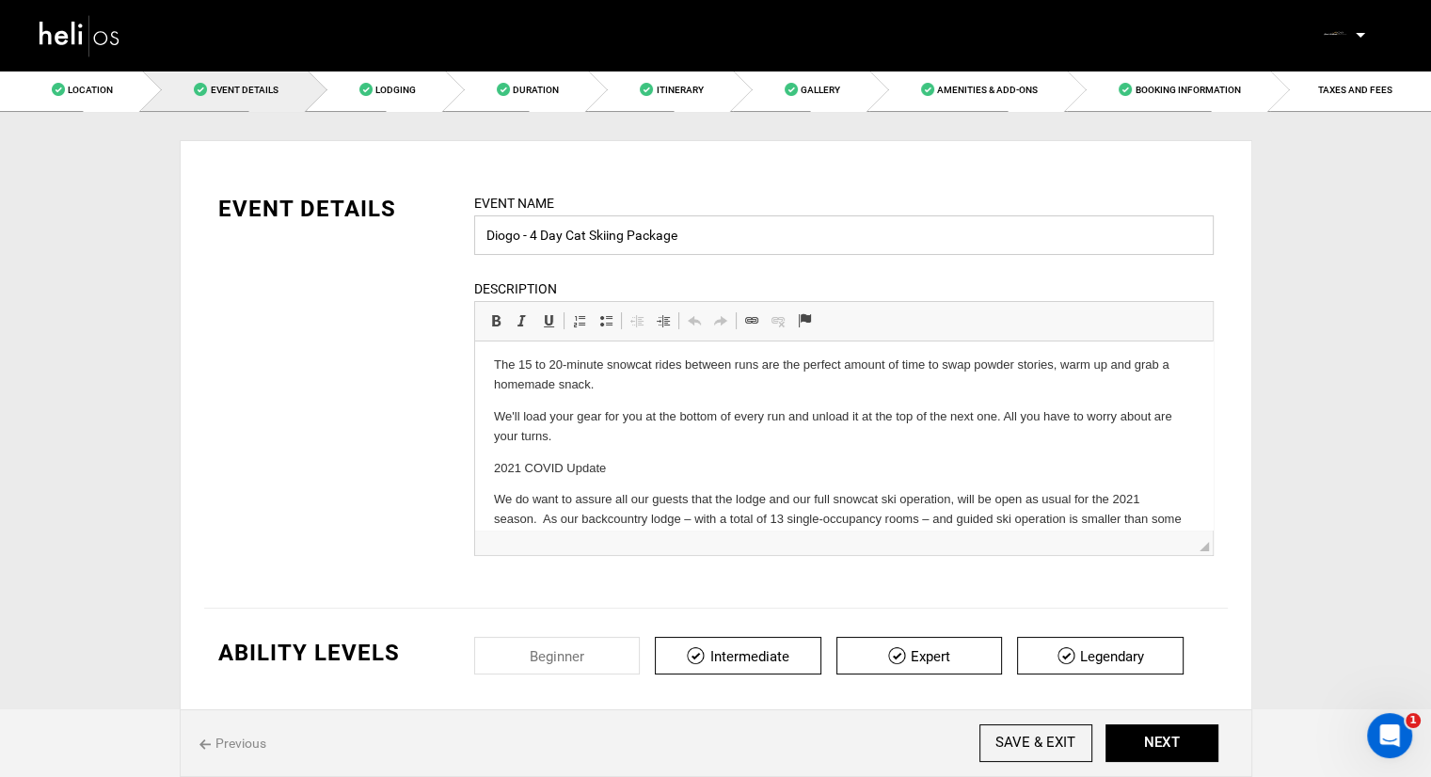
scroll to position [188, 0]
type input "Diogo - 4 Day Cat Skiing Package"
click at [1144, 744] on button "NEXT" at bounding box center [1161, 743] width 113 height 38
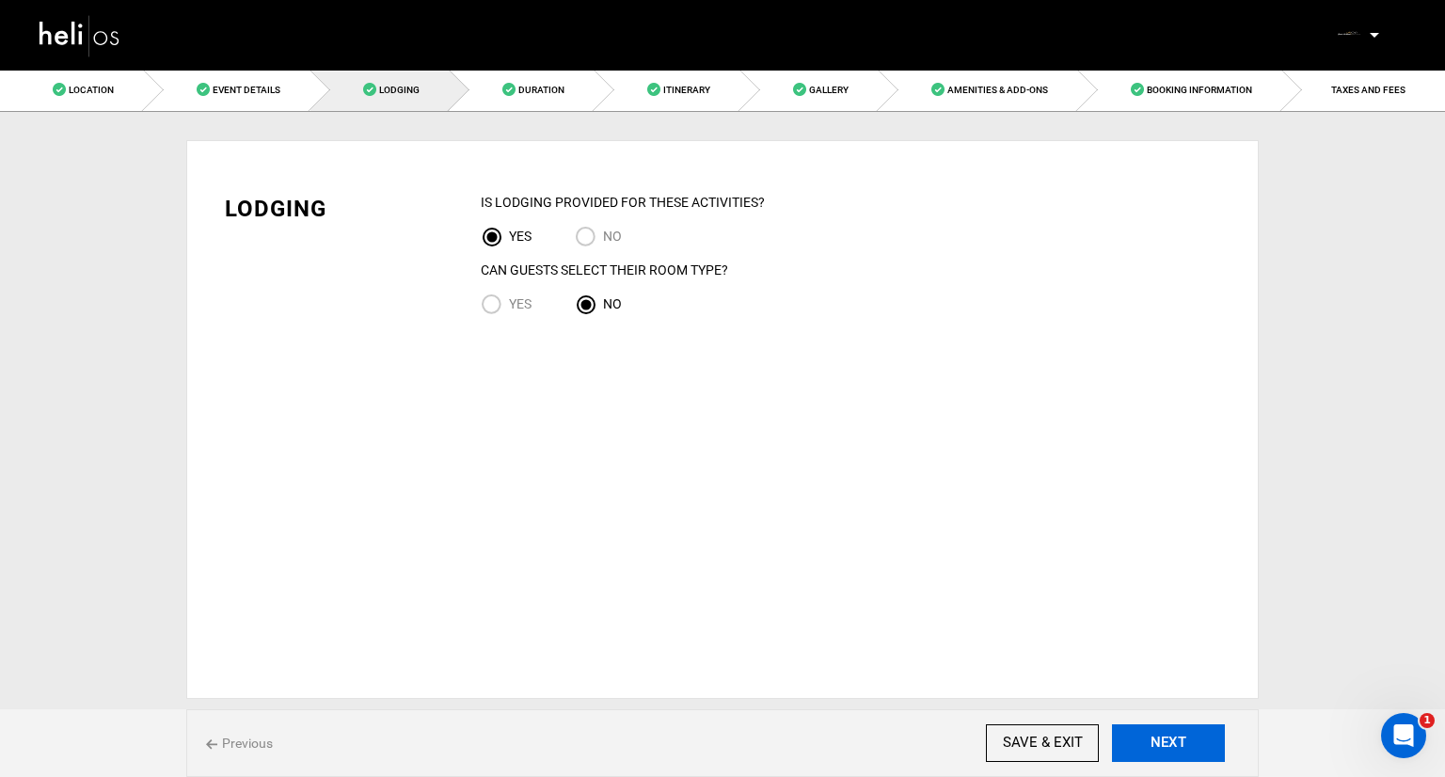
click at [1144, 744] on button "NEXT" at bounding box center [1168, 743] width 113 height 38
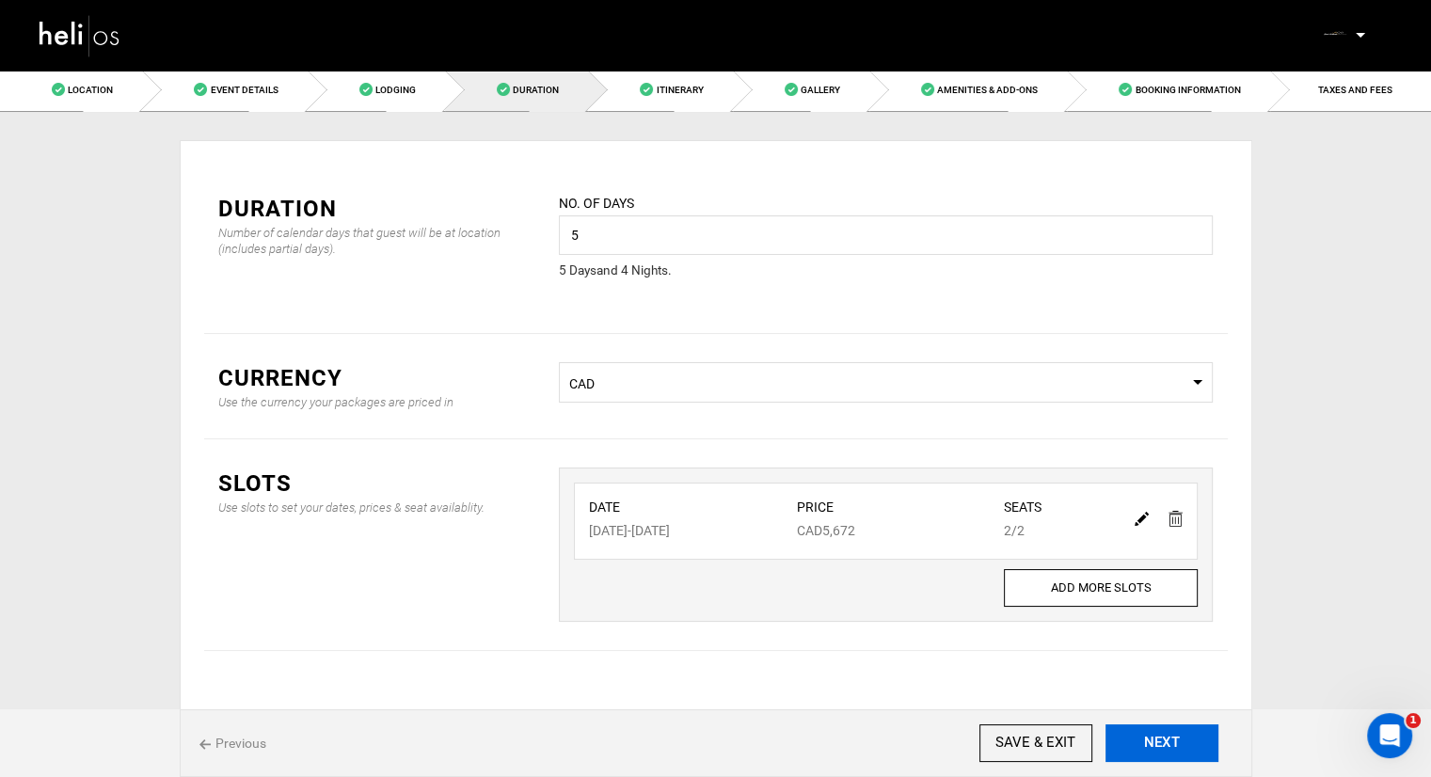
click at [1144, 744] on button "NEXT" at bounding box center [1161, 743] width 113 height 38
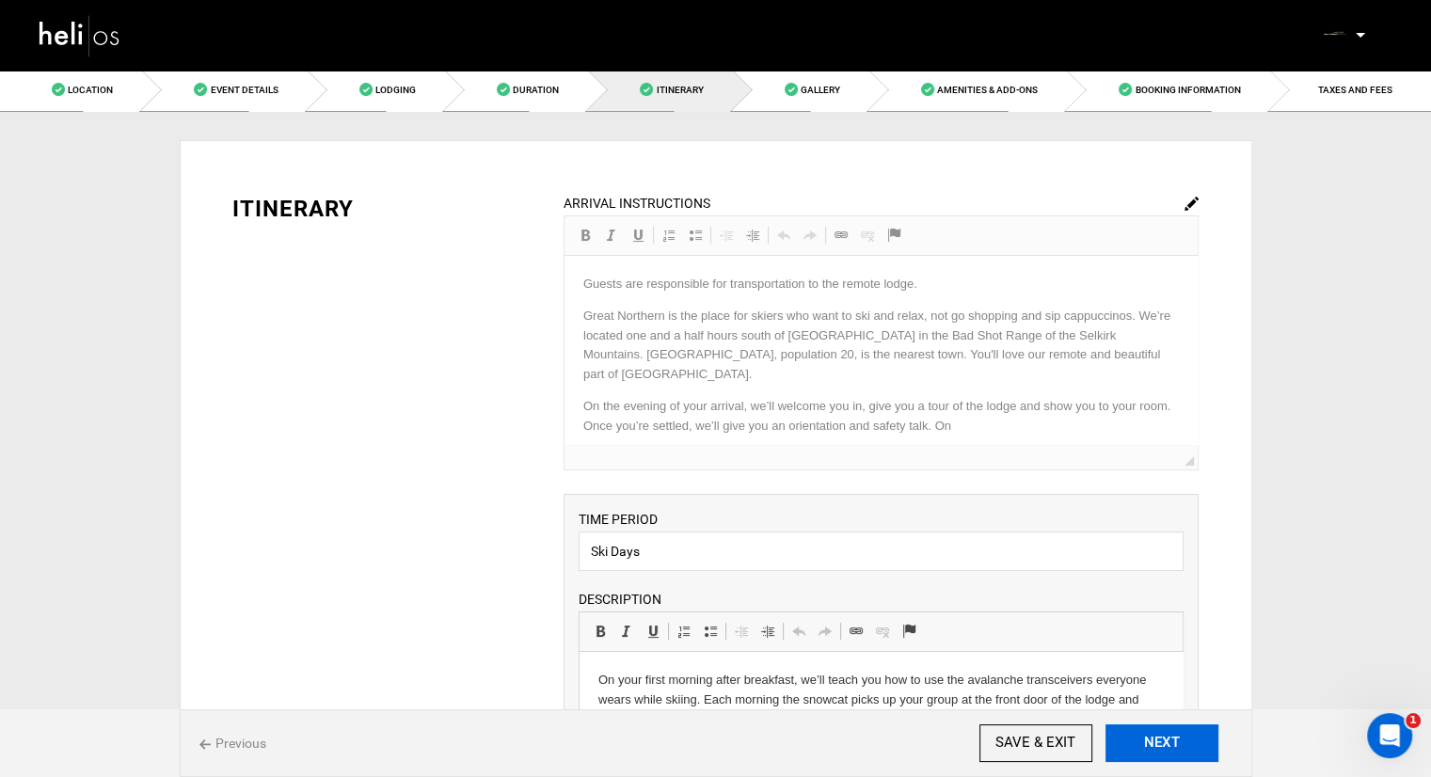
click at [1144, 744] on button "NEXT" at bounding box center [1161, 743] width 113 height 38
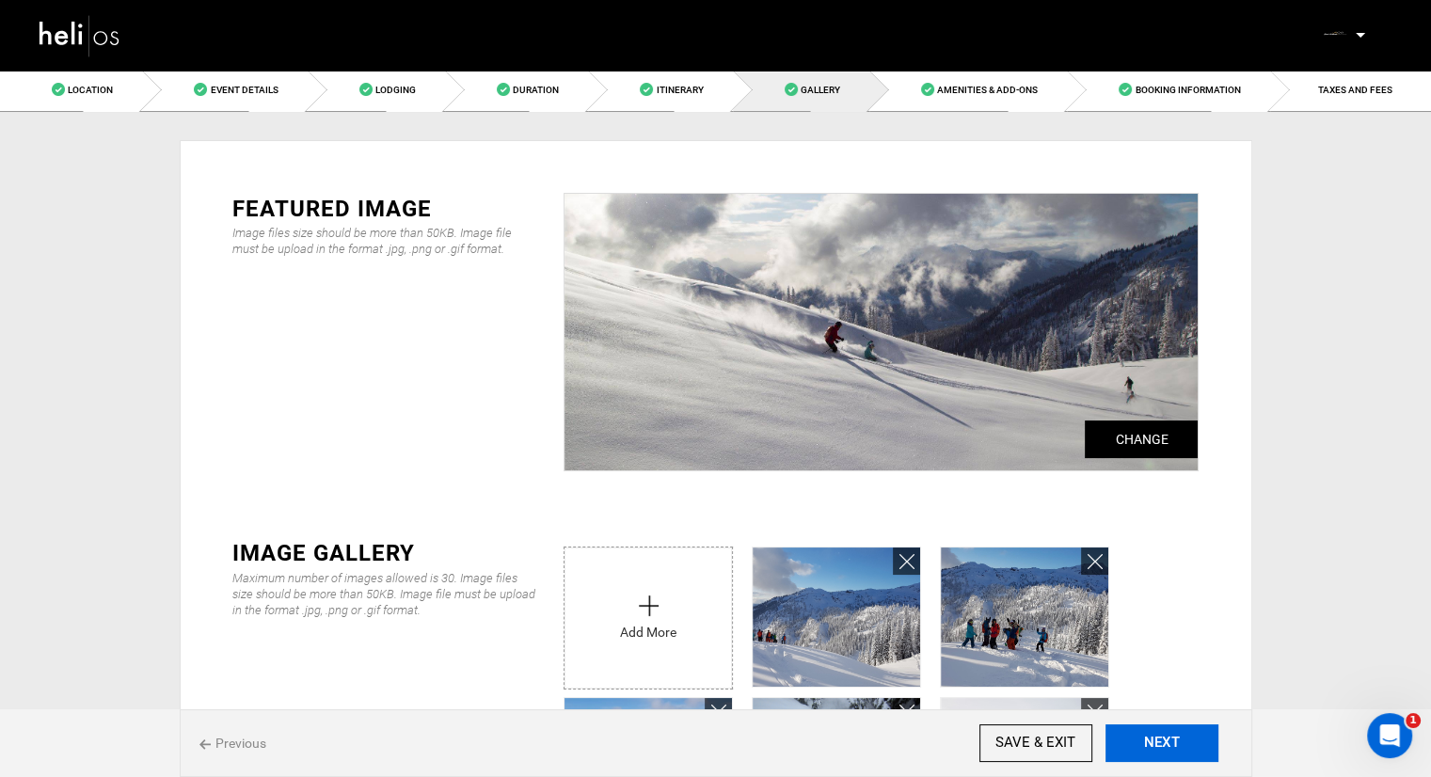
click at [1144, 744] on button "NEXT" at bounding box center [1161, 743] width 113 height 38
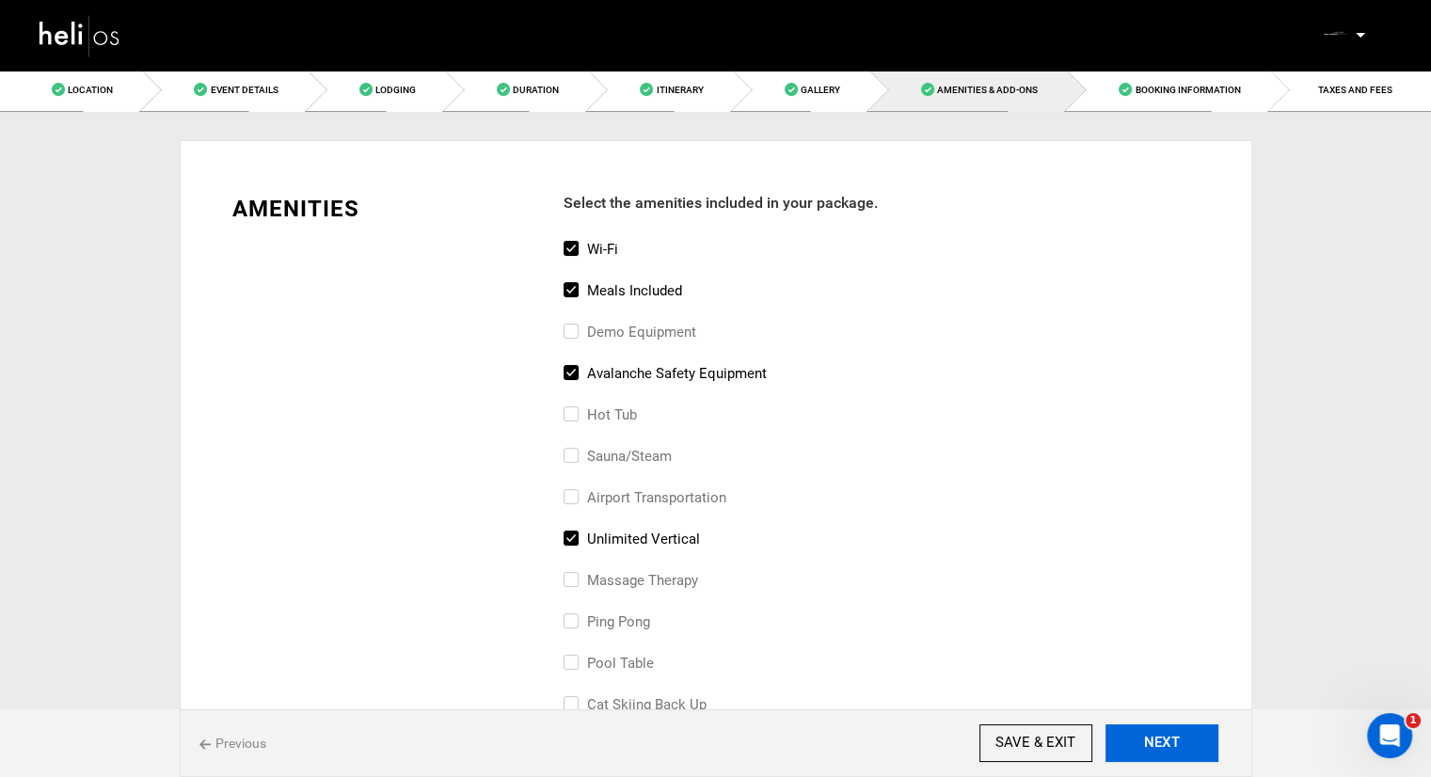
click at [1144, 744] on button "NEXT" at bounding box center [1161, 743] width 113 height 38
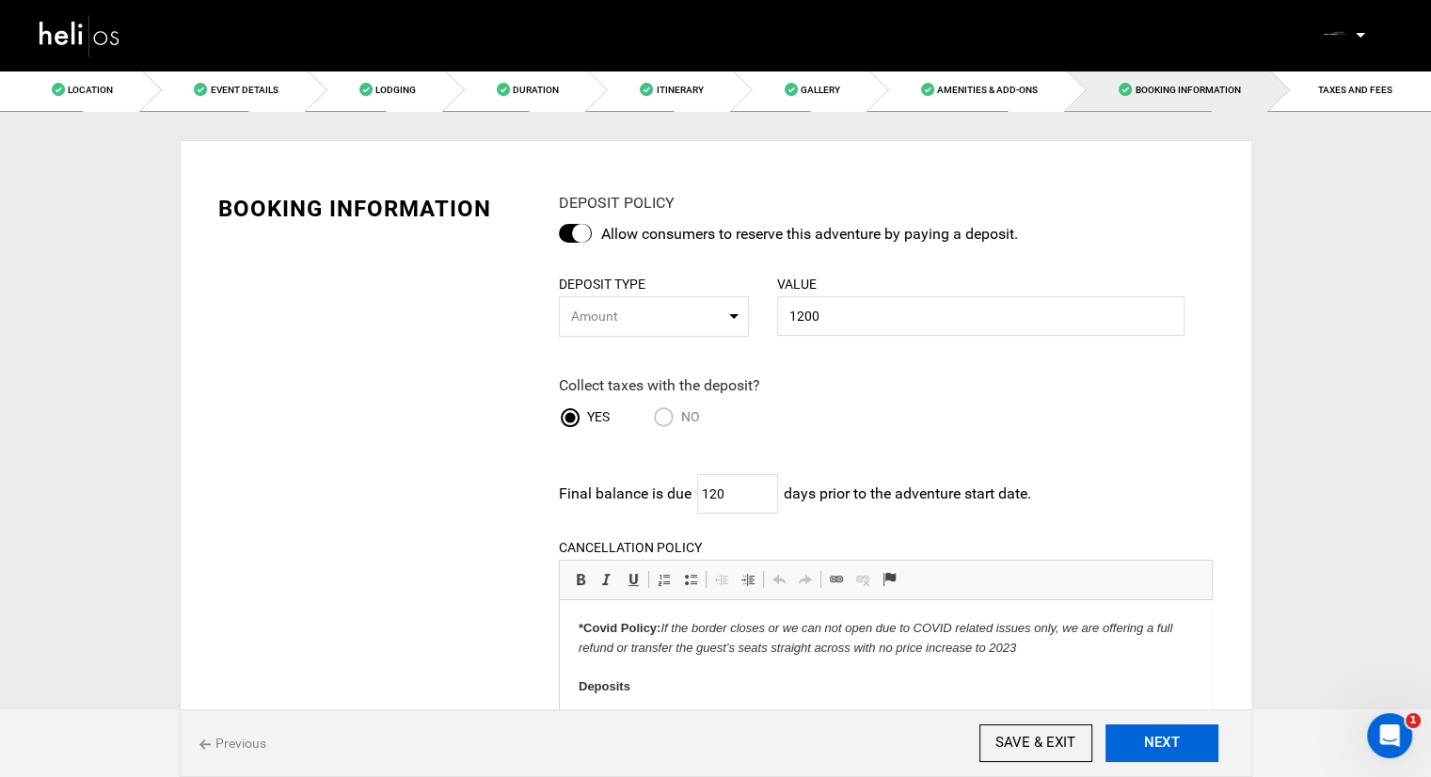
click at [1144, 744] on button "NEXT" at bounding box center [1161, 743] width 113 height 38
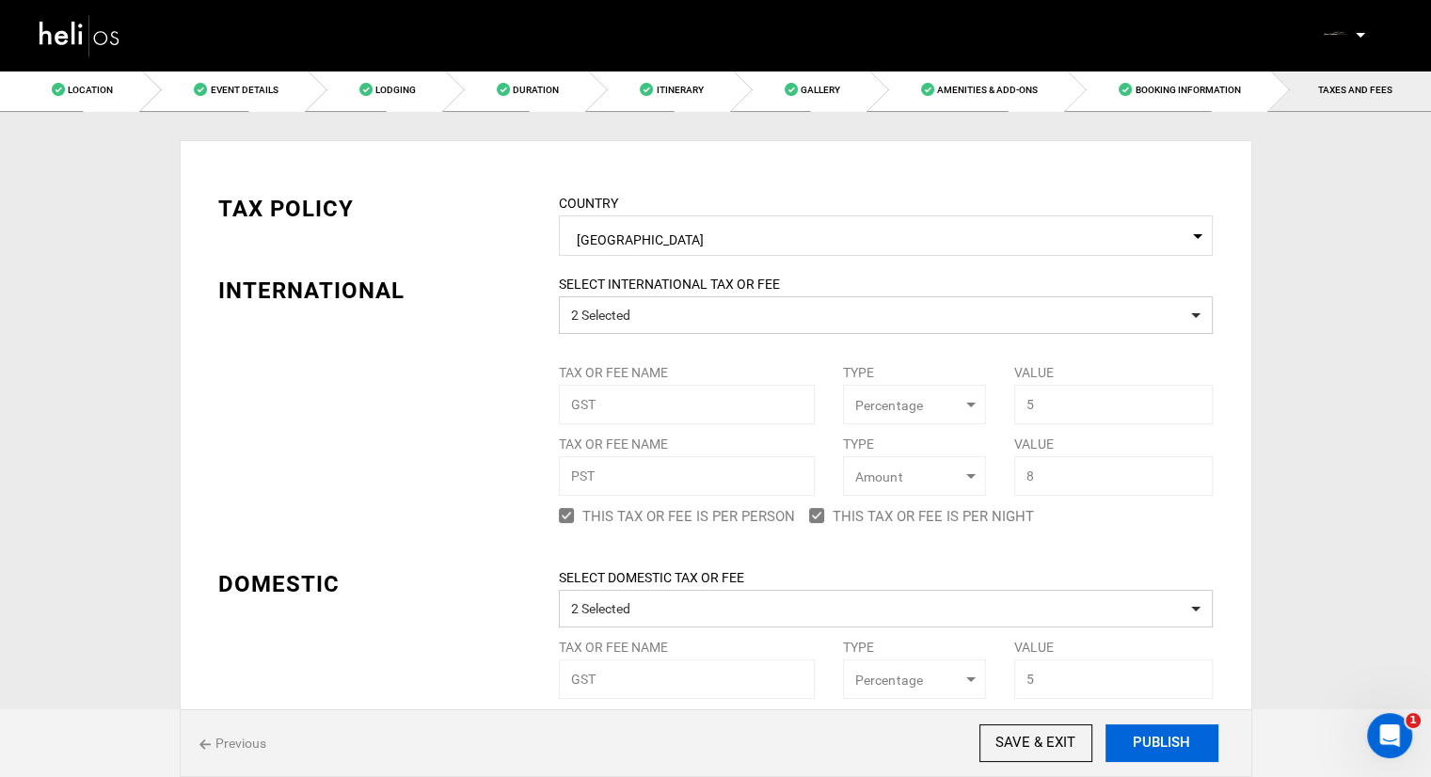
click at [1144, 744] on button "PUBLISH" at bounding box center [1161, 743] width 113 height 38
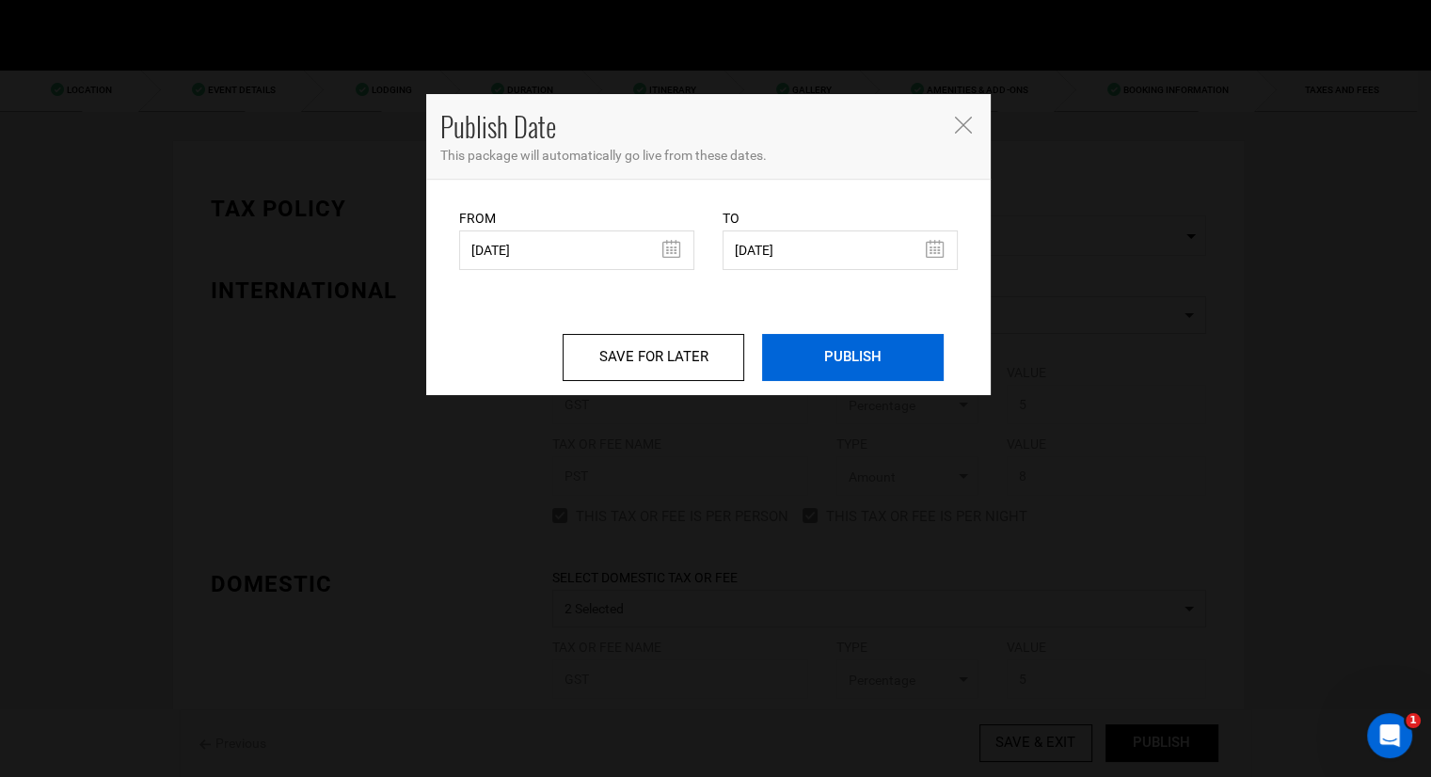
click at [808, 350] on input "PUBLISH" at bounding box center [853, 357] width 182 height 47
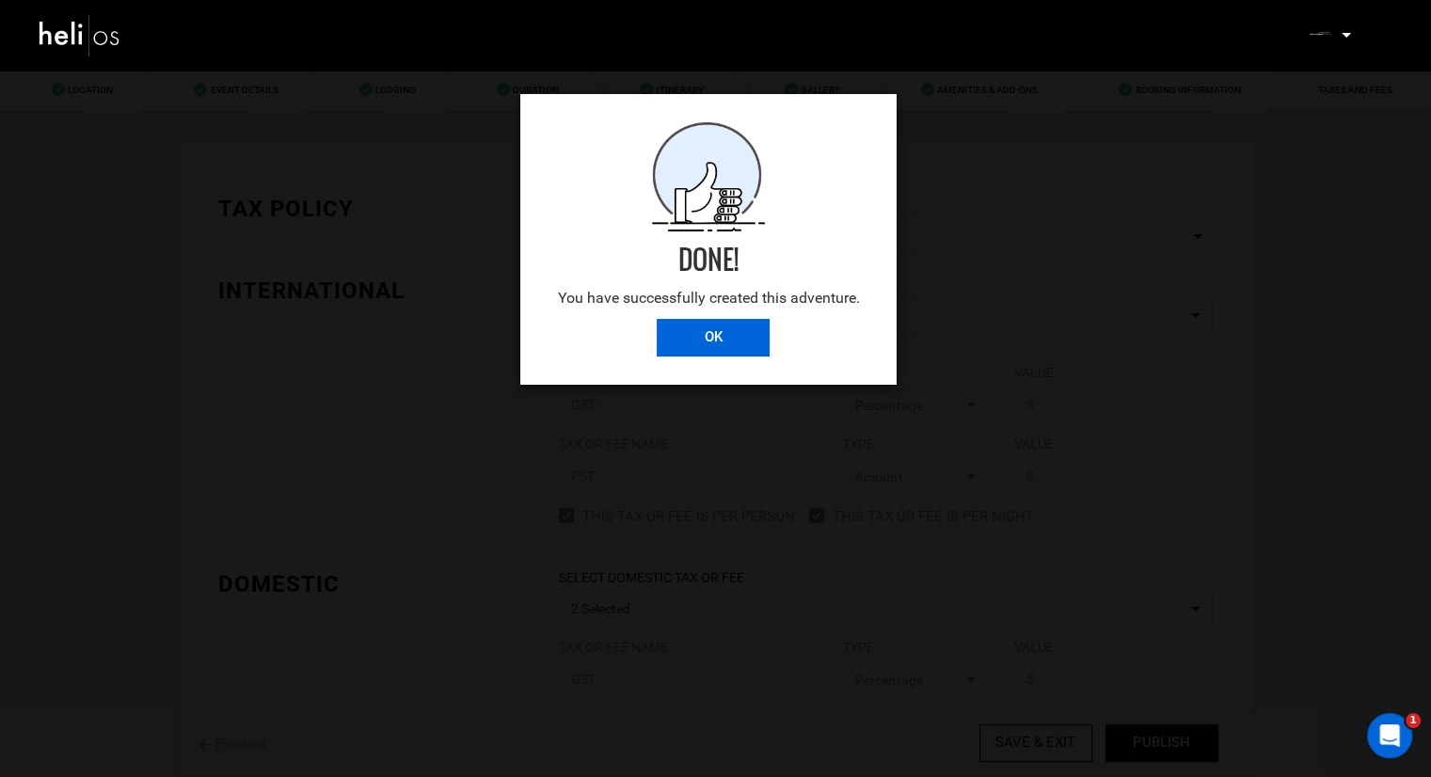
click at [705, 338] on input "OK" at bounding box center [713, 338] width 113 height 38
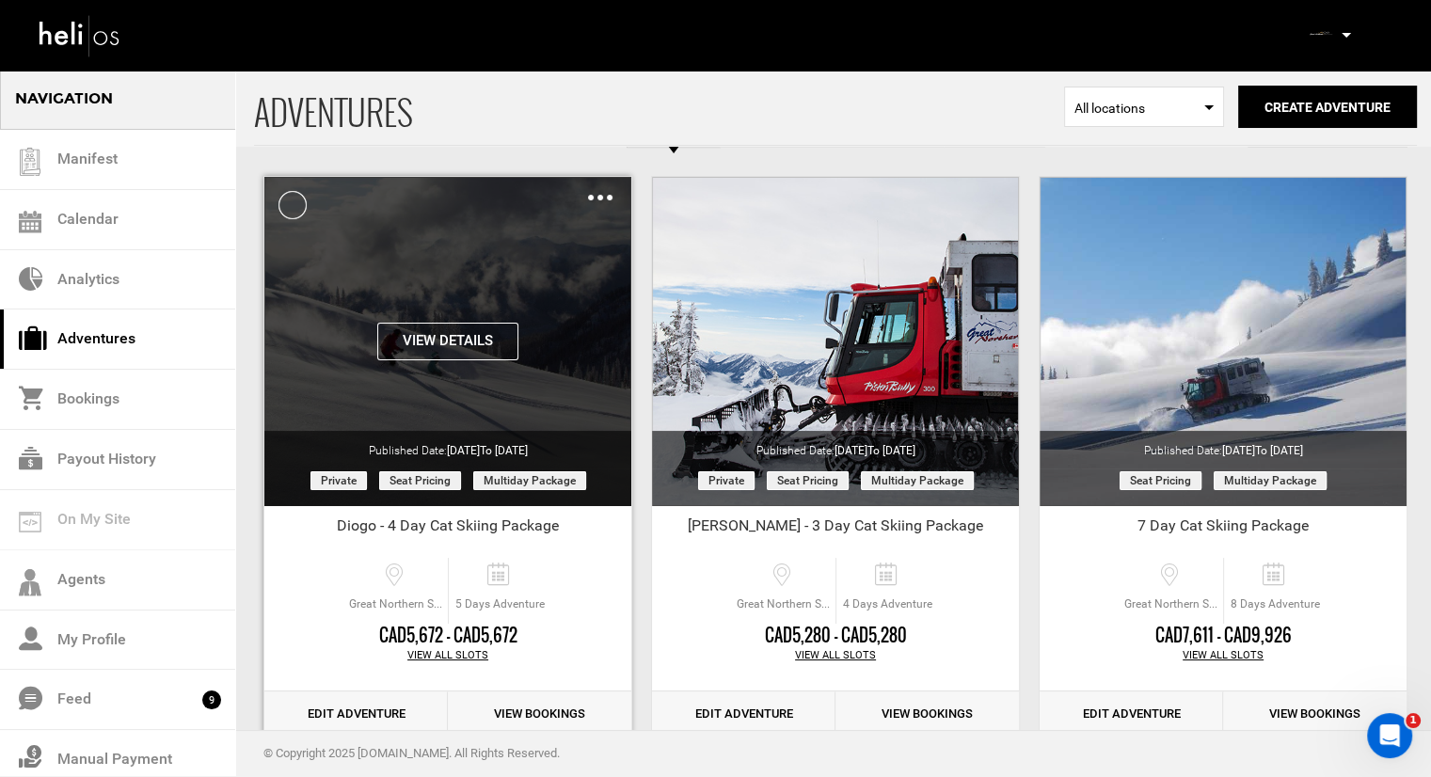
scroll to position [94, 0]
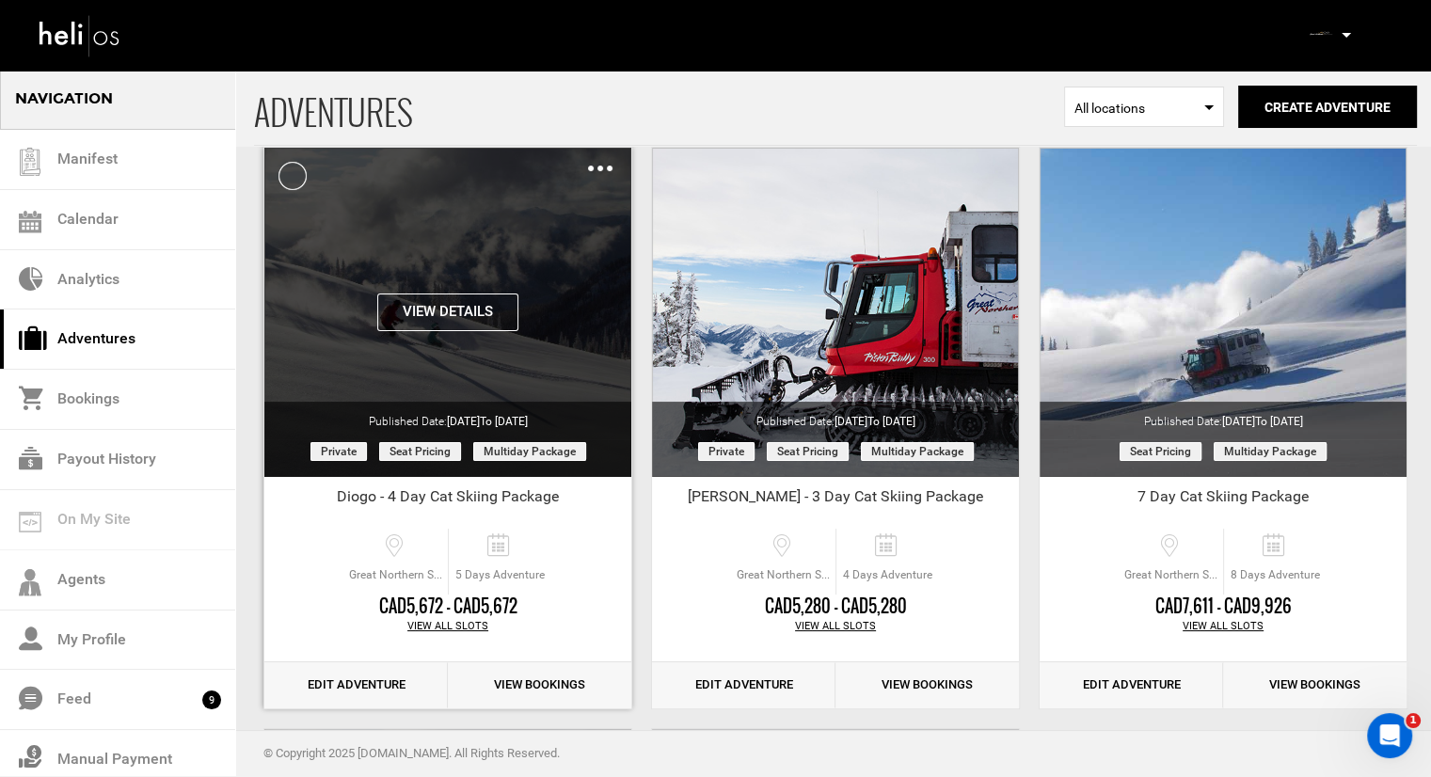
click at [588, 169] on img at bounding box center [600, 169] width 24 height 6
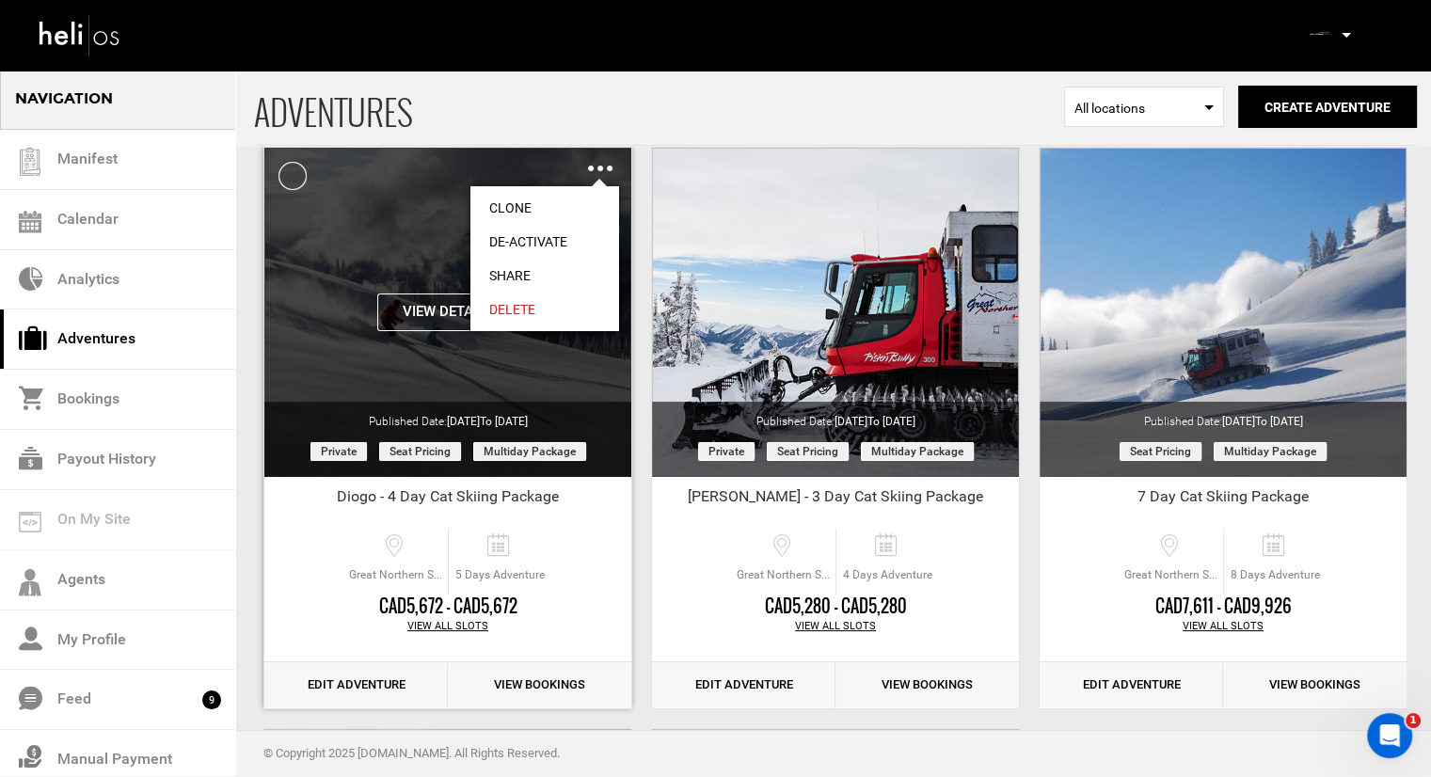
click at [528, 275] on link "Share" at bounding box center [544, 276] width 149 height 34
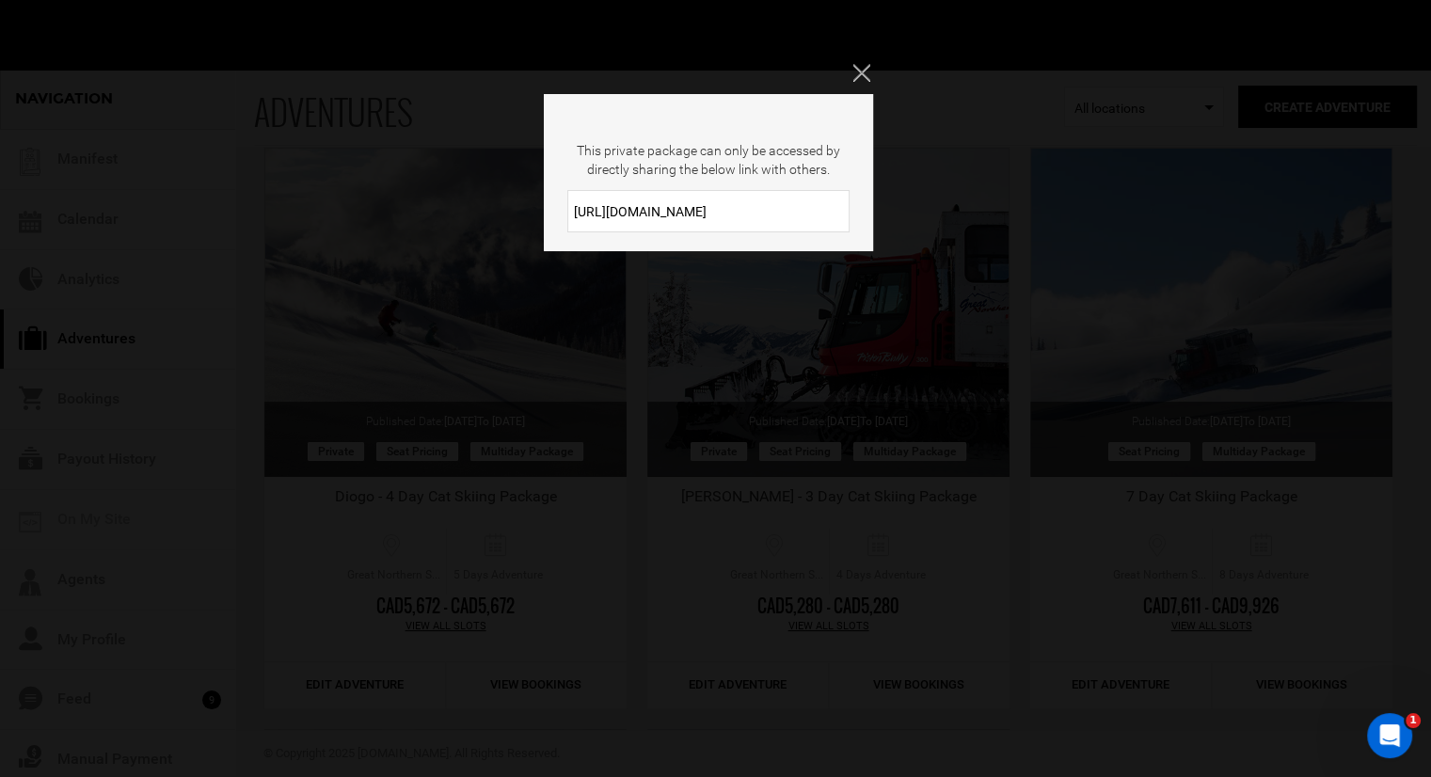
click at [635, 215] on input "[URL][DOMAIN_NAME]" at bounding box center [708, 211] width 282 height 42
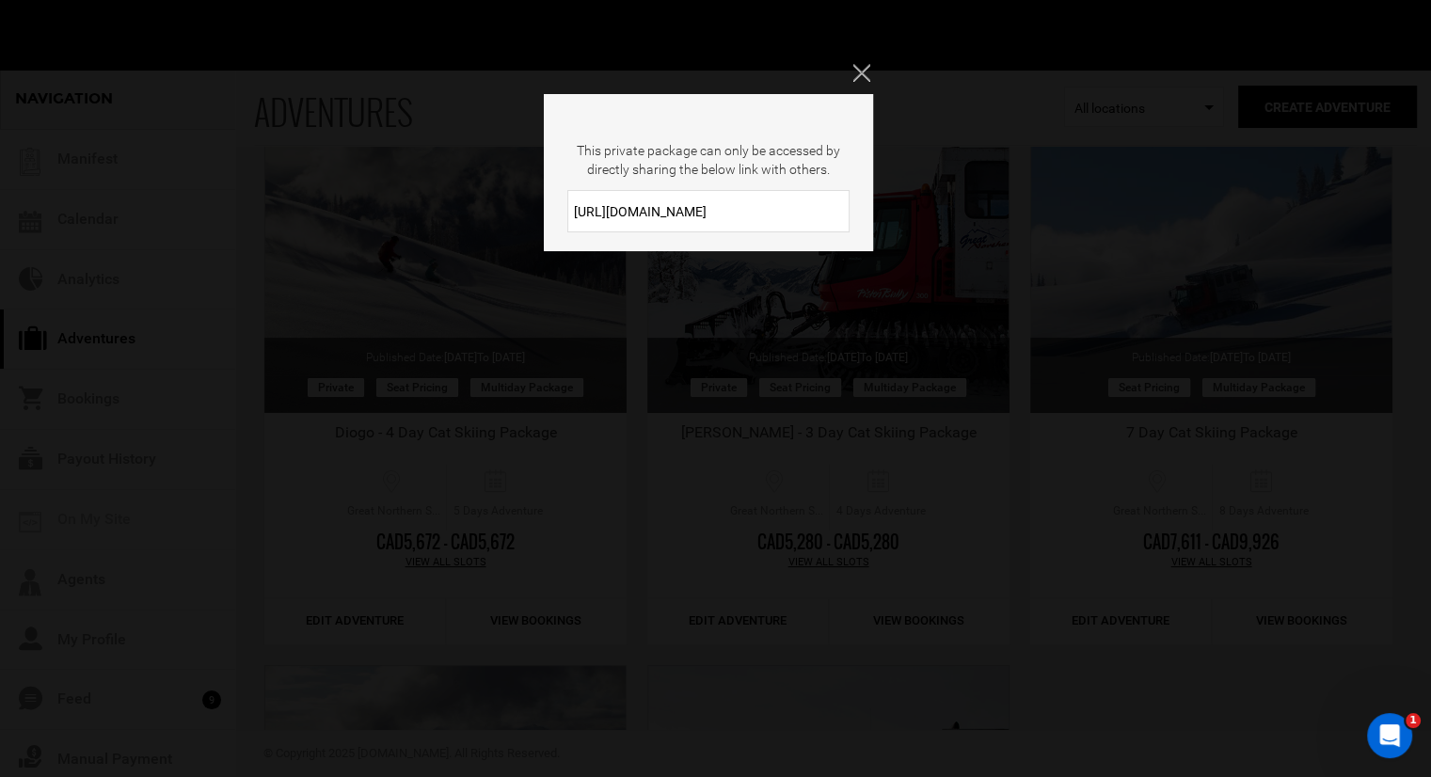
scroll to position [188, 0]
